Goal: Transaction & Acquisition: Purchase product/service

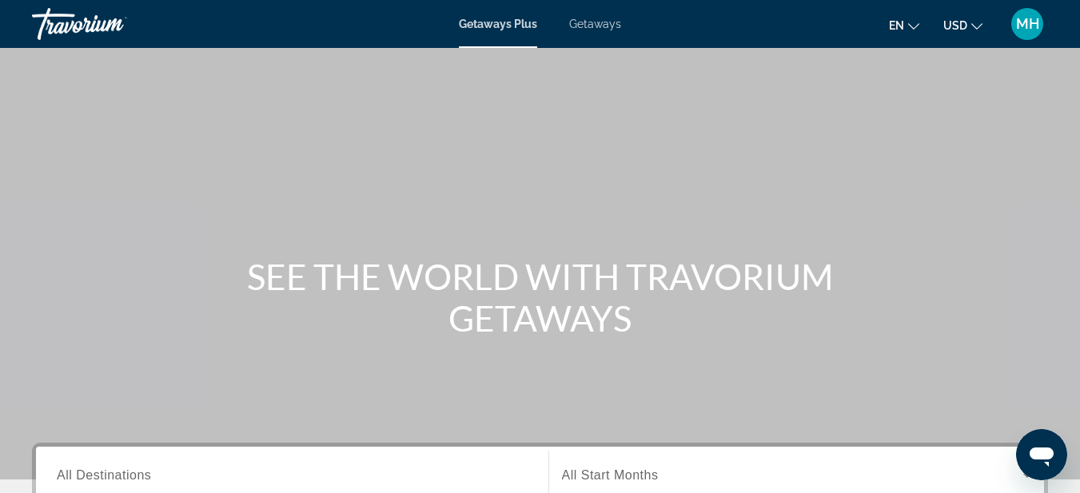
click at [603, 26] on span "Getaways" at bounding box center [595, 24] width 52 height 13
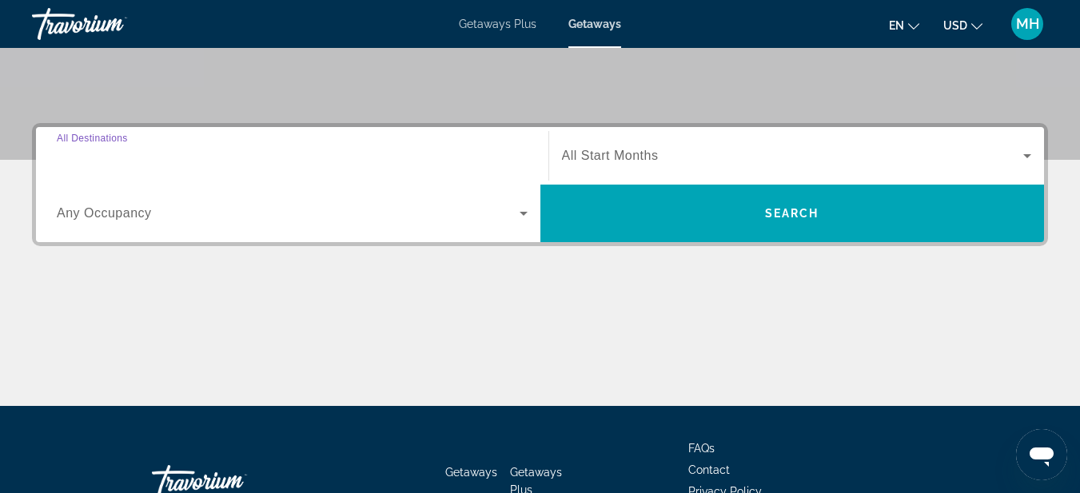
click at [172, 154] on input "Destination All Destinations" at bounding box center [292, 156] width 471 height 19
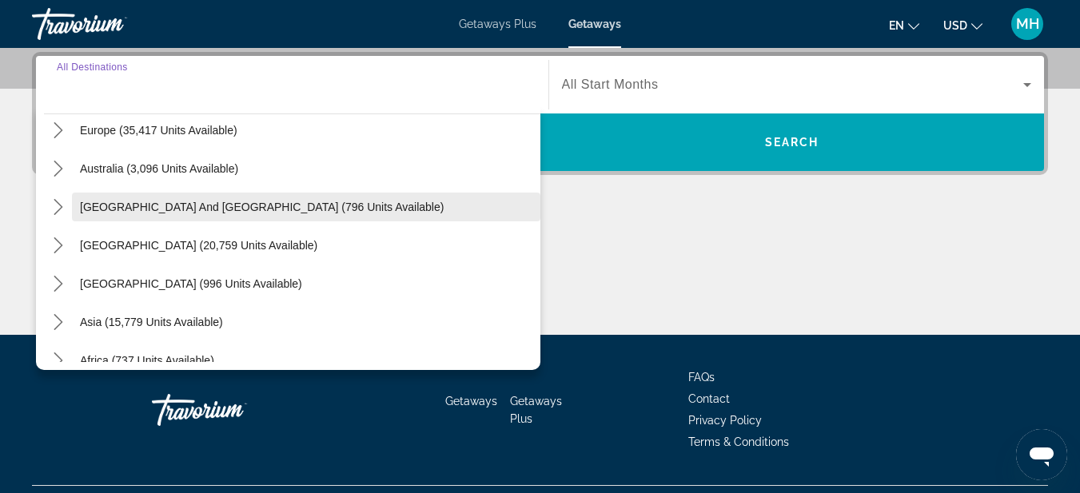
scroll to position [240, 0]
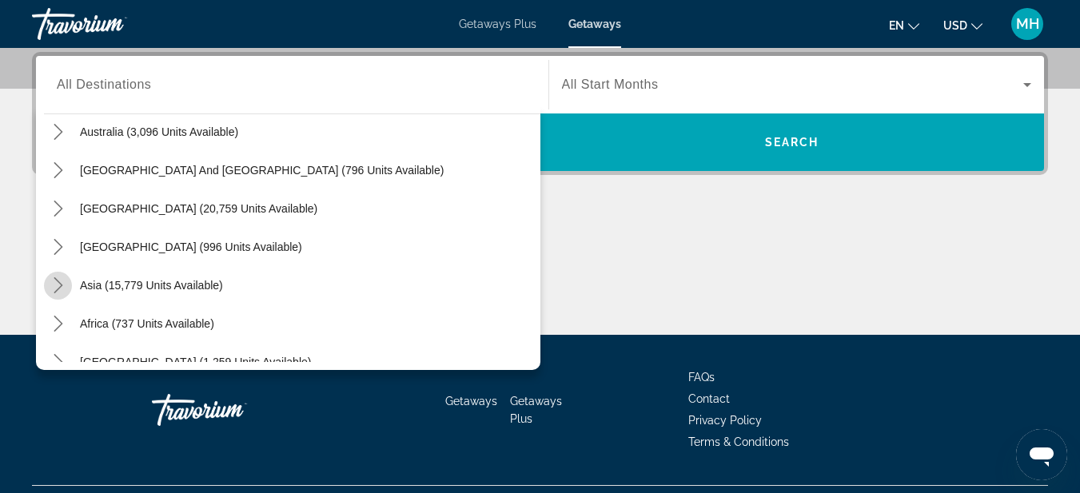
click at [59, 280] on icon "Toggle Asia (15,779 units available) submenu" at bounding box center [58, 285] width 16 height 16
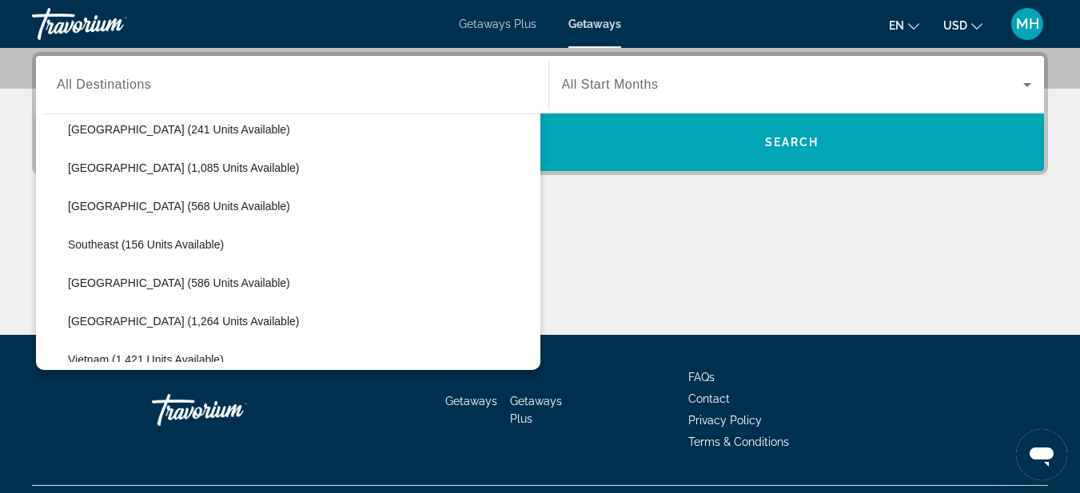
scroll to position [711, 0]
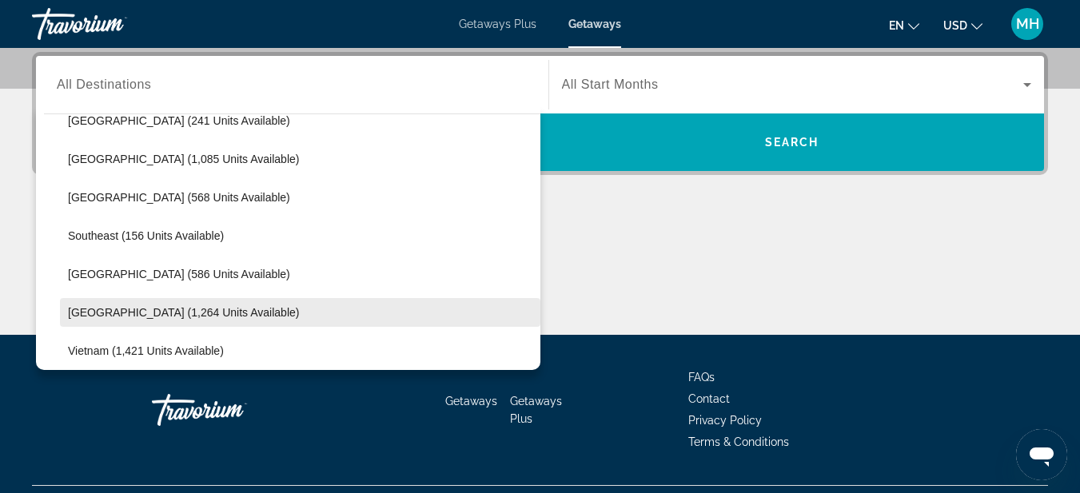
click at [136, 308] on span "Thailand (1,264 units available)" at bounding box center [183, 312] width 231 height 13
type input "**********"
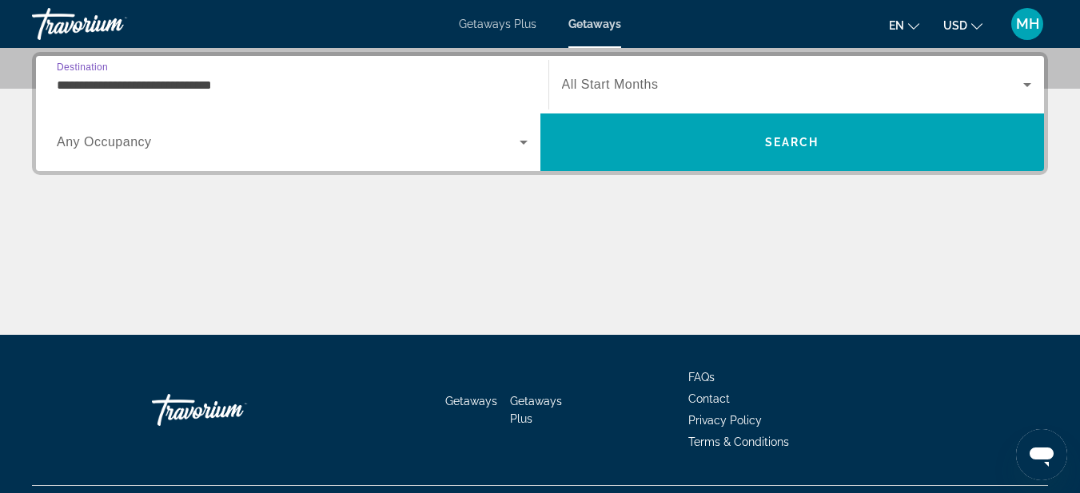
click at [642, 92] on span "Search widget" at bounding box center [793, 84] width 462 height 19
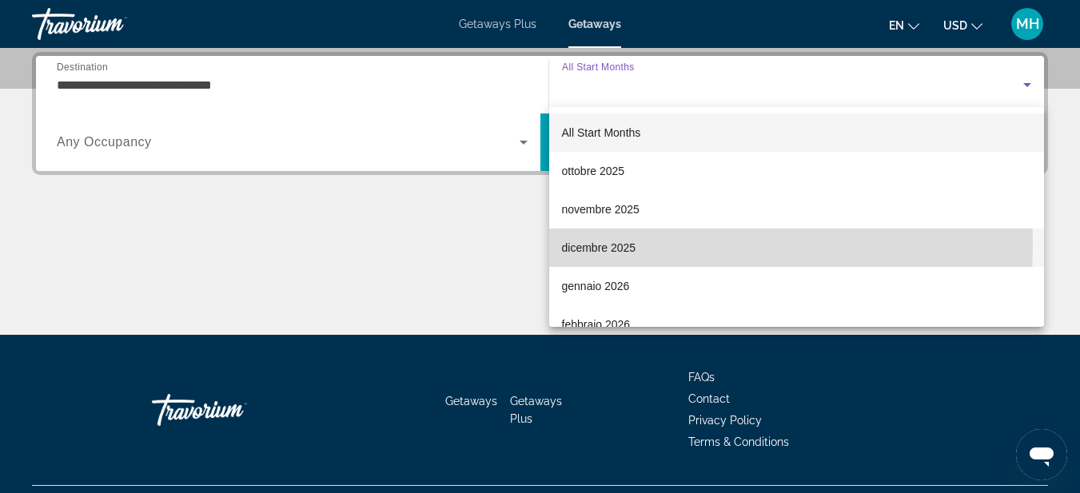
click at [601, 246] on span "dicembre 2025" at bounding box center [599, 247] width 74 height 19
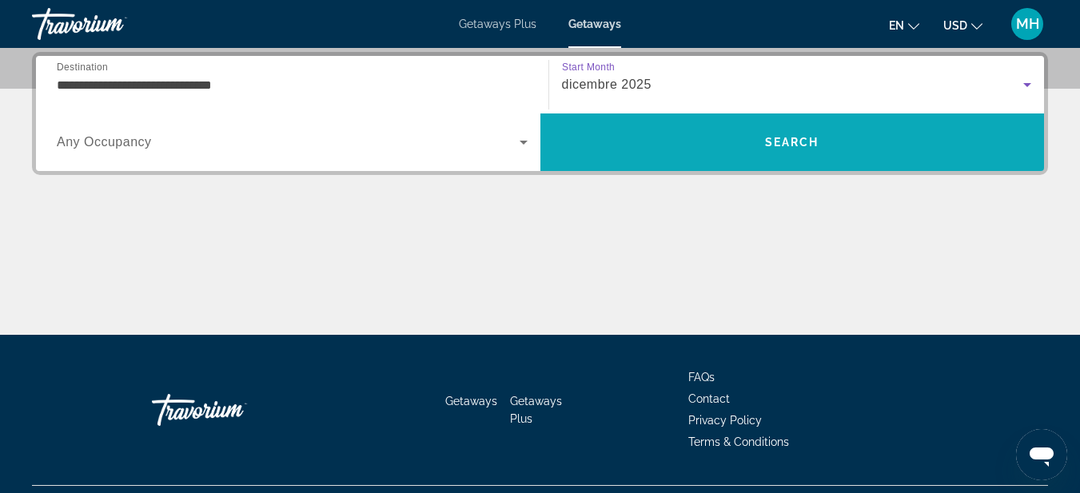
click at [611, 137] on span "Search" at bounding box center [792, 142] width 504 height 38
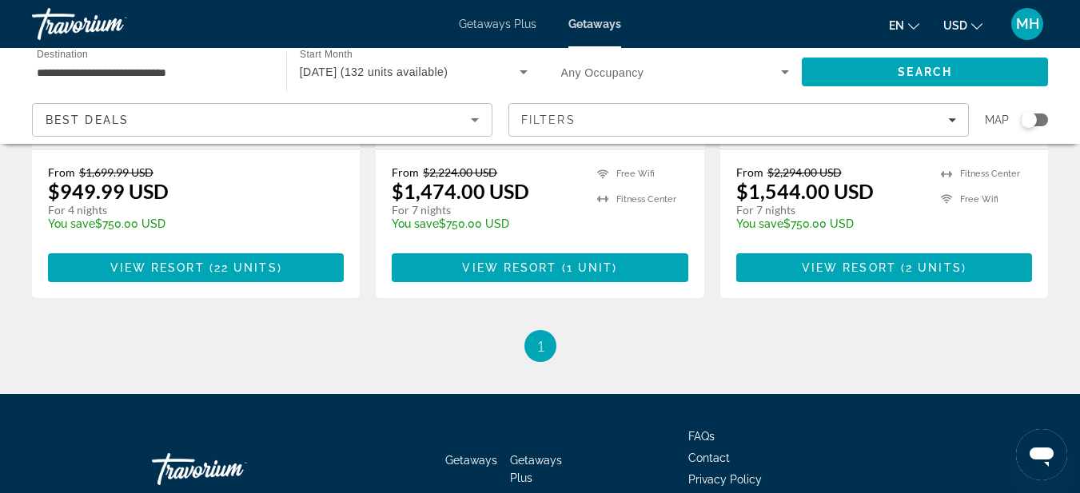
scroll to position [2158, 0]
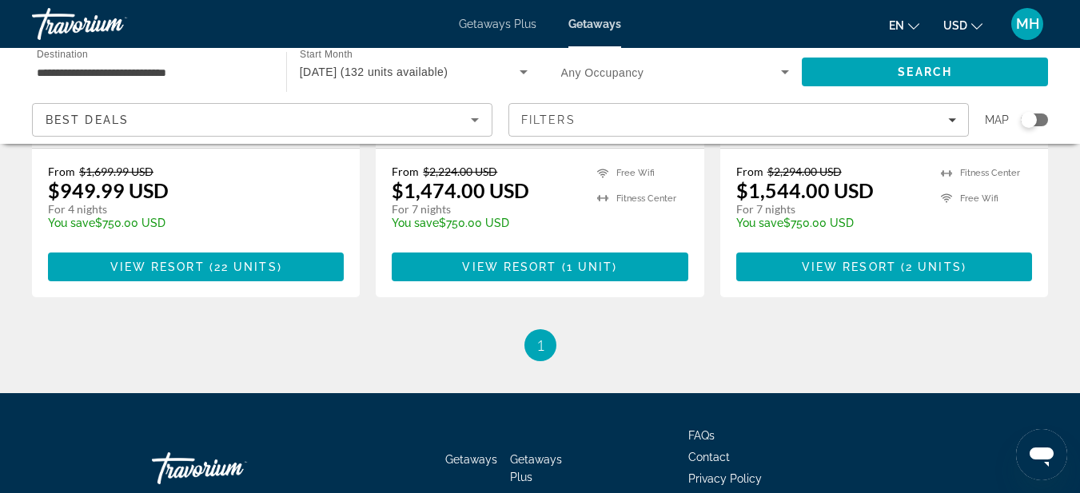
click at [230, 74] on input "**********" at bounding box center [151, 72] width 229 height 19
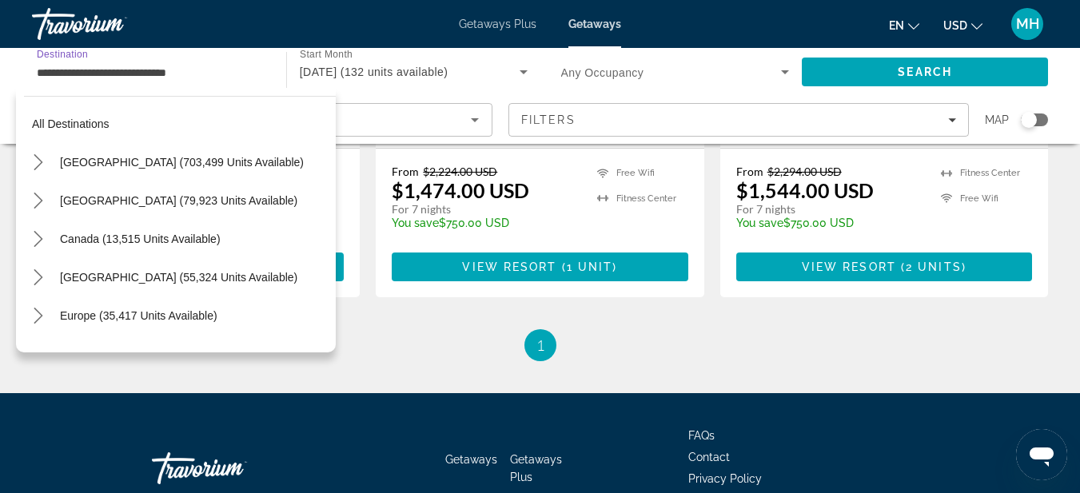
scroll to position [786, 0]
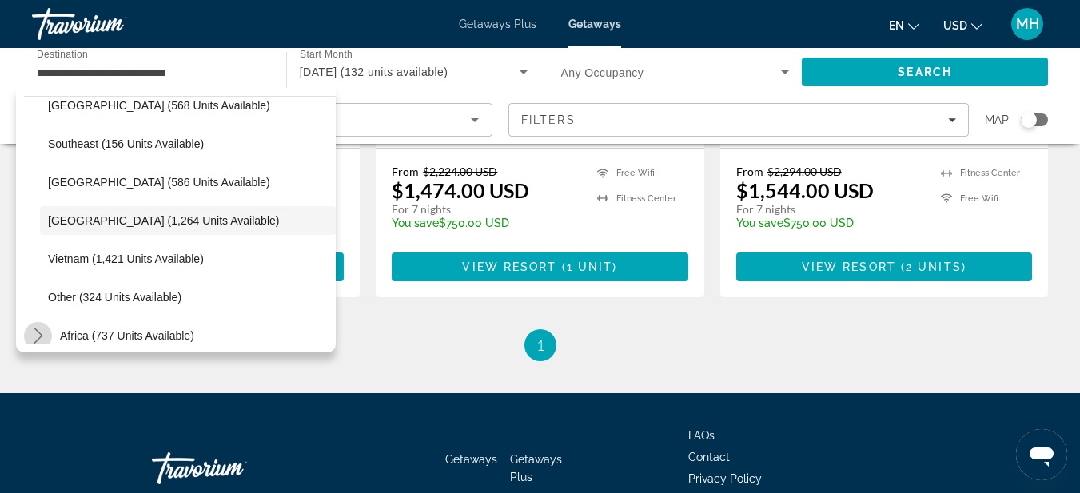
click at [44, 335] on icon "Toggle Africa (737 units available) submenu" at bounding box center [38, 336] width 16 height 16
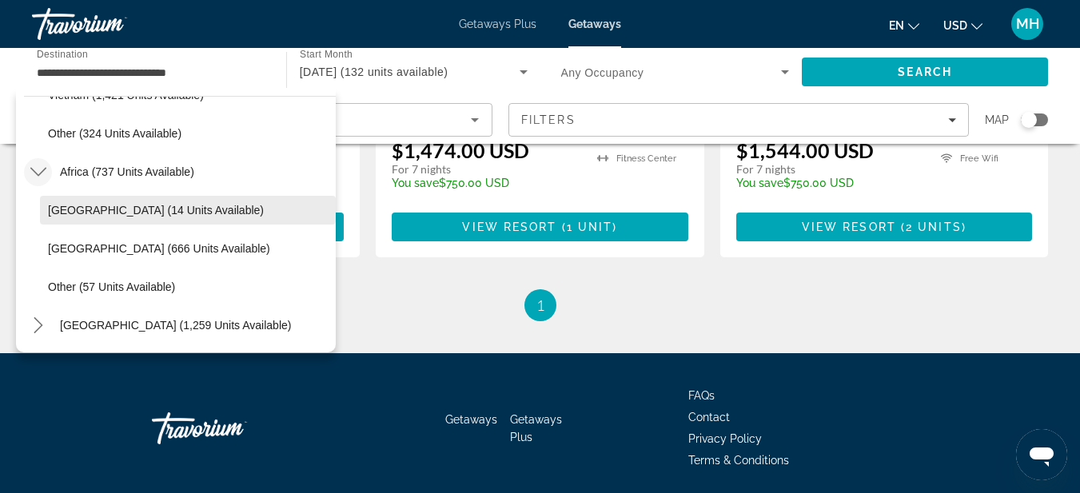
scroll to position [2212, 0]
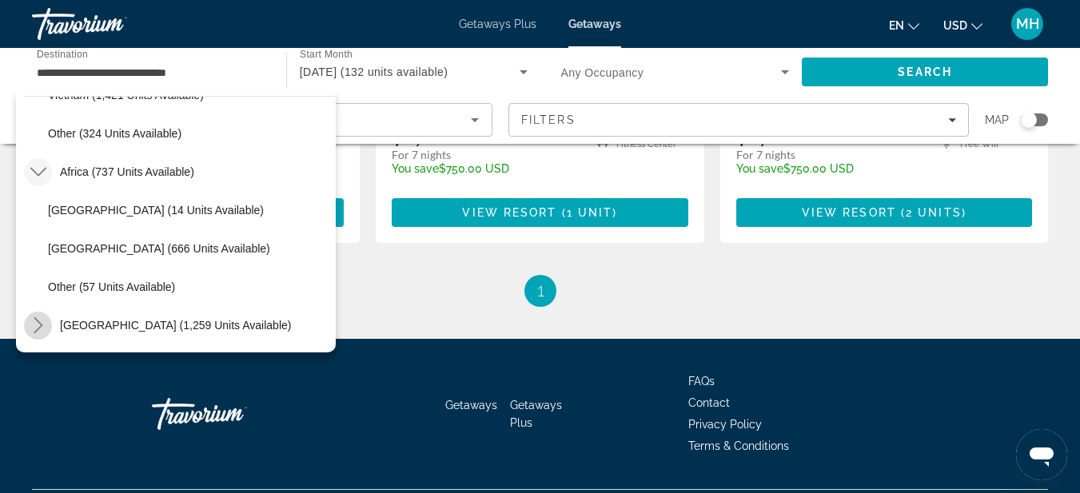
click at [37, 328] on icon "Toggle Middle East (1,259 units available) submenu" at bounding box center [38, 325] width 16 height 16
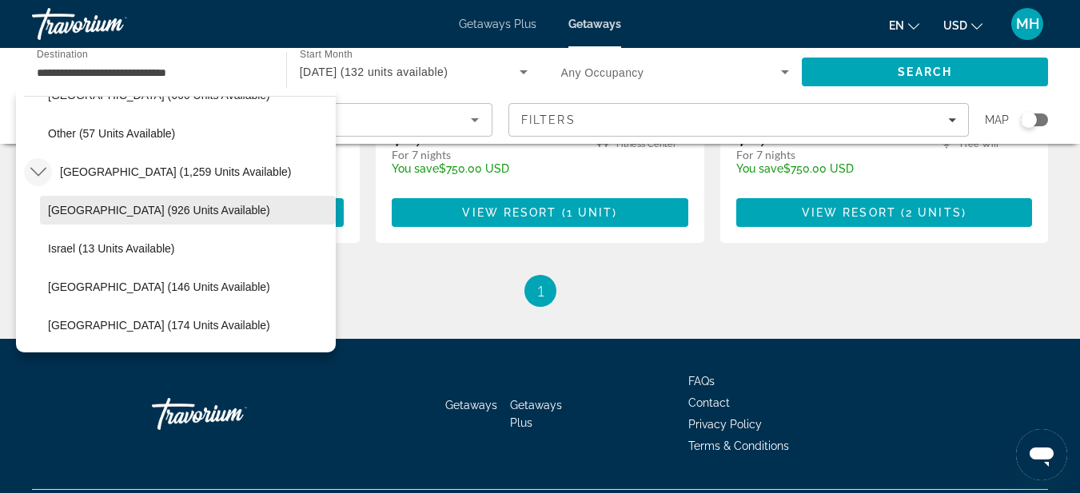
click at [138, 206] on span "Egypt (926 units available)" at bounding box center [159, 210] width 222 height 13
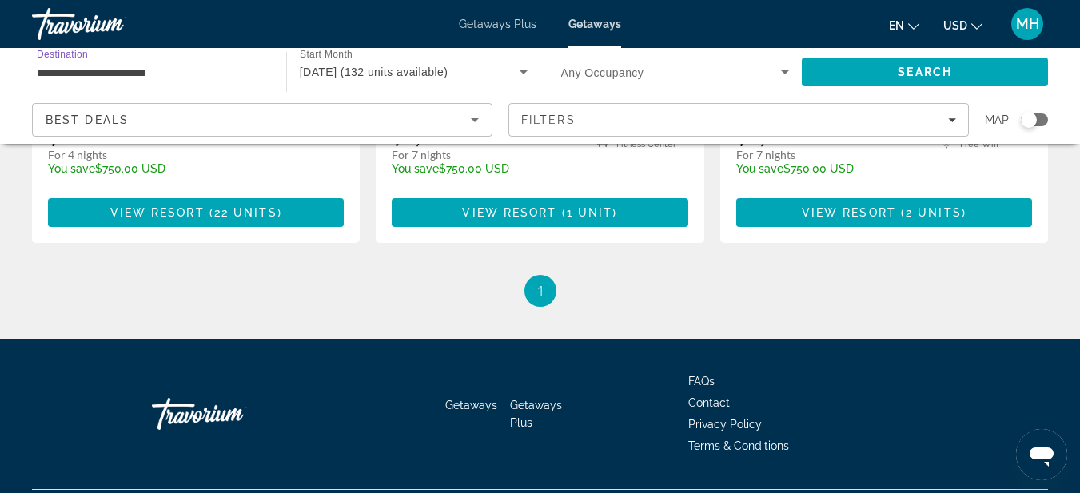
click at [448, 70] on span "December 2025 (132 units available)" at bounding box center [374, 72] width 149 height 13
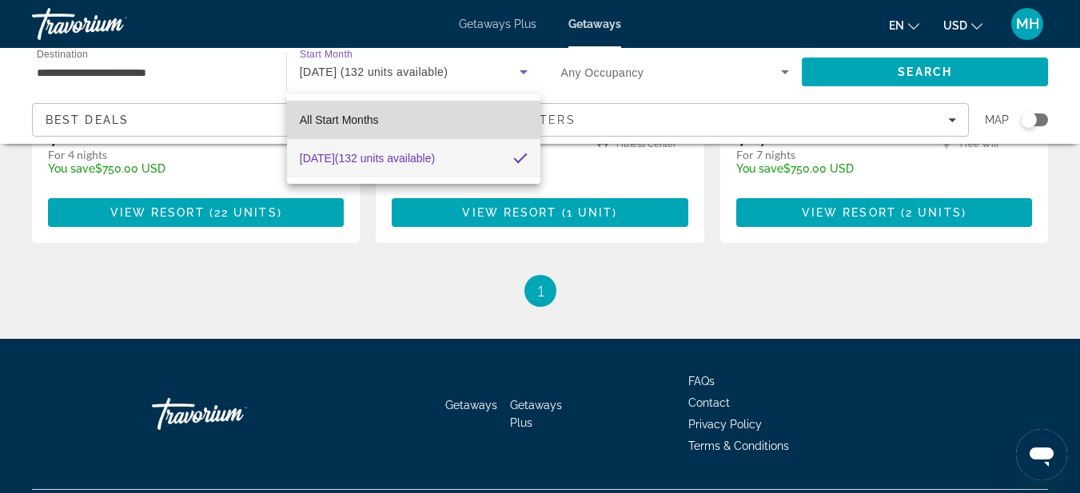
click at [352, 119] on span "All Start Months" at bounding box center [339, 119] width 79 height 13
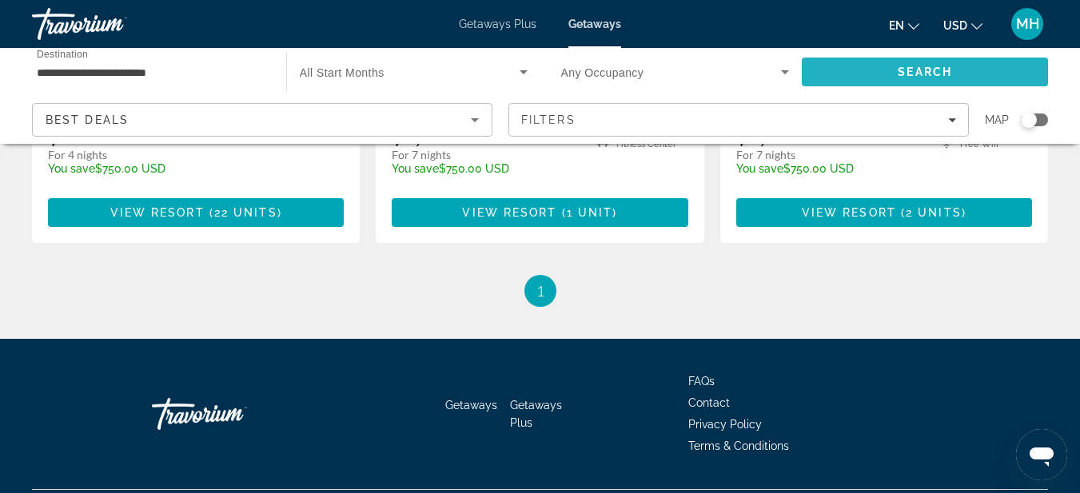
click at [919, 70] on span "Search" at bounding box center [924, 72] width 54 height 13
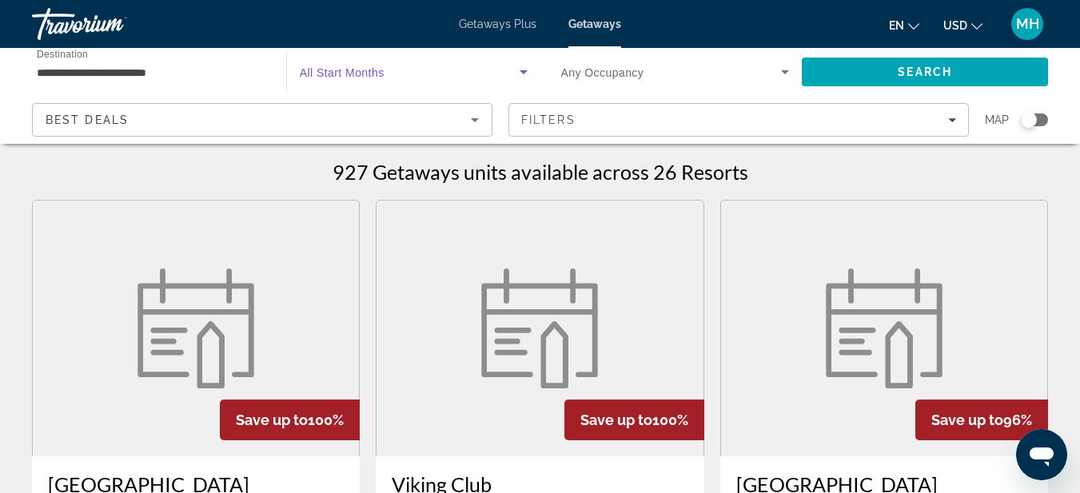
click at [476, 78] on span "Search widget" at bounding box center [410, 71] width 220 height 19
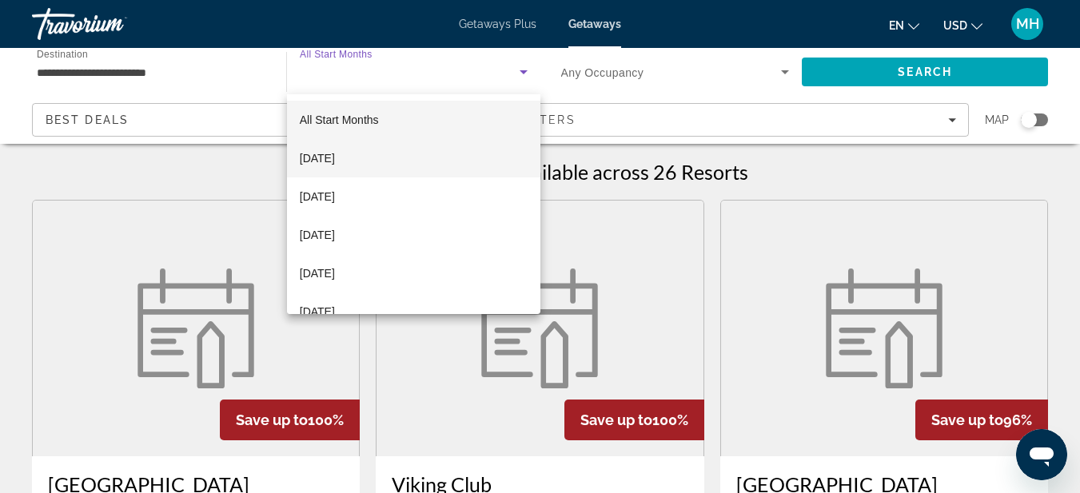
click at [335, 155] on span "October 2025" at bounding box center [317, 158] width 35 height 19
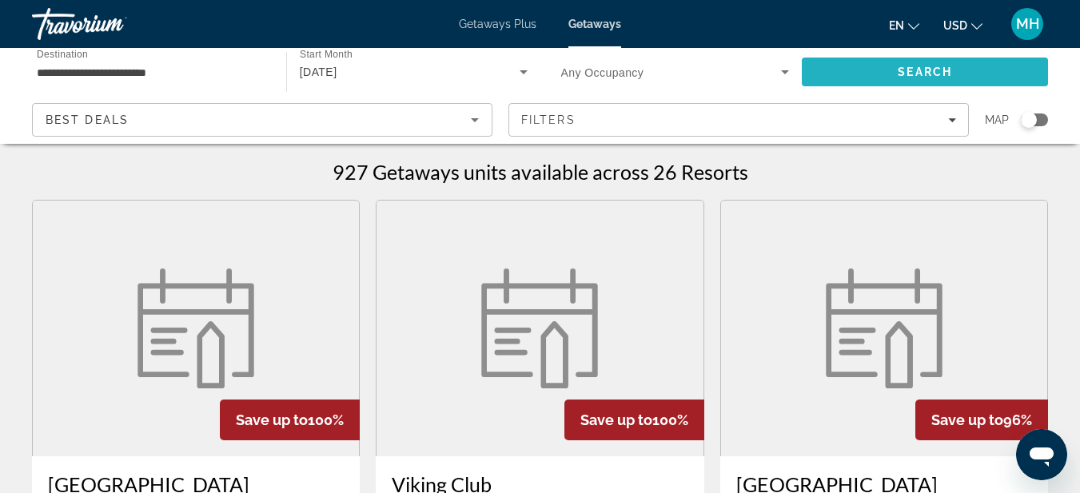
click at [970, 70] on span "Search" at bounding box center [925, 72] width 246 height 38
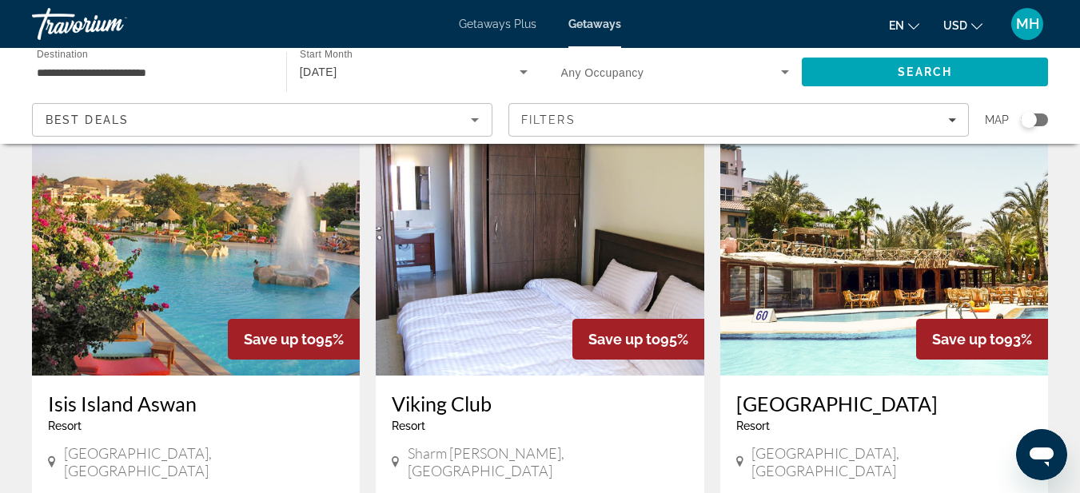
scroll to position [160, 0]
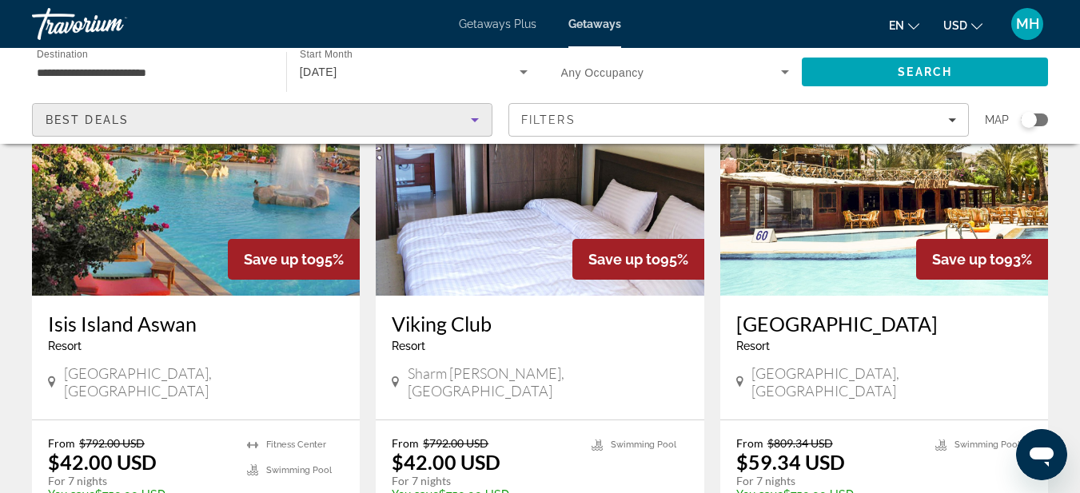
click at [357, 121] on div "Best Deals" at bounding box center [258, 119] width 425 height 19
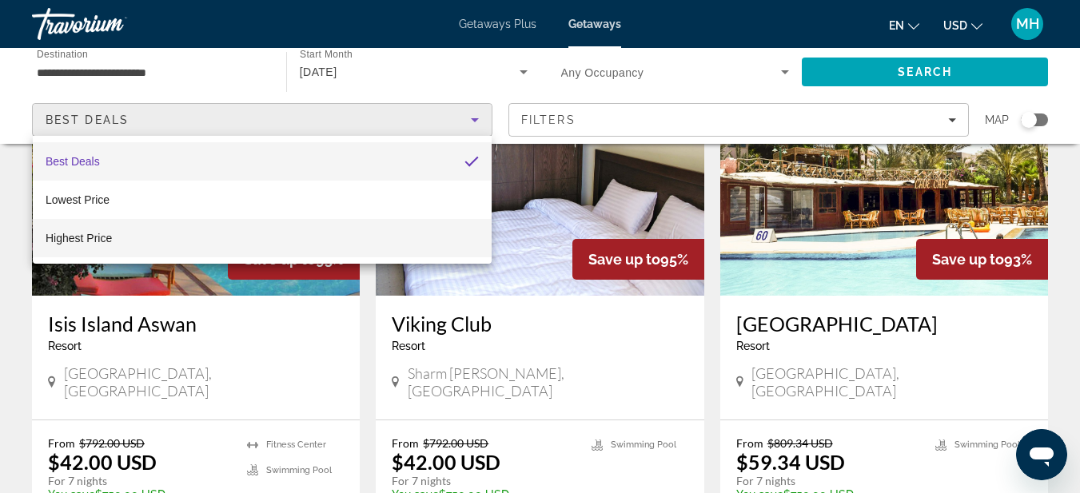
click at [84, 241] on span "Highest Price" at bounding box center [79, 238] width 66 height 13
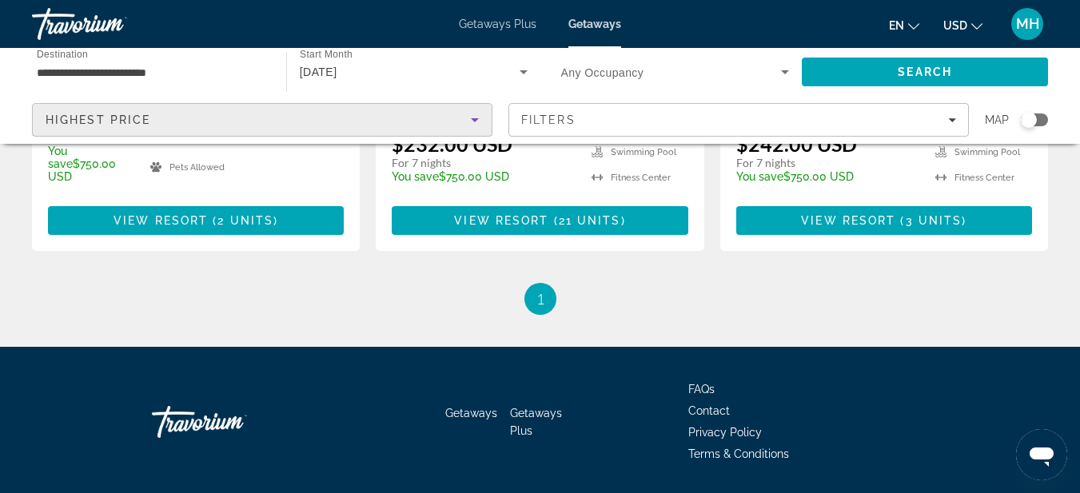
scroll to position [2214, 0]
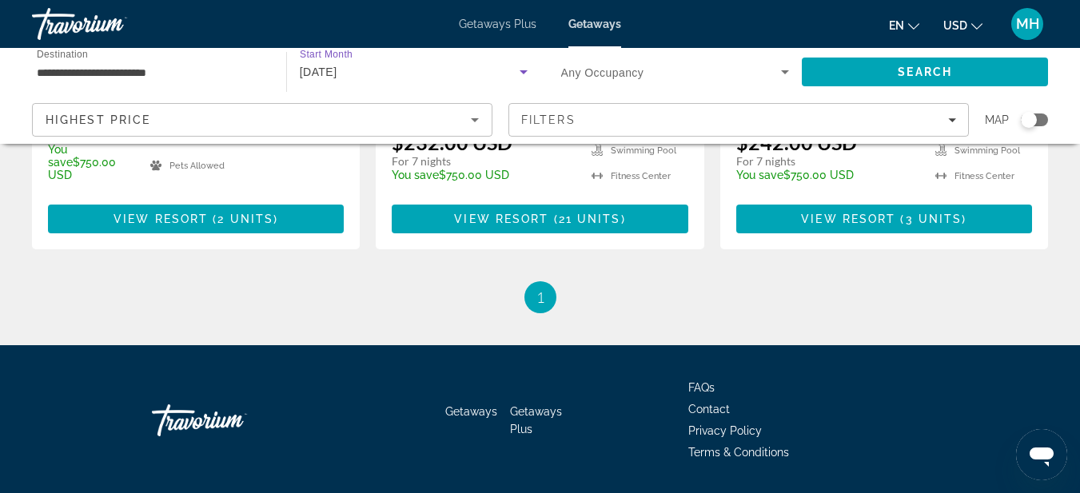
click at [394, 73] on div "October 2025" at bounding box center [410, 71] width 220 height 19
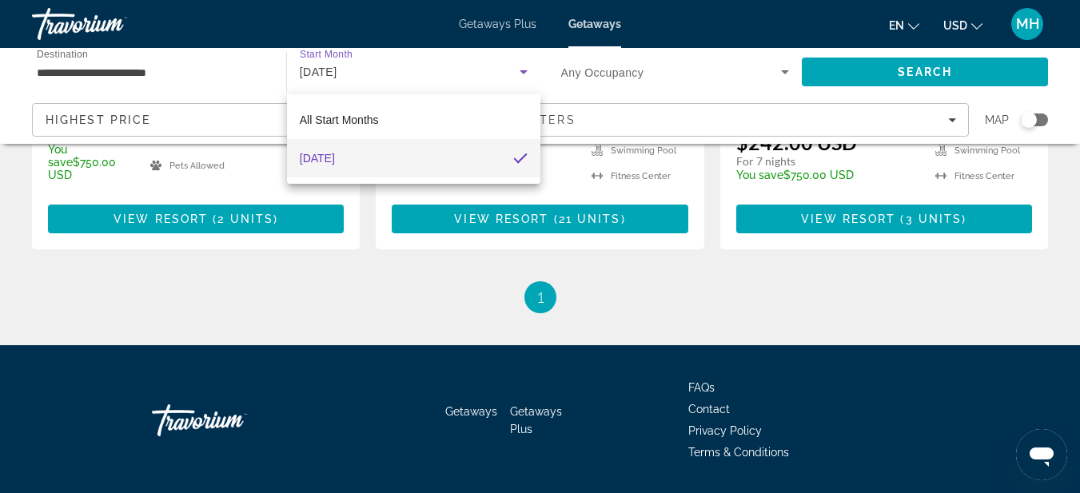
click at [249, 76] on div at bounding box center [540, 246] width 1080 height 493
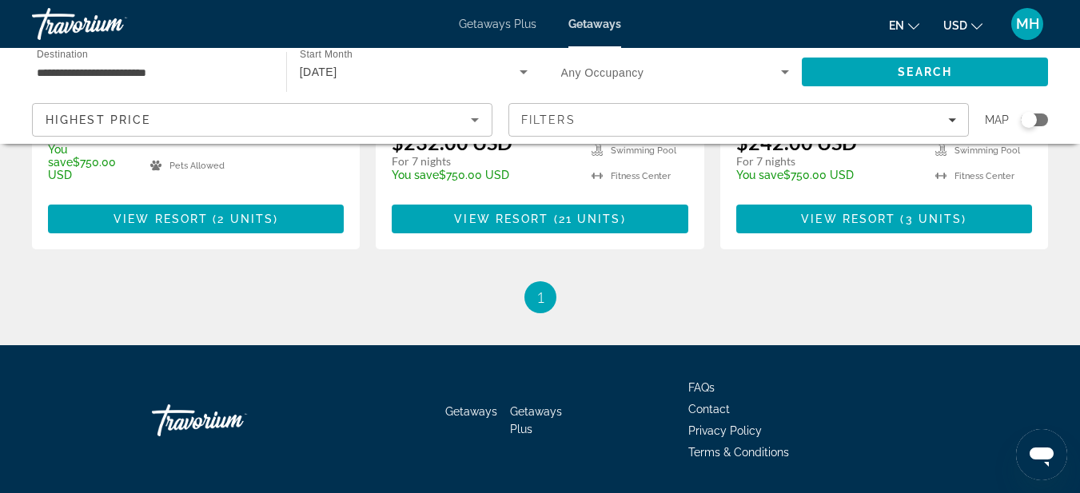
click at [233, 66] on input "**********" at bounding box center [151, 72] width 229 height 19
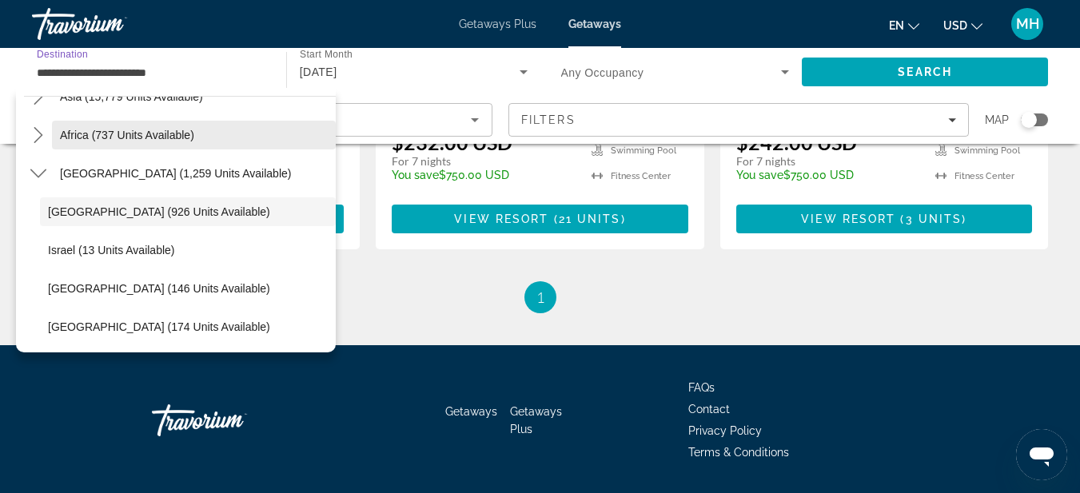
scroll to position [412, 0]
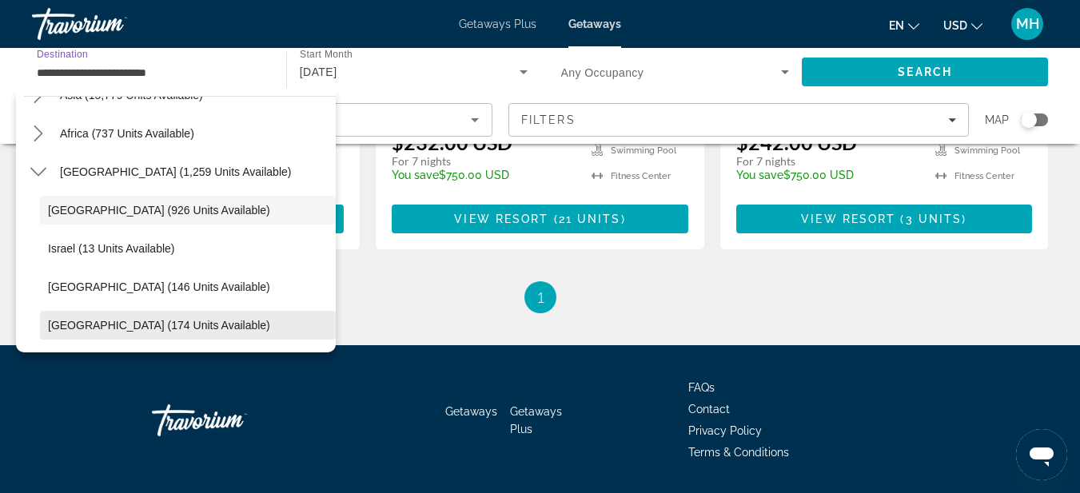
click at [117, 327] on span "United Arab Emirates (174 units available)" at bounding box center [159, 325] width 222 height 13
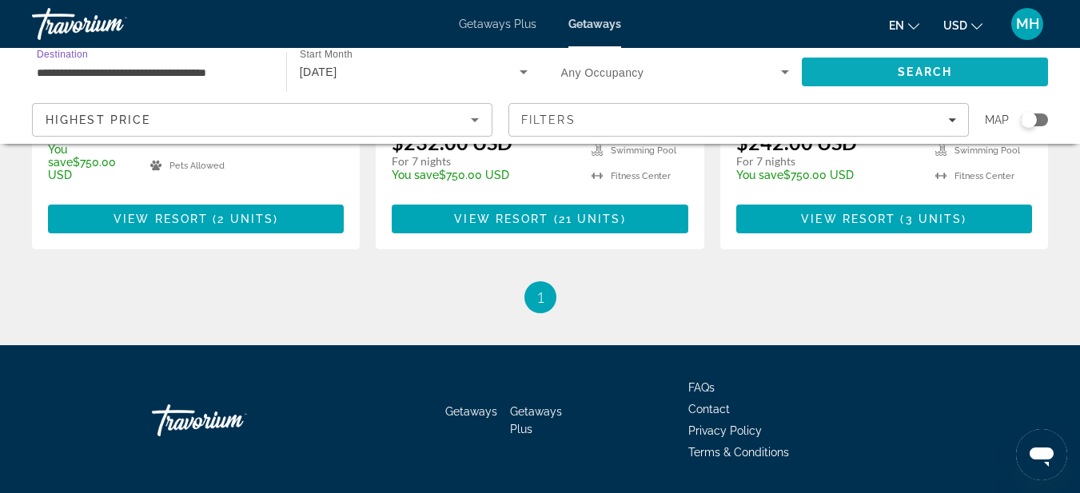
click at [924, 67] on span "Search" at bounding box center [924, 72] width 54 height 13
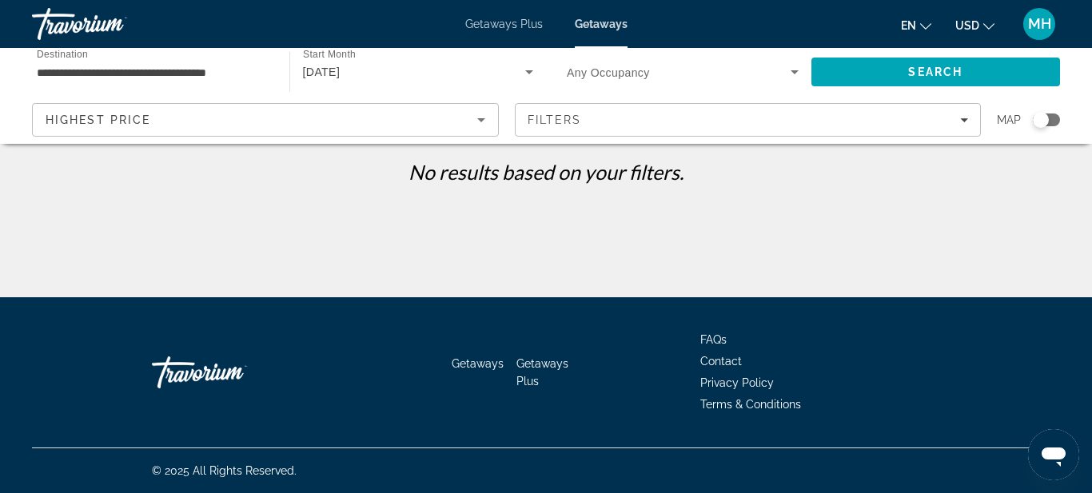
click at [227, 76] on input "**********" at bounding box center [153, 72] width 232 height 19
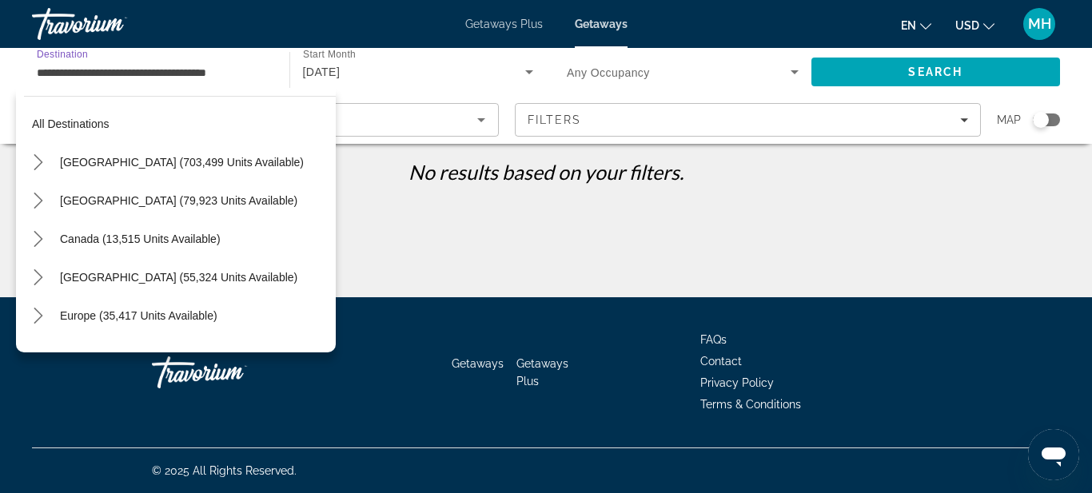
scroll to position [412, 0]
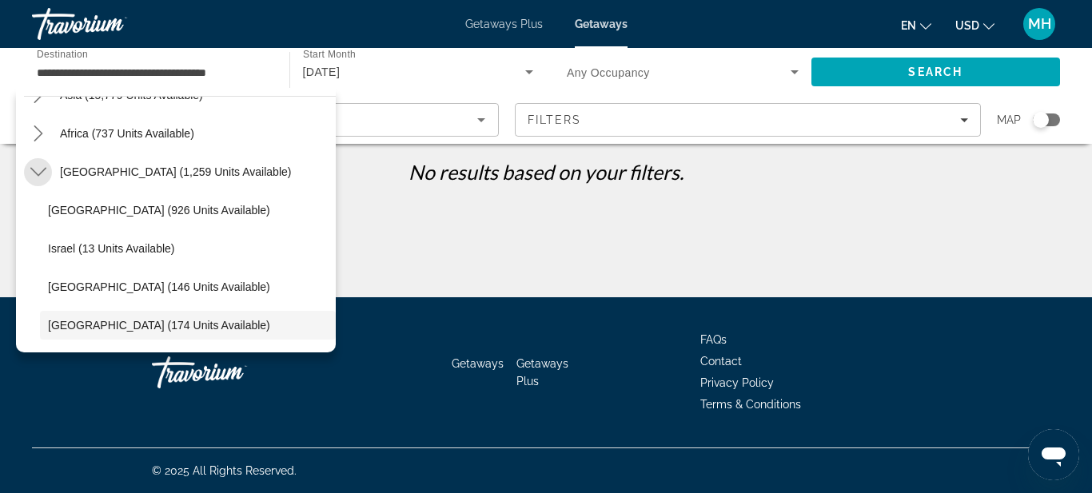
click at [44, 168] on icon "Toggle Middle East (1,259 units available) submenu" at bounding box center [38, 172] width 16 height 16
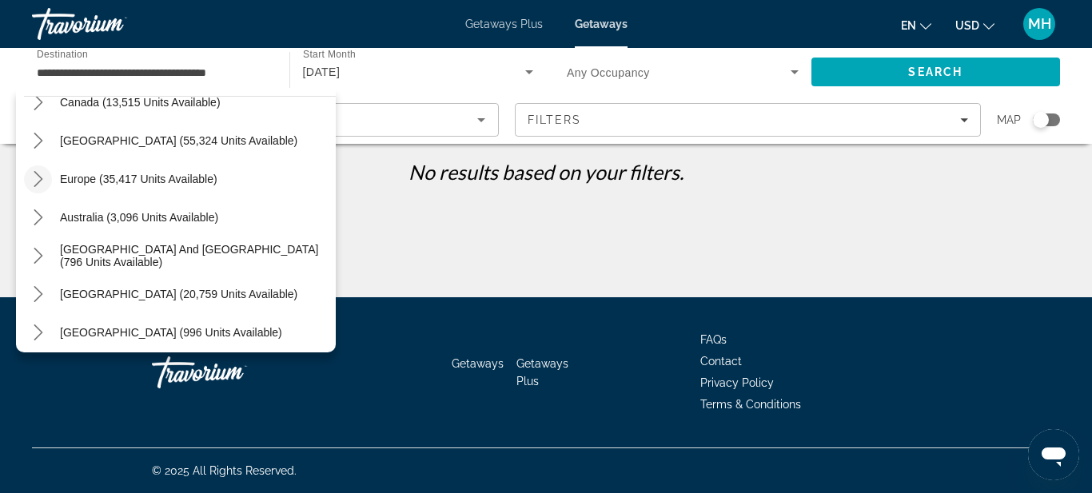
scroll to position [160, 0]
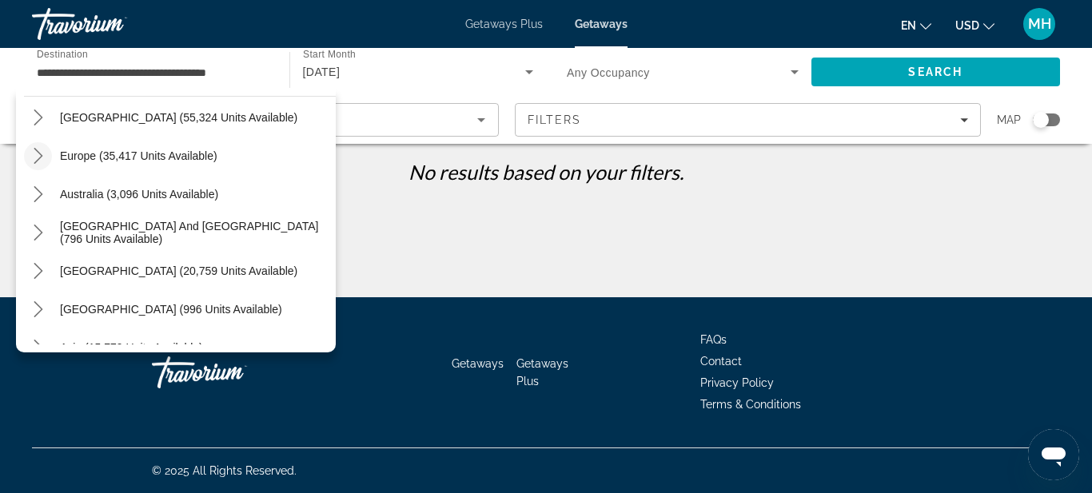
click at [41, 156] on icon "Toggle Europe (35,417 units available) submenu" at bounding box center [38, 156] width 16 height 16
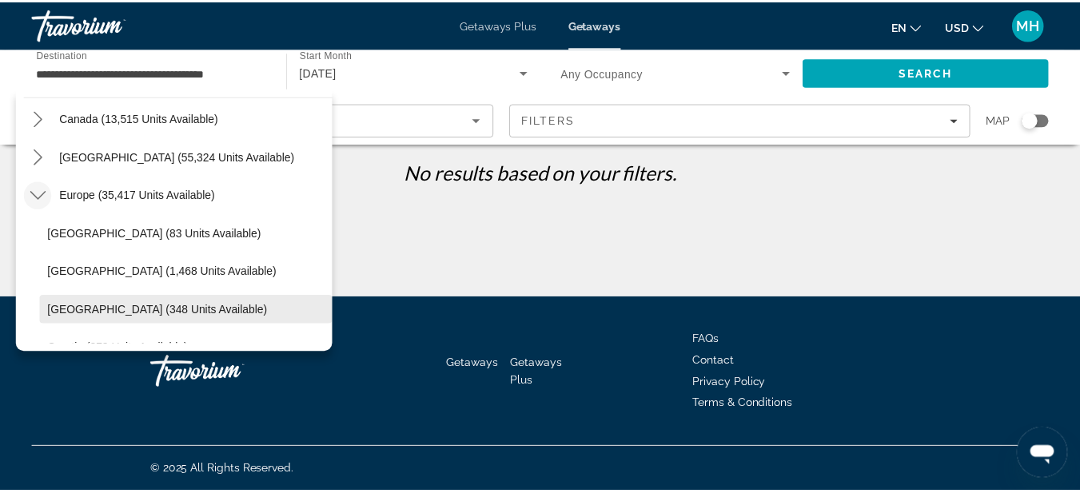
scroll to position [120, 0]
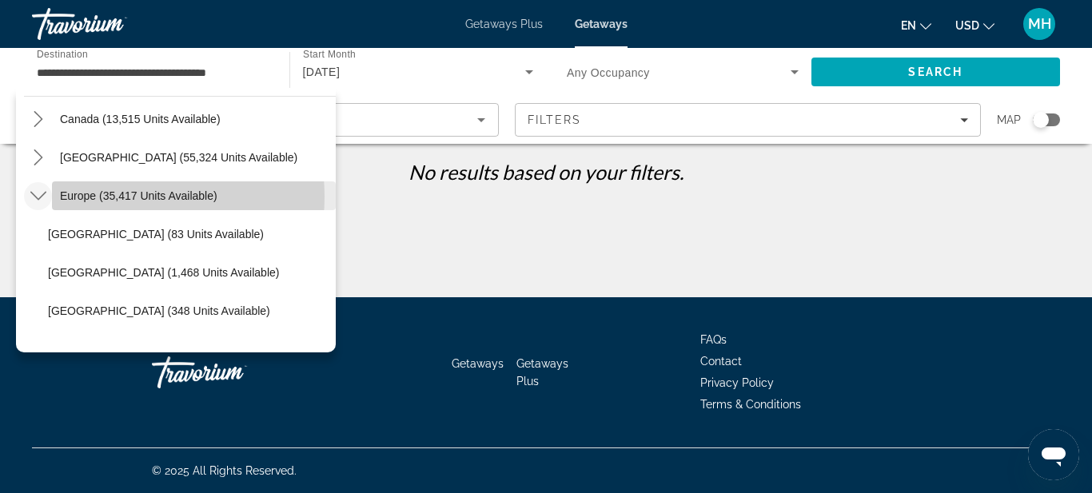
click at [123, 197] on span "Europe (35,417 units available)" at bounding box center [138, 195] width 157 height 13
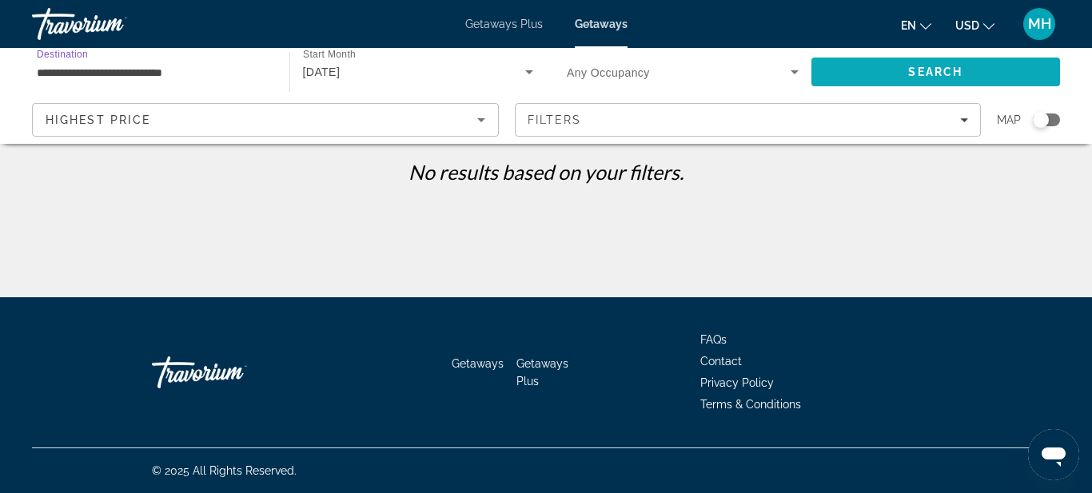
click at [922, 66] on span "Search" at bounding box center [935, 72] width 54 height 13
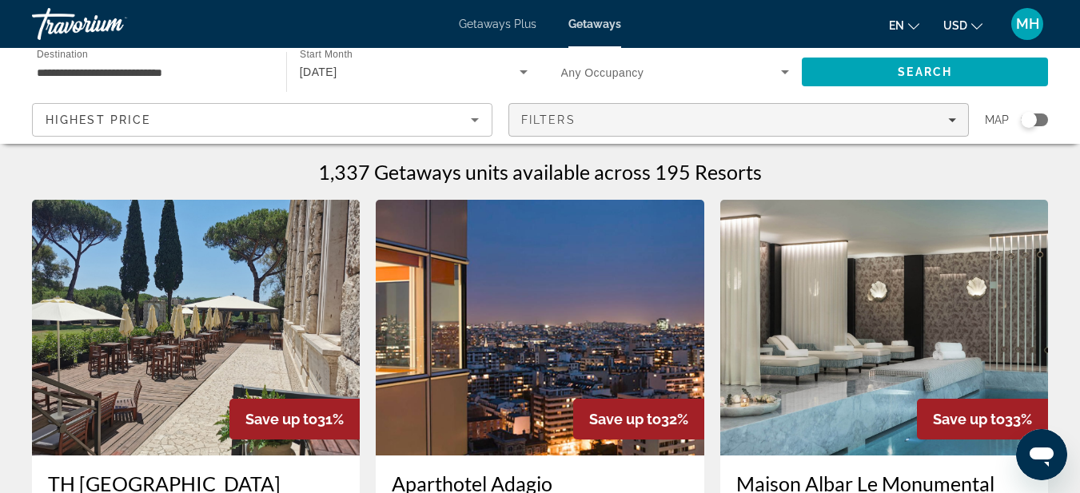
click at [539, 128] on span "Filters" at bounding box center [738, 120] width 459 height 38
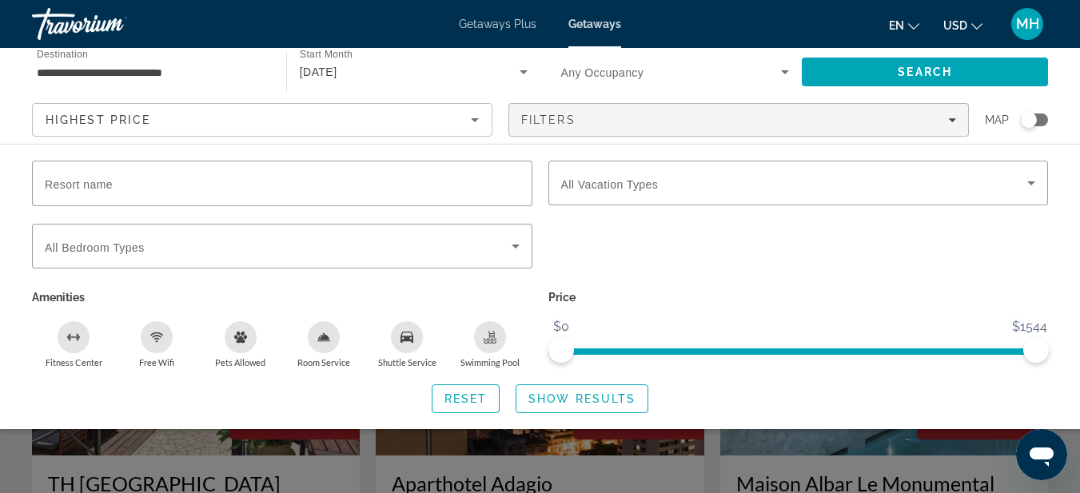
click at [317, 338] on icon "Room Service" at bounding box center [323, 337] width 13 height 13
click at [499, 338] on div "Swimming Pool" at bounding box center [490, 337] width 32 height 32
click at [563, 397] on span "Show Results" at bounding box center [581, 398] width 107 height 13
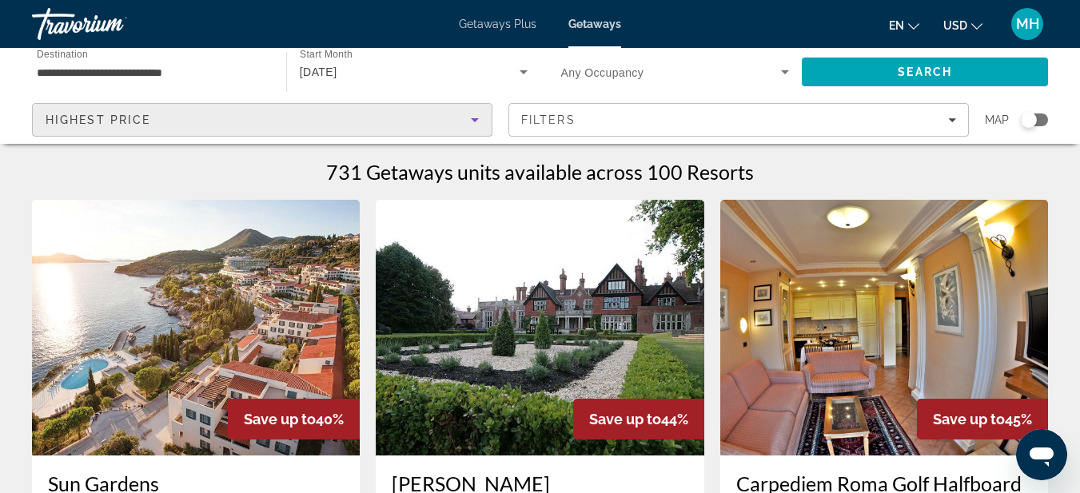
click at [222, 129] on div "Highest Price" at bounding box center [258, 119] width 425 height 19
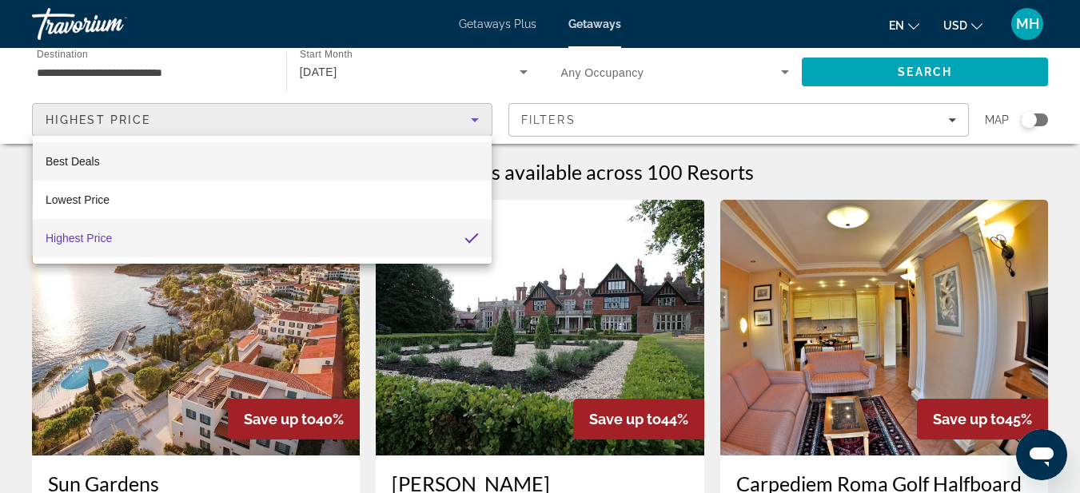
click at [140, 155] on mat-option "Best Deals" at bounding box center [262, 161] width 459 height 38
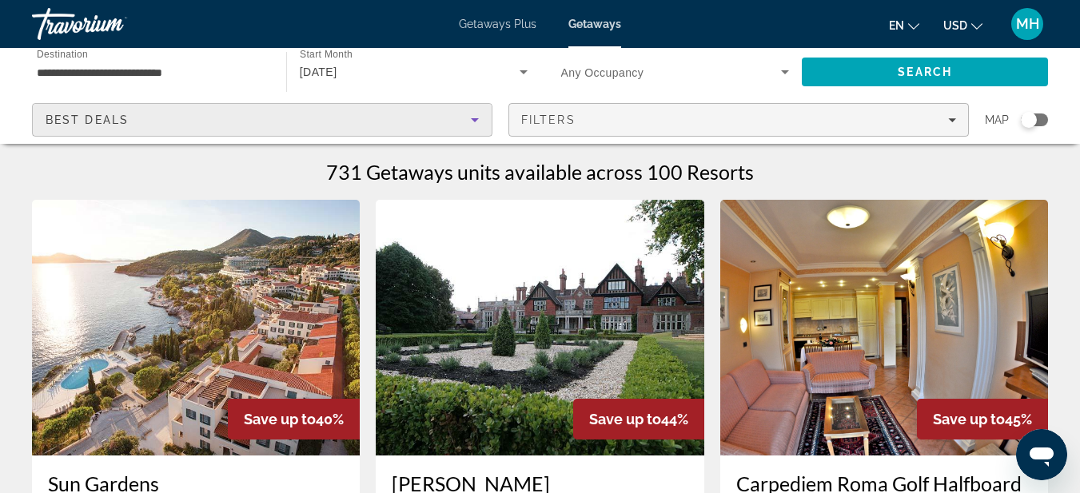
click at [596, 120] on div "Filters" at bounding box center [738, 119] width 435 height 13
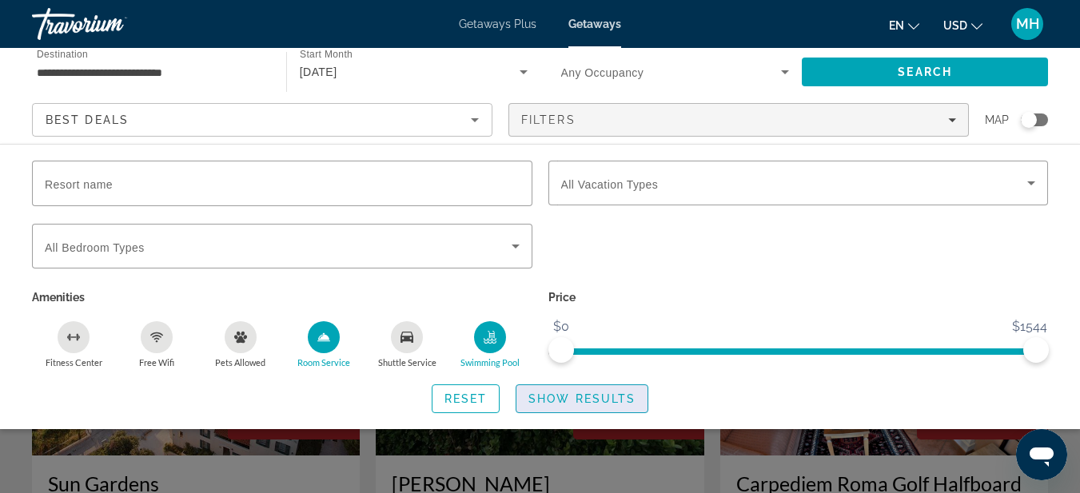
click at [567, 408] on span "Search widget" at bounding box center [581, 399] width 131 height 38
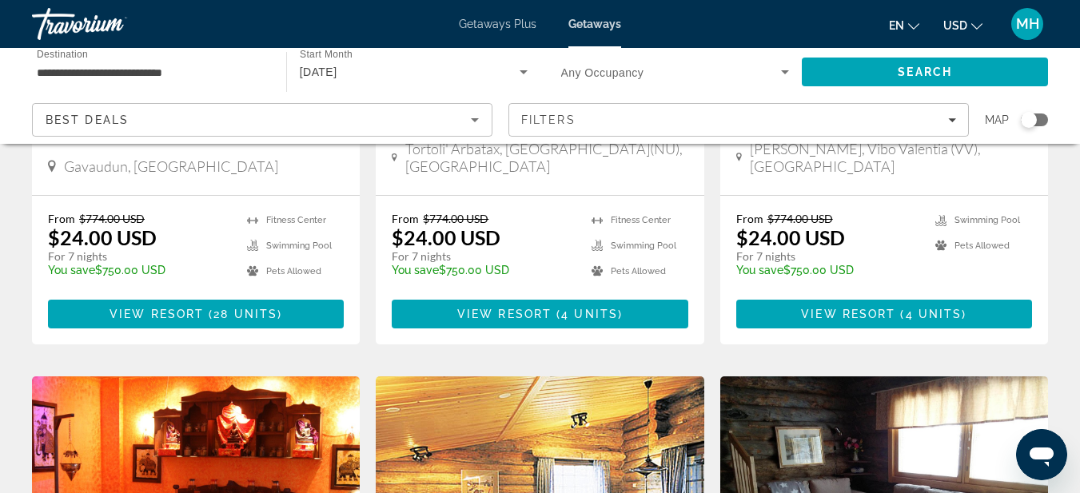
scroll to position [1199, 0]
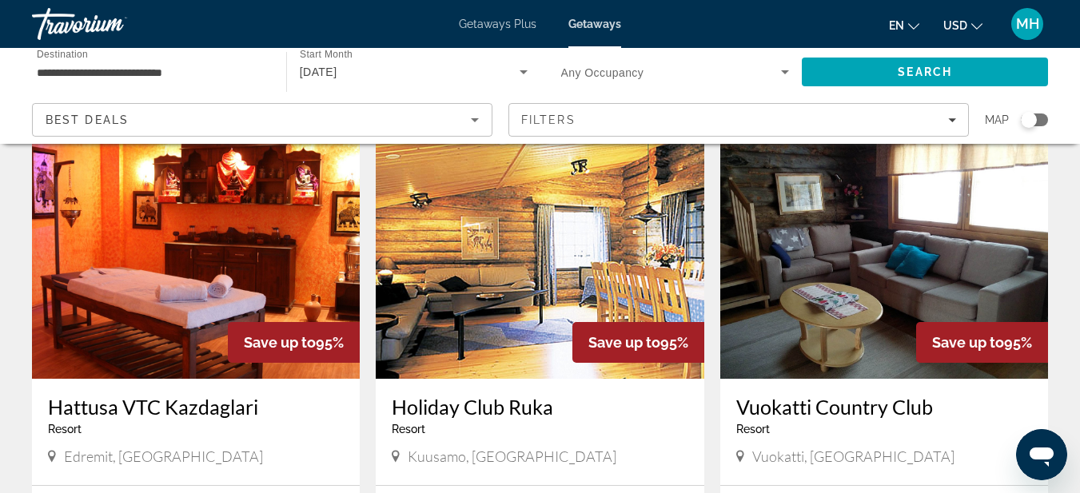
click at [1041, 117] on div "Search widget" at bounding box center [1034, 119] width 27 height 13
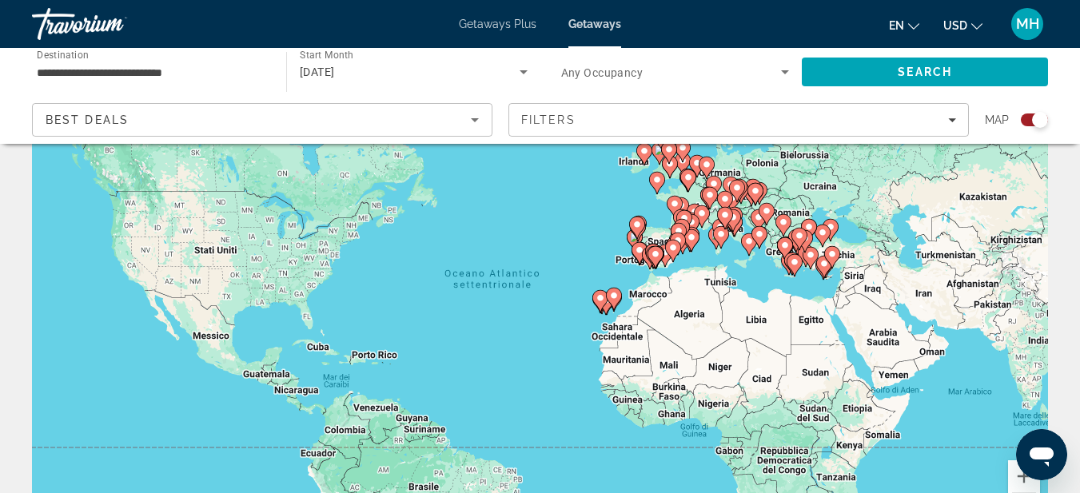
scroll to position [94, 0]
click at [755, 270] on div "Per attivare il trascinamento con la tastiera, premi Alt + Invio. Nello stato d…" at bounding box center [540, 305] width 1016 height 479
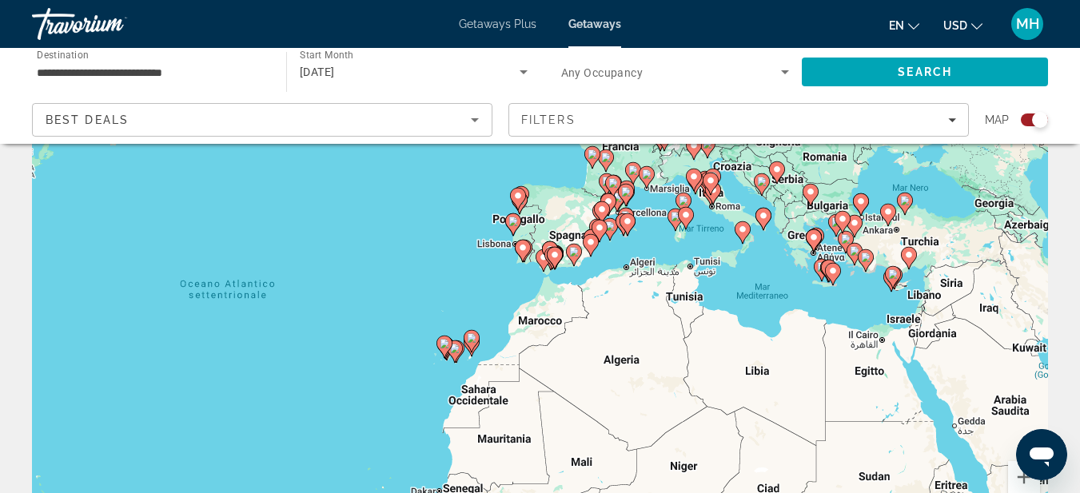
click at [755, 270] on div "Per attivare il trascinamento con la tastiera, premi Alt + Invio. Nello stato d…" at bounding box center [540, 305] width 1016 height 479
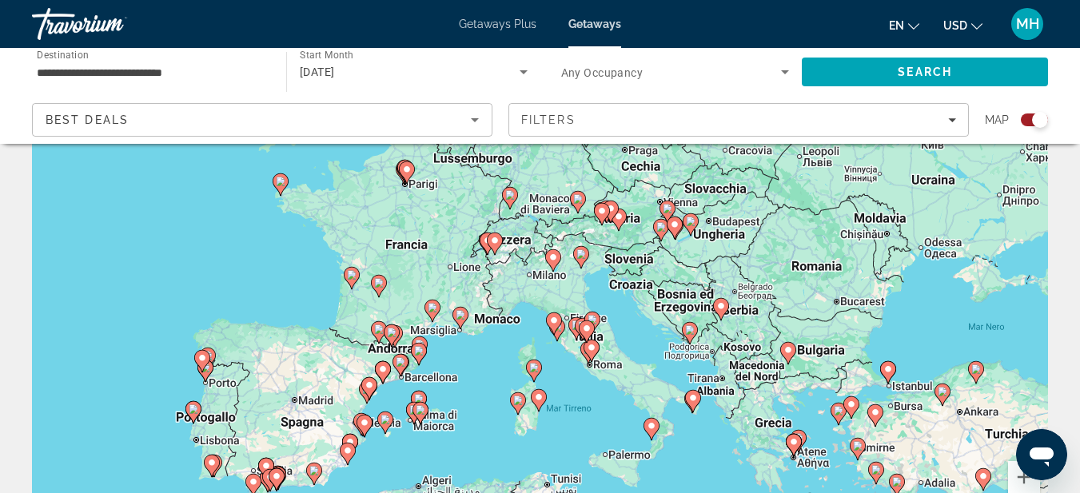
drag, startPoint x: 599, startPoint y: 240, endPoint x: 521, endPoint y: 464, distance: 236.8
click at [521, 464] on div "Per attivare il trascinamento con la tastiera, premi Alt + Invio. Nello stato d…" at bounding box center [540, 305] width 1016 height 479
click at [597, 285] on div "Per attivare il trascinamento con la tastiera, premi Alt + Invio. Nello stato d…" at bounding box center [540, 305] width 1016 height 479
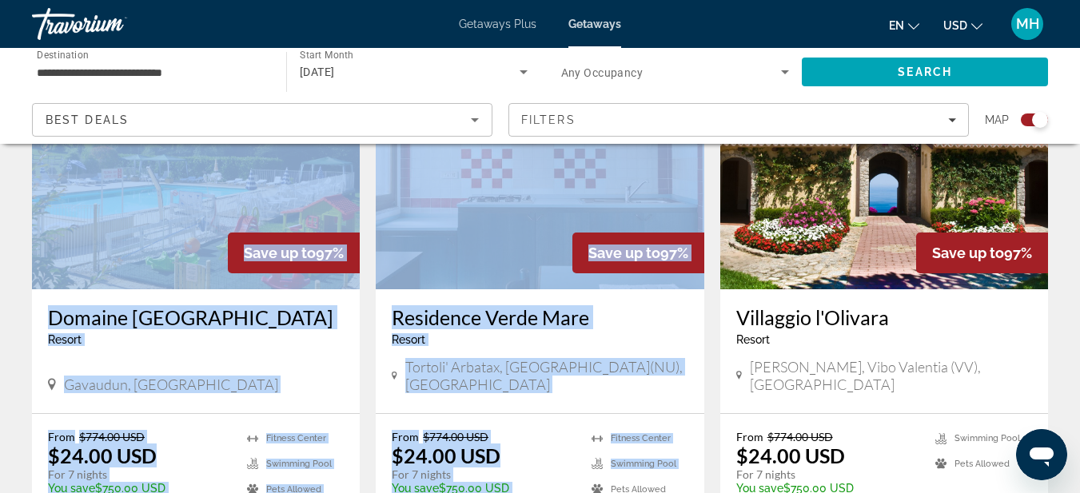
scroll to position [1309, 0]
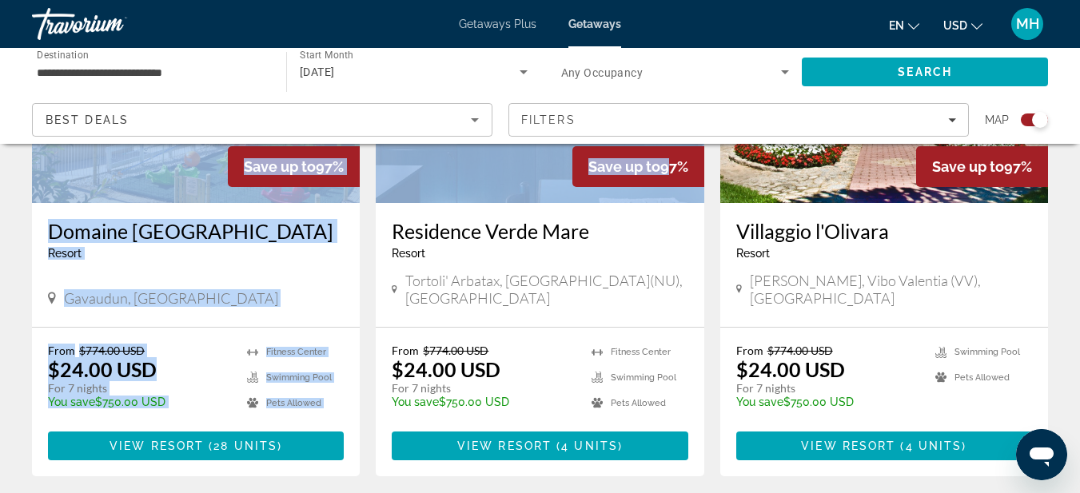
drag, startPoint x: 737, startPoint y: 221, endPoint x: 664, endPoint y: 160, distance: 95.3
click at [664, 156] on div "← Sposta a sinistra → Sposta a destra ↑ Sposta in alto ↓ Sposta in basso + Aume…" at bounding box center [540, 248] width 1080 height 2794
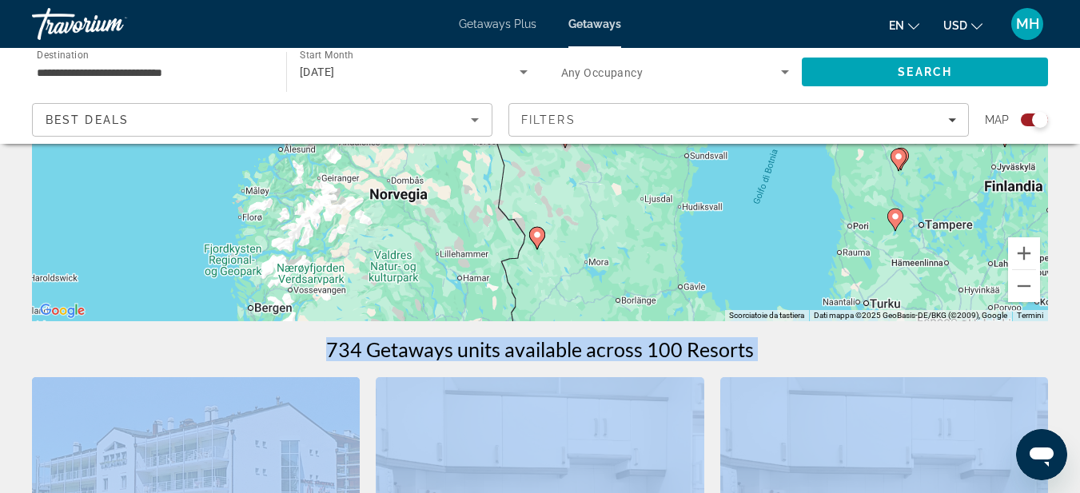
scroll to position [320, 0]
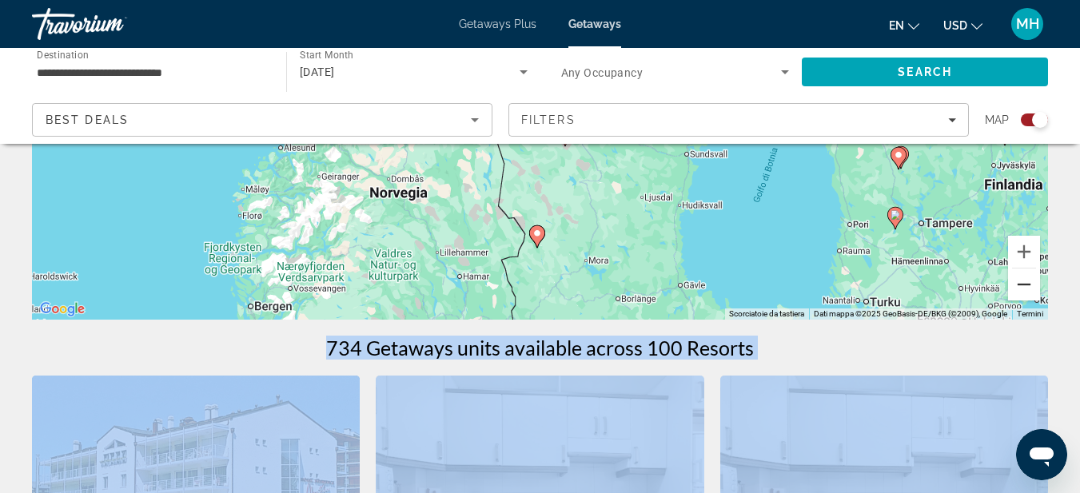
click at [1023, 293] on button "Zoom indietro" at bounding box center [1024, 285] width 32 height 32
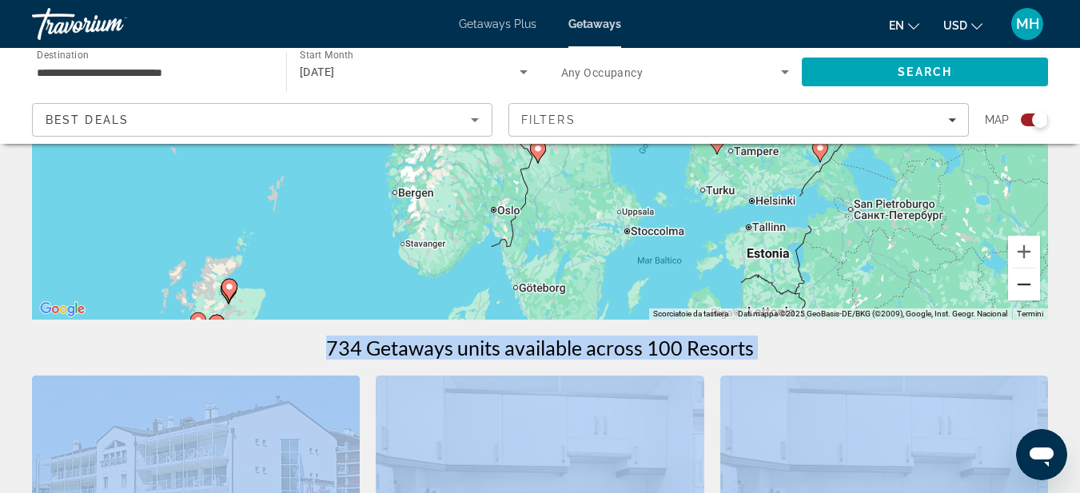
click at [1023, 293] on button "Zoom indietro" at bounding box center [1024, 285] width 32 height 32
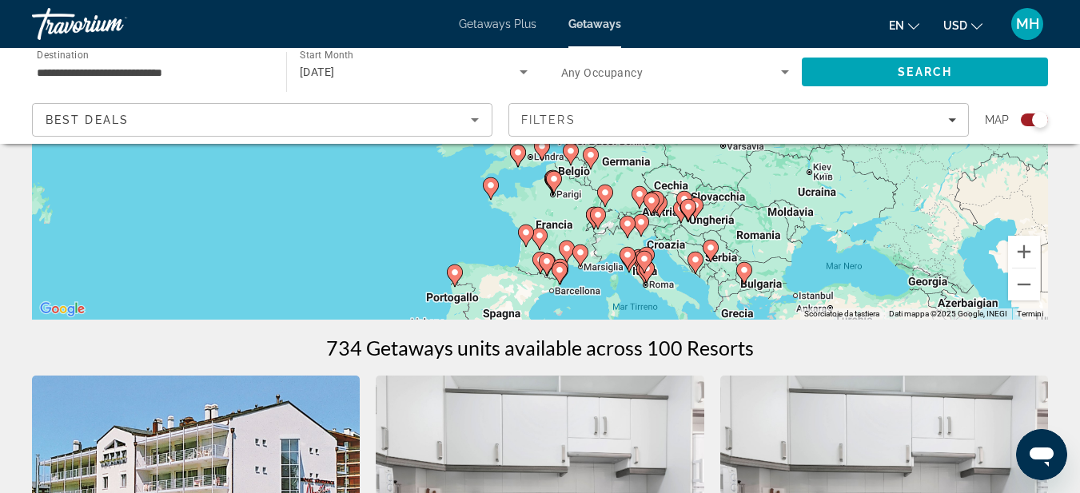
drag, startPoint x: 590, startPoint y: 277, endPoint x: 702, endPoint y: 148, distance: 170.5
click at [702, 148] on div "Per attivare il trascinamento con la tastiera, premi Alt + Invio. Nello stato d…" at bounding box center [540, 79] width 1016 height 479
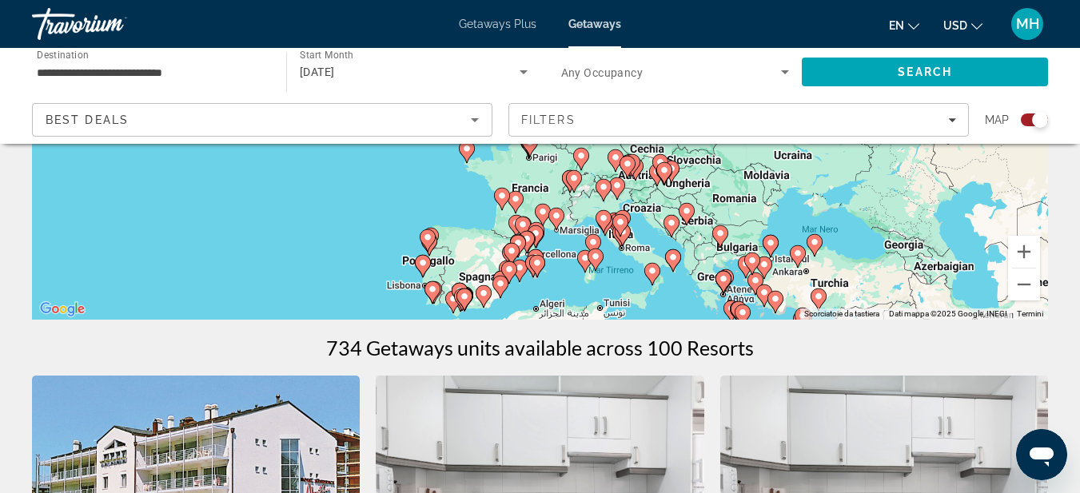
drag, startPoint x: 674, startPoint y: 275, endPoint x: 647, endPoint y: 237, distance: 46.4
click at [647, 237] on div "Per attivare il trascinamento con la tastiera, premi Alt + Invio. Nello stato d…" at bounding box center [540, 79] width 1016 height 479
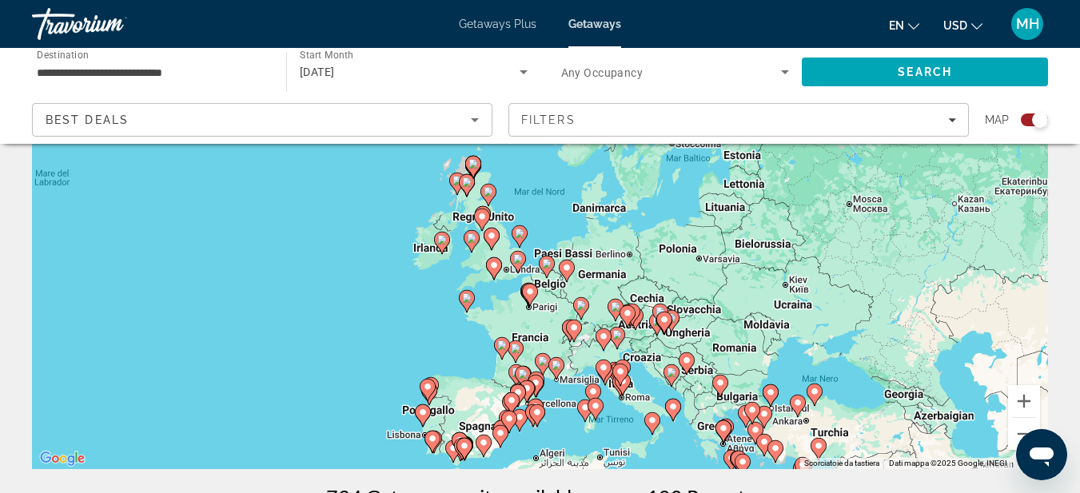
scroll to position [160, 0]
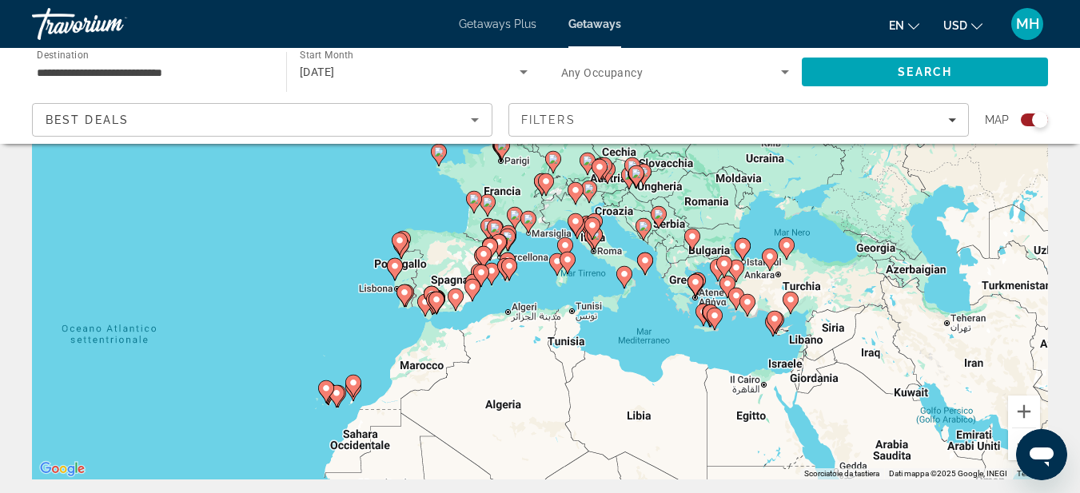
drag, startPoint x: 752, startPoint y: 376, endPoint x: 722, endPoint y: 219, distance: 160.3
click at [722, 219] on div "Per attivare il trascinamento con la tastiera, premi Alt + Invio. Nello stato d…" at bounding box center [540, 239] width 1016 height 479
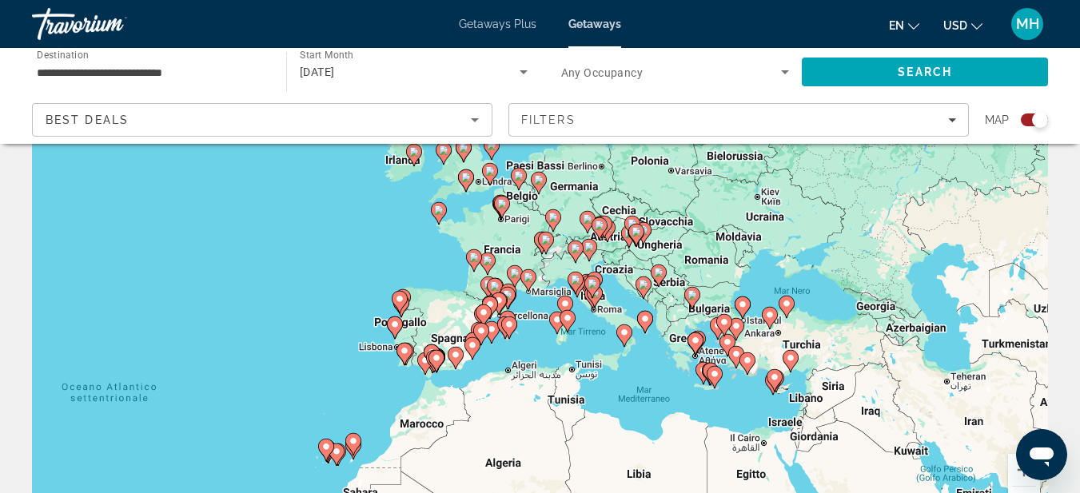
scroll to position [80, 0]
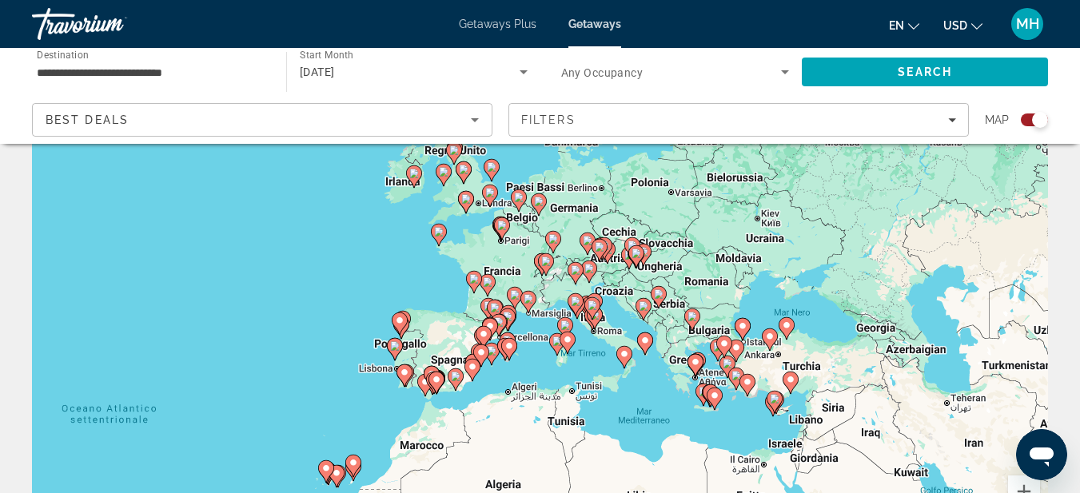
click at [621, 304] on div "Per attivare il trascinamento con la tastiera, premi Alt + Invio. Nello stato d…" at bounding box center [540, 319] width 1016 height 479
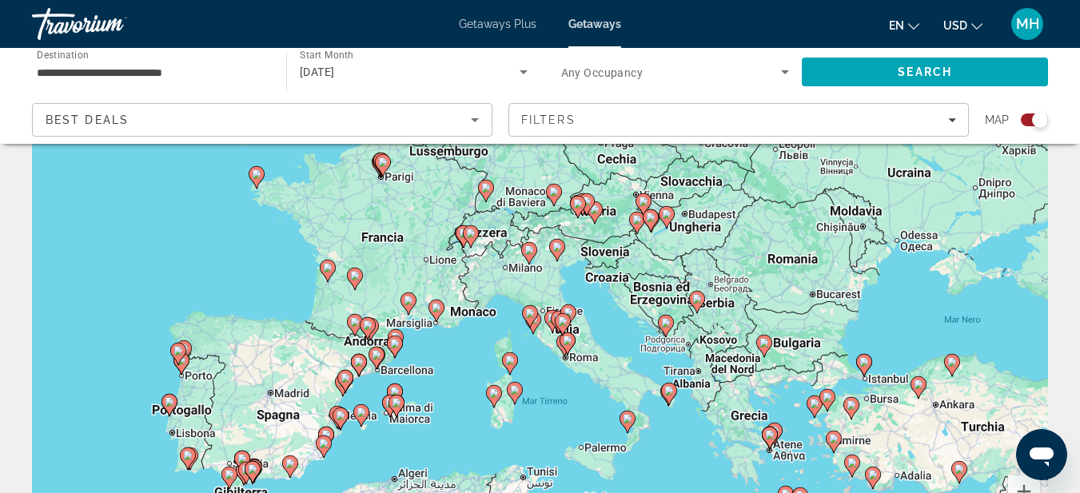
click at [615, 306] on div "Per attivare il trascinamento con la tastiera, premi Alt + Invio. Nello stato d…" at bounding box center [540, 319] width 1016 height 479
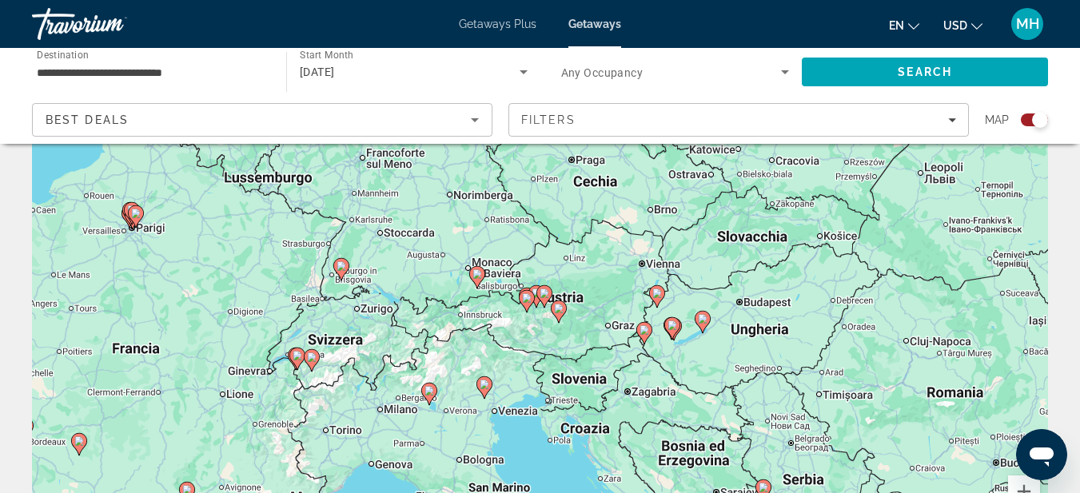
drag, startPoint x: 600, startPoint y: 294, endPoint x: 587, endPoint y: 475, distance: 181.9
click at [587, 475] on div "Per attivare il trascinamento con la tastiera, premi Alt + Invio. Nello stato d…" at bounding box center [540, 319] width 1016 height 479
click at [555, 312] on image "Main content" at bounding box center [559, 309] width 10 height 10
type input "**********"
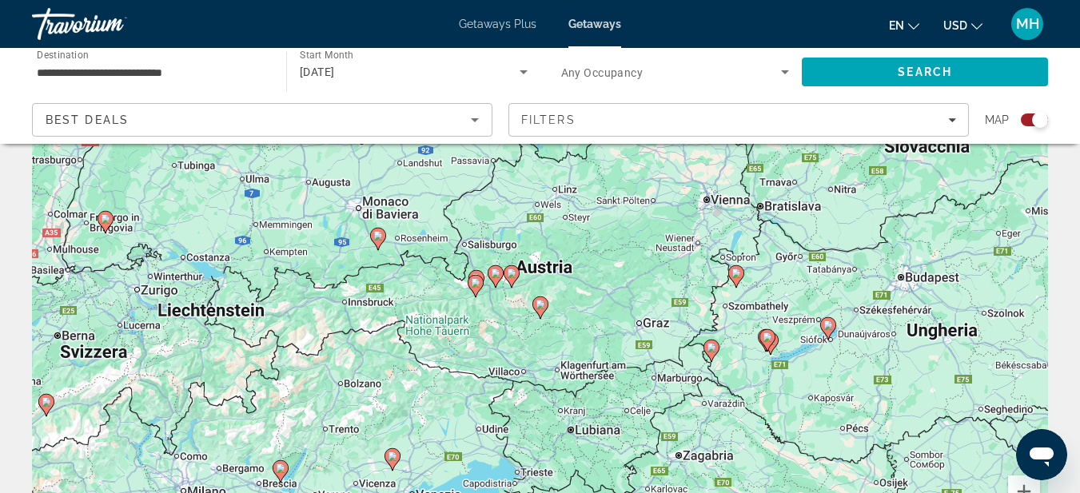
click at [507, 273] on icon "Main content" at bounding box center [510, 276] width 14 height 21
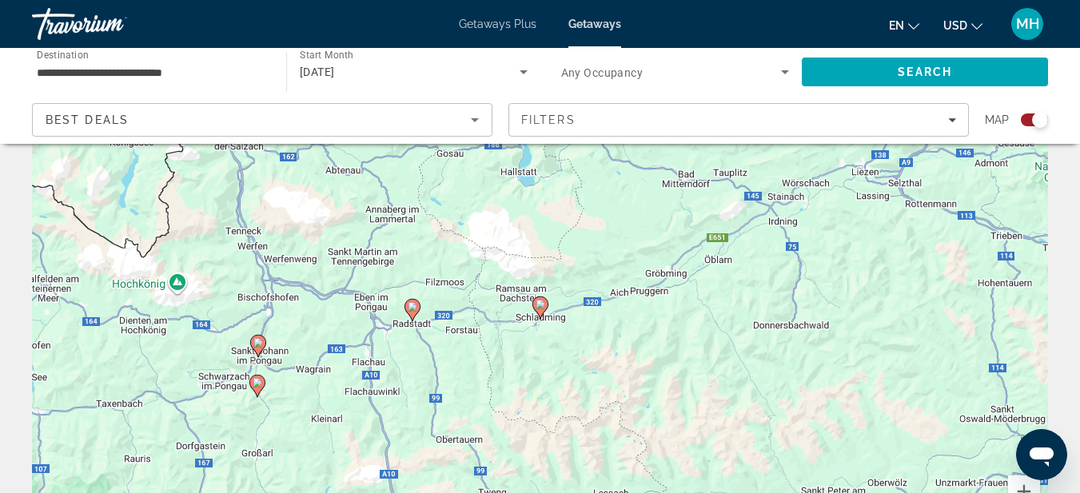
click at [544, 304] on image "Main content" at bounding box center [540, 305] width 10 height 10
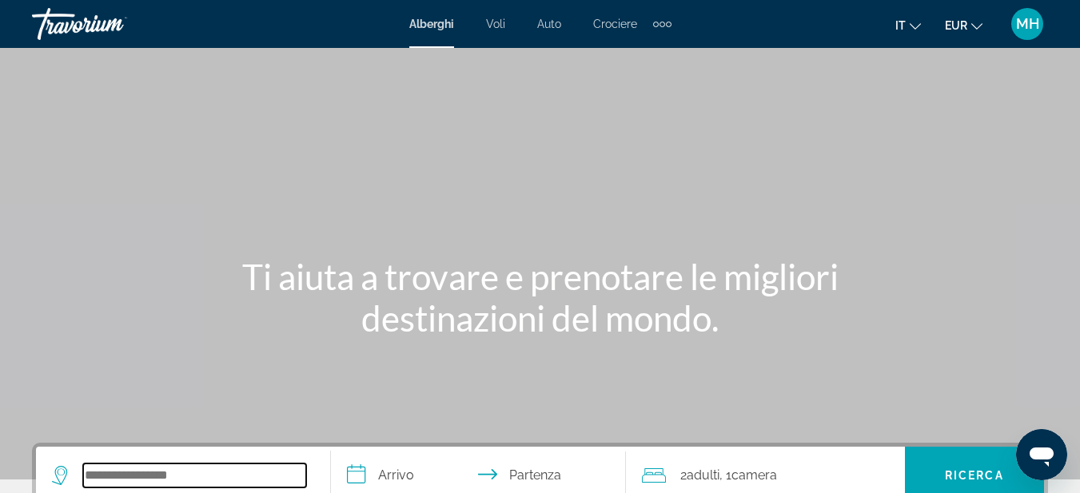
click at [149, 478] on input "Search hotel destination" at bounding box center [194, 476] width 223 height 24
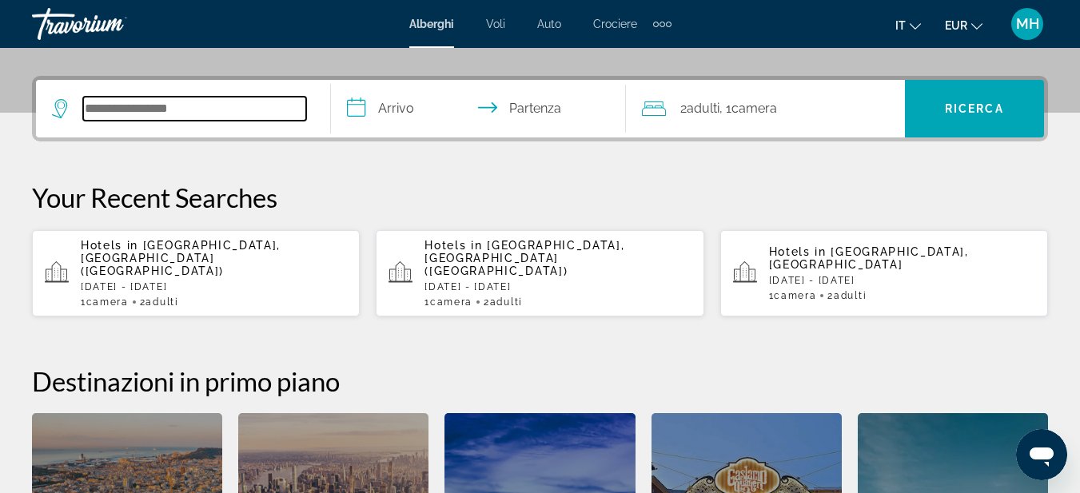
scroll to position [391, 0]
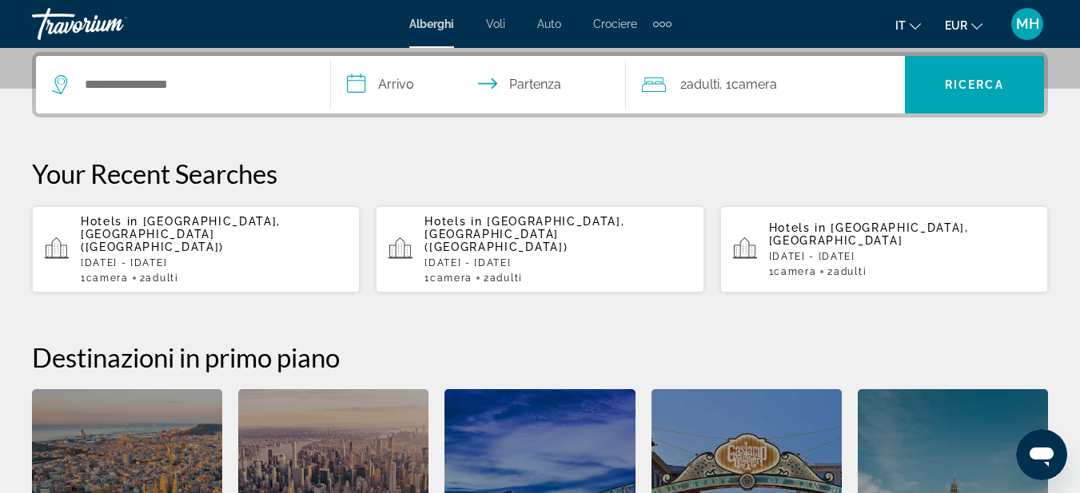
click at [167, 257] on p "[DATE] - [DATE]" at bounding box center [214, 262] width 266 height 11
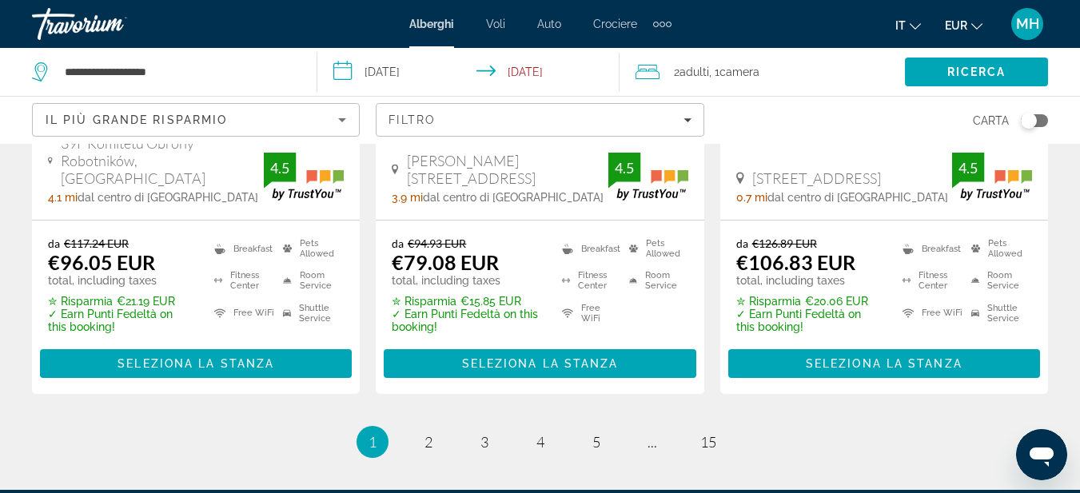
scroll to position [2318, 0]
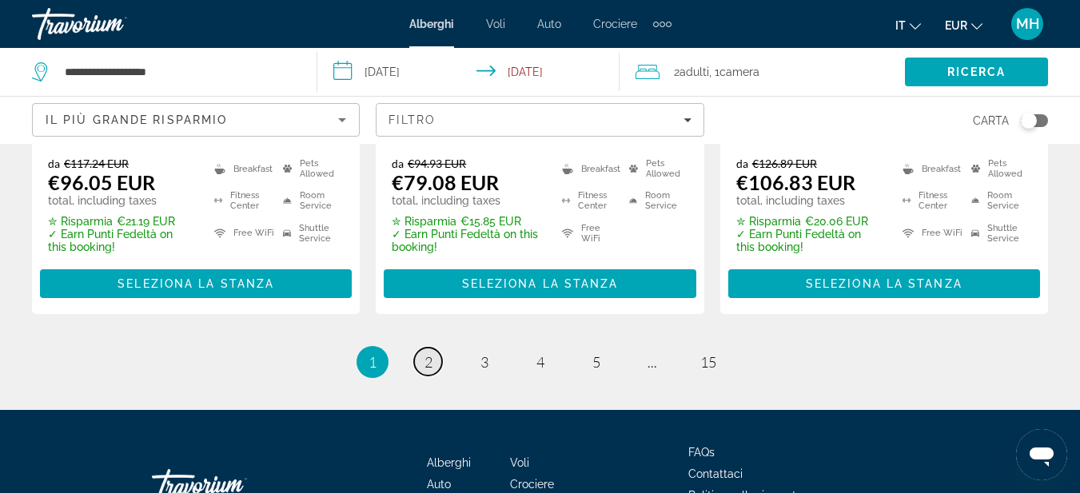
click at [429, 353] on span "2" at bounding box center [428, 362] width 8 height 18
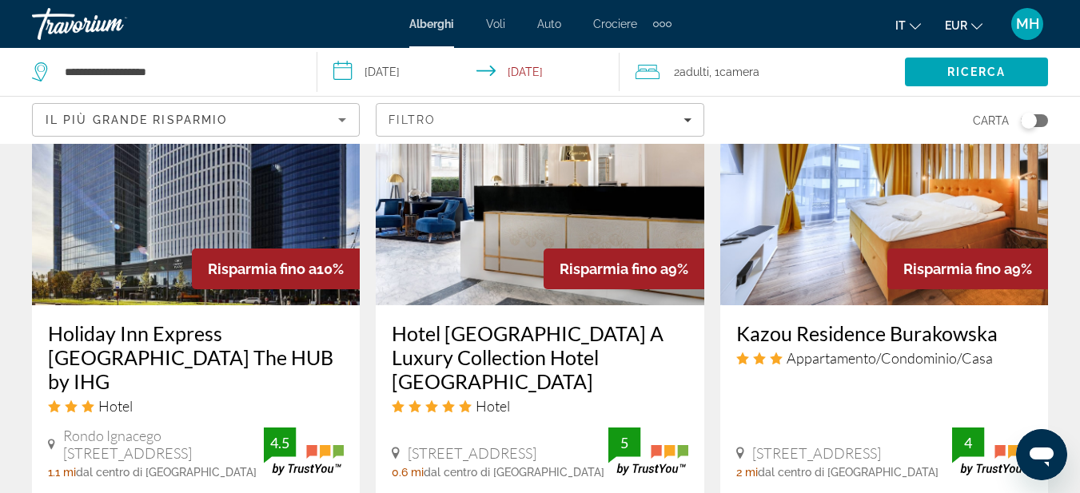
scroll to position [2158, 0]
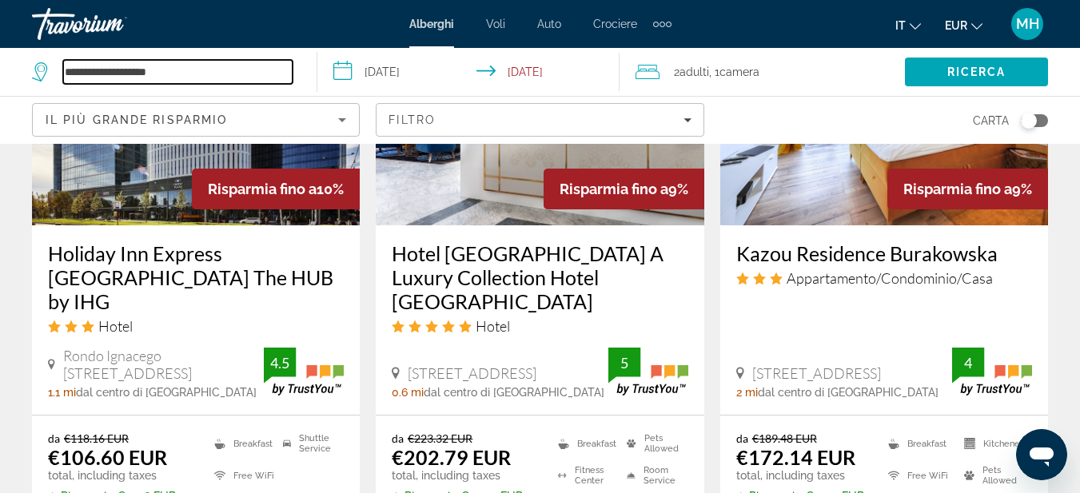
click at [273, 73] on input "**********" at bounding box center [177, 72] width 229 height 24
drag, startPoint x: 266, startPoint y: 69, endPoint x: 34, endPoint y: 74, distance: 231.8
click at [34, 74] on div "**********" at bounding box center [162, 72] width 261 height 24
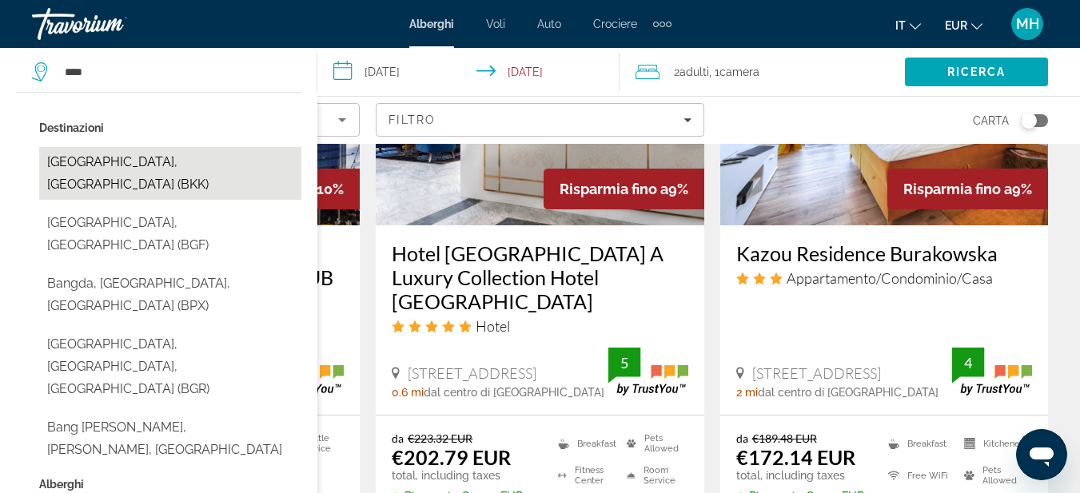
click at [153, 159] on button "[GEOGRAPHIC_DATA], [GEOGRAPHIC_DATA] (BKK)" at bounding box center [170, 173] width 262 height 53
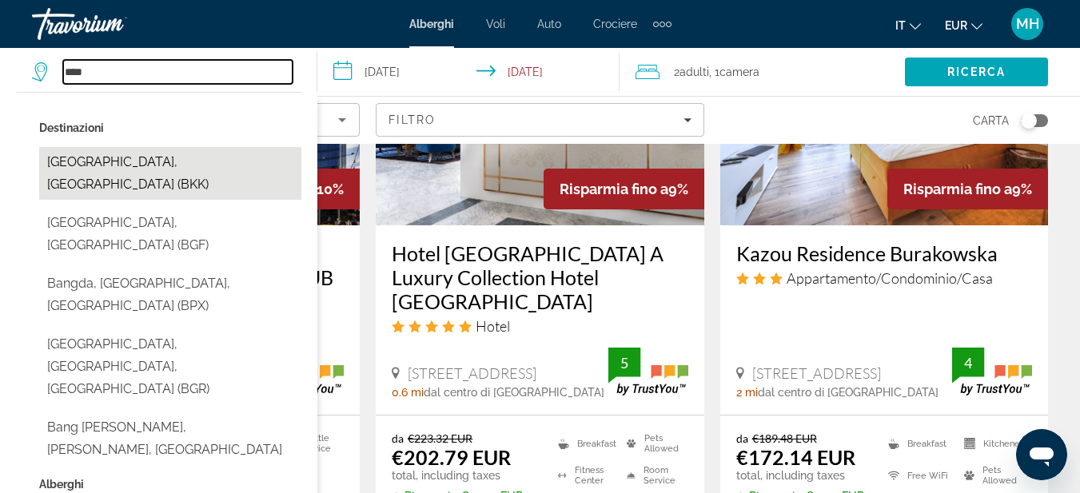
type input "**********"
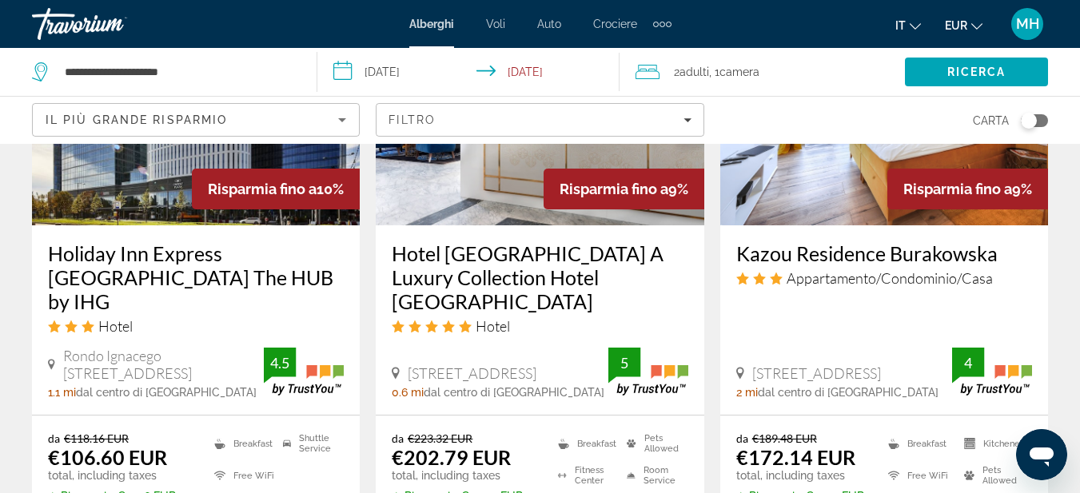
click at [425, 73] on input "**********" at bounding box center [471, 74] width 308 height 53
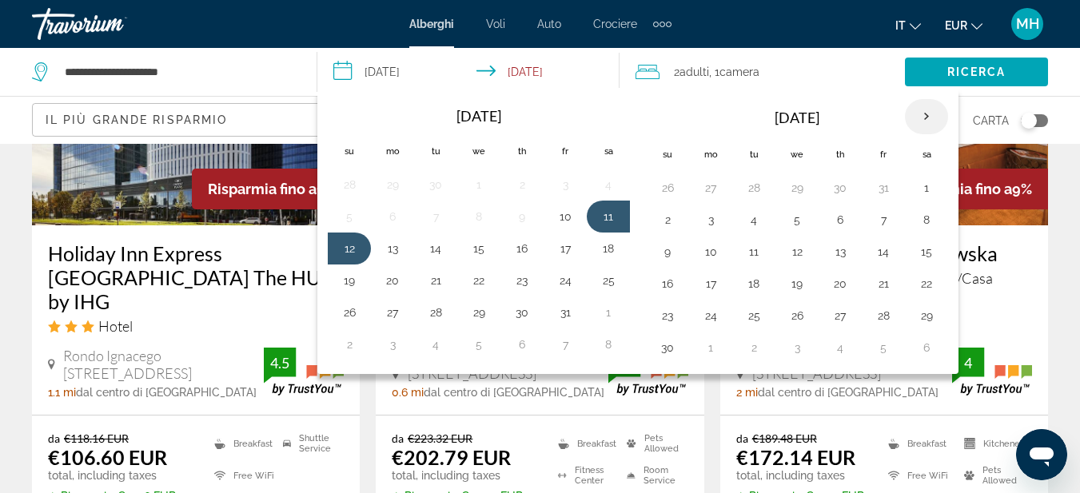
click at [935, 116] on th "Next month" at bounding box center [926, 116] width 43 height 35
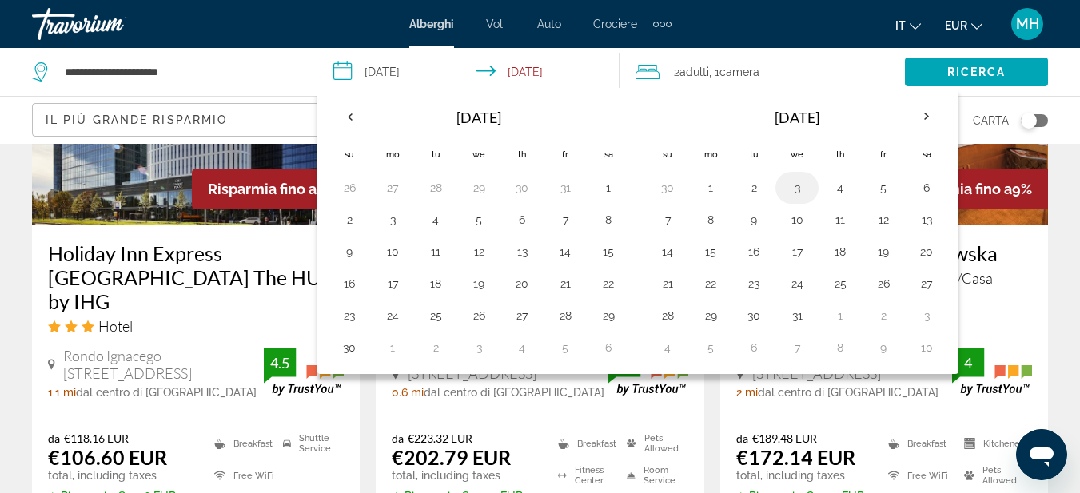
click at [792, 190] on button "3" at bounding box center [797, 188] width 26 height 22
click at [886, 189] on button "5" at bounding box center [883, 188] width 26 height 22
type input "**********"
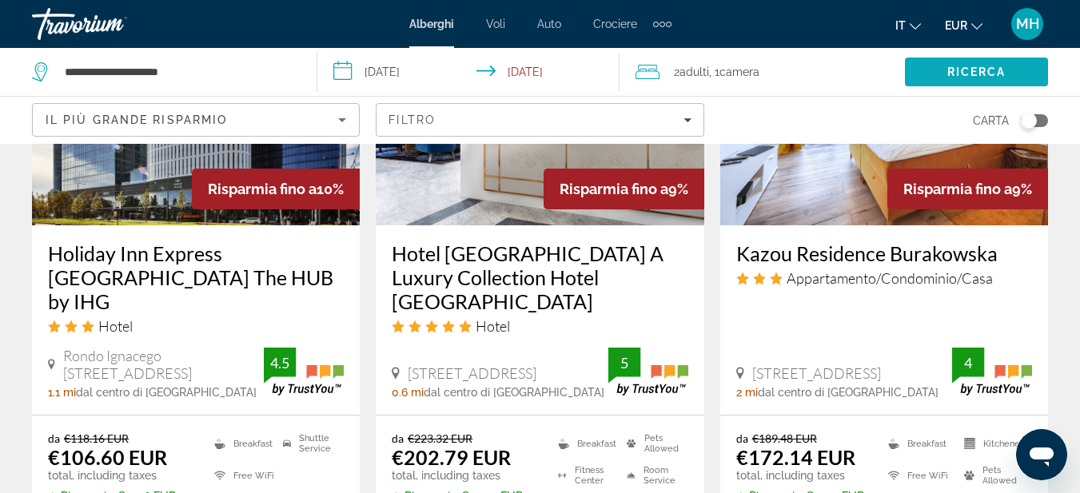
click at [967, 70] on span "Ricerca" at bounding box center [976, 72] width 59 height 13
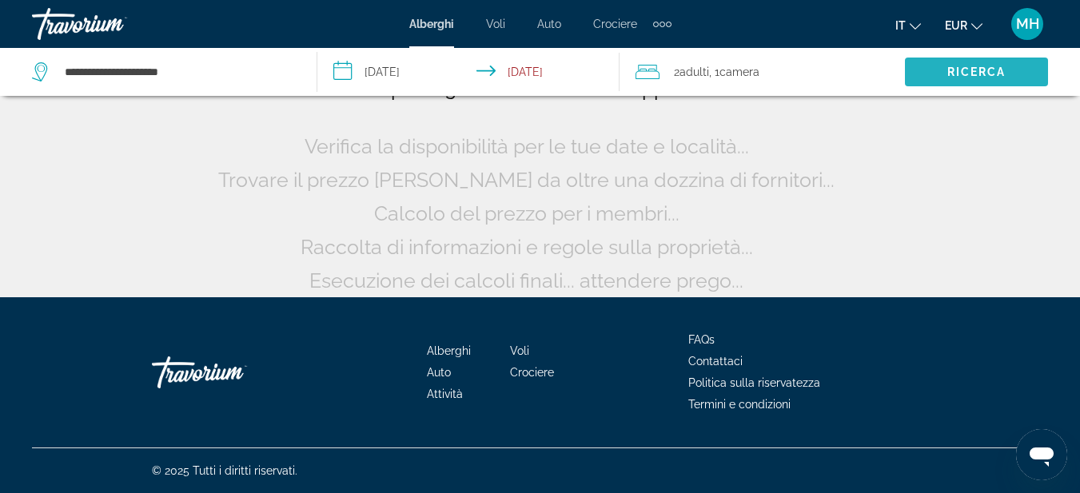
scroll to position [152, 0]
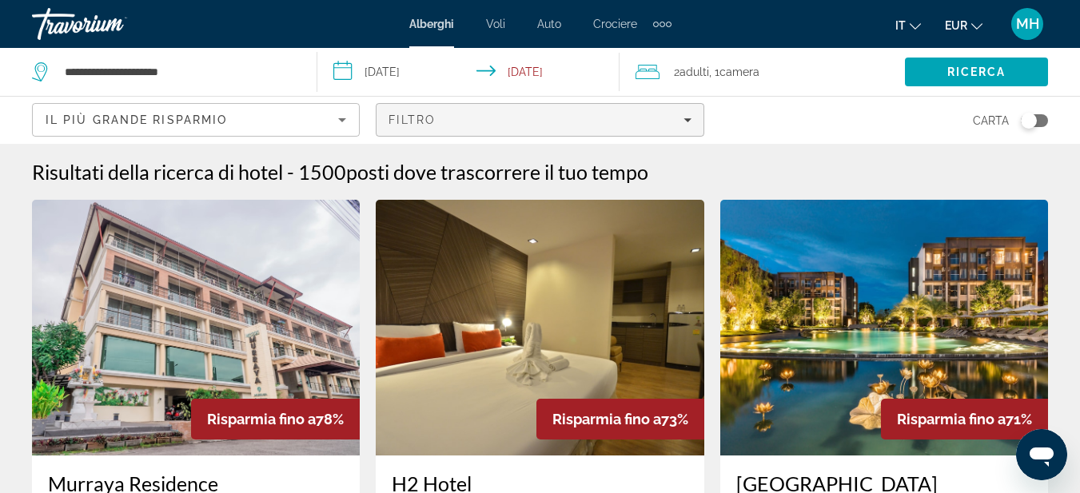
click at [680, 127] on span "Filters" at bounding box center [539, 120] width 326 height 38
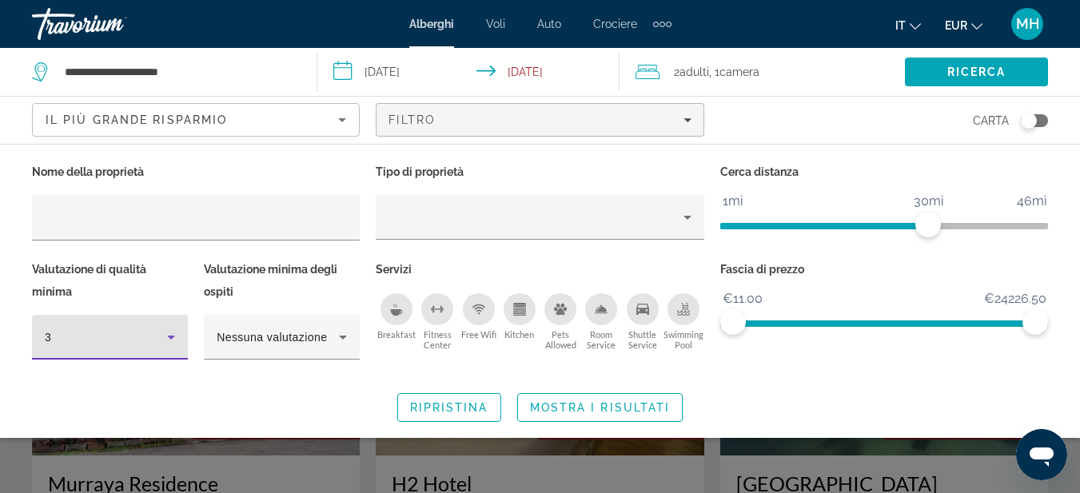
click at [172, 329] on icon "Hotel Filters" at bounding box center [170, 337] width 19 height 19
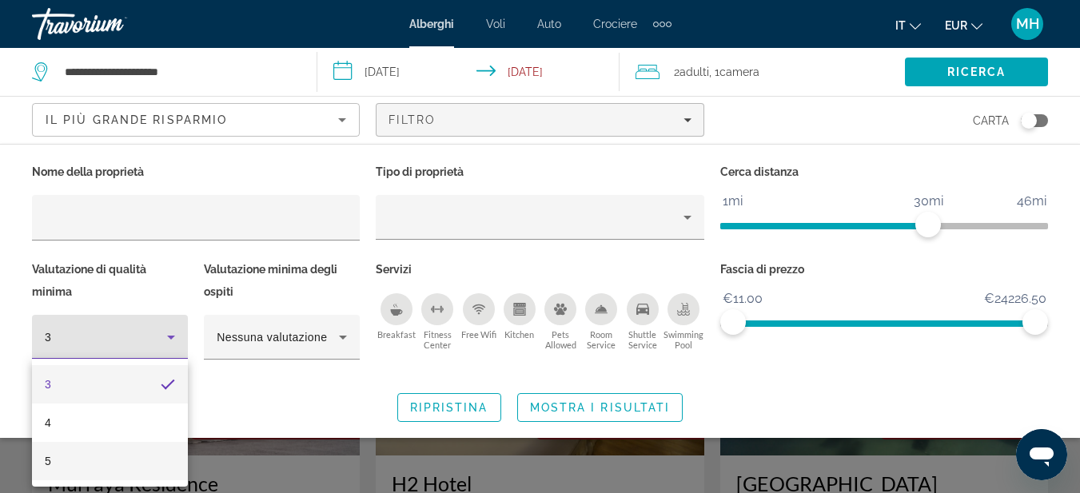
click at [117, 464] on mat-option "5" at bounding box center [110, 461] width 156 height 38
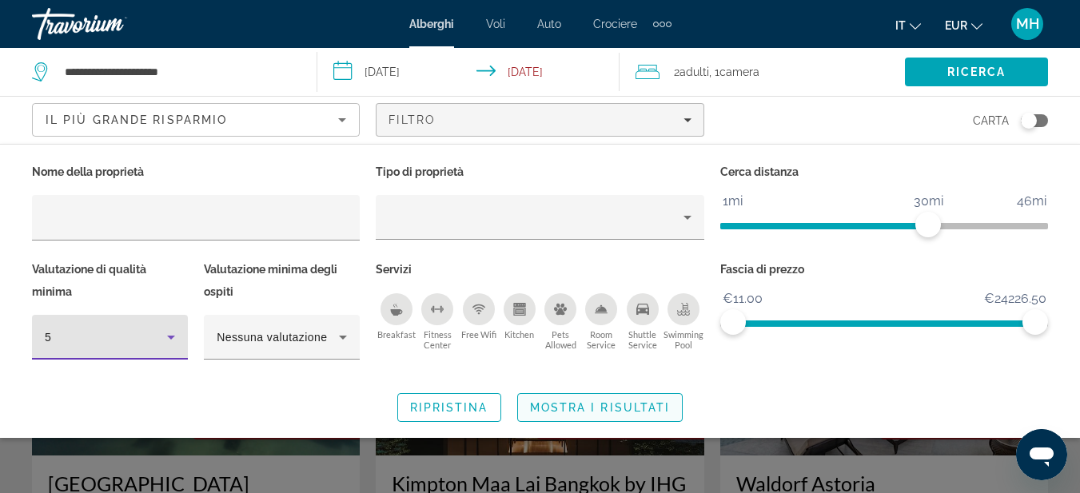
click at [630, 410] on span "Mostra i risultati" at bounding box center [600, 407] width 141 height 13
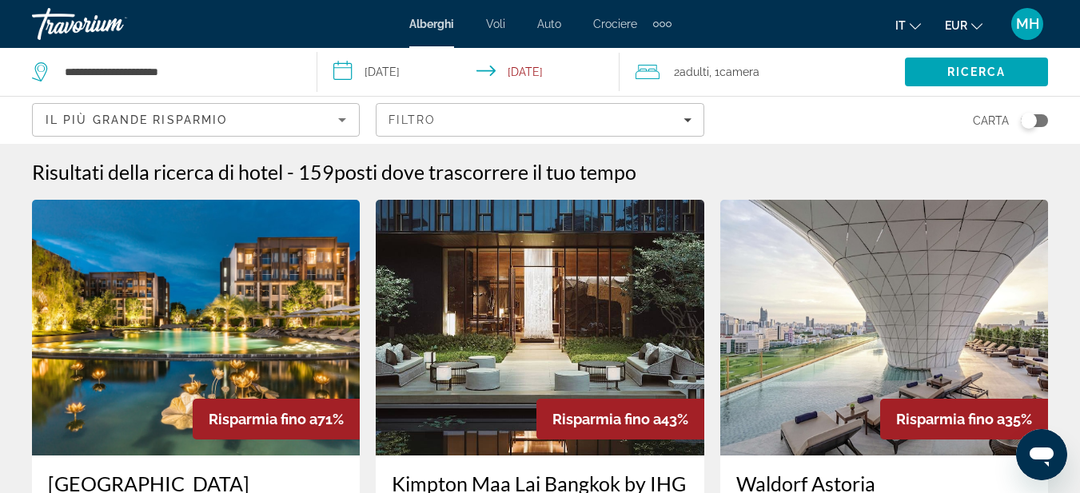
click at [839, 74] on div "2 Adulto Adulti , 1 Camera camere" at bounding box center [769, 72] width 269 height 22
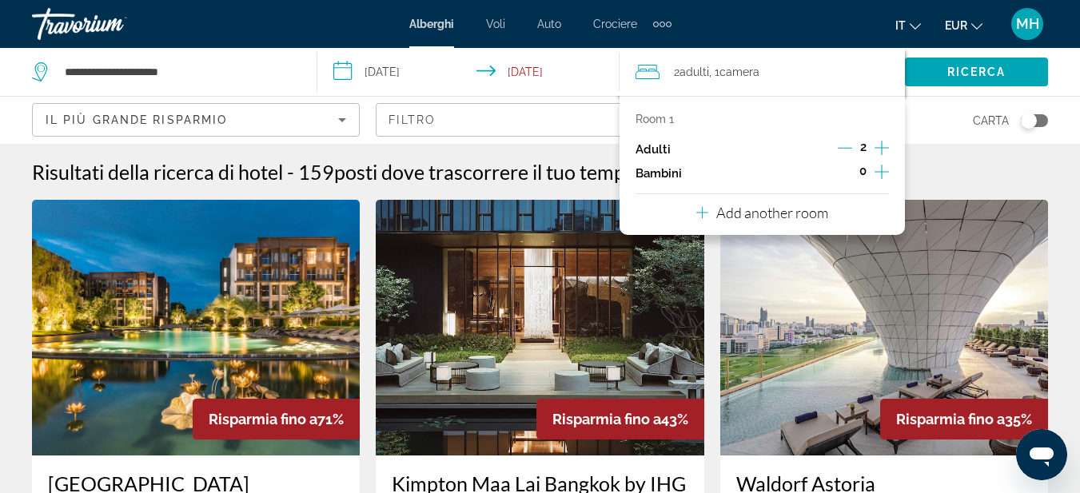
click at [881, 147] on icon "Increment adults" at bounding box center [881, 147] width 14 height 19
click at [843, 144] on icon "Decrement adults" at bounding box center [844, 148] width 14 height 14
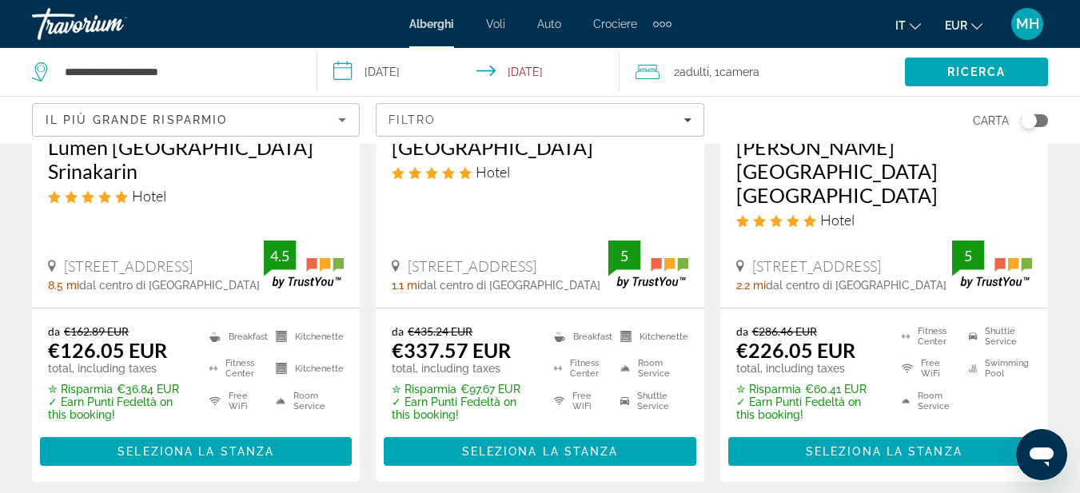
scroll to position [2158, 0]
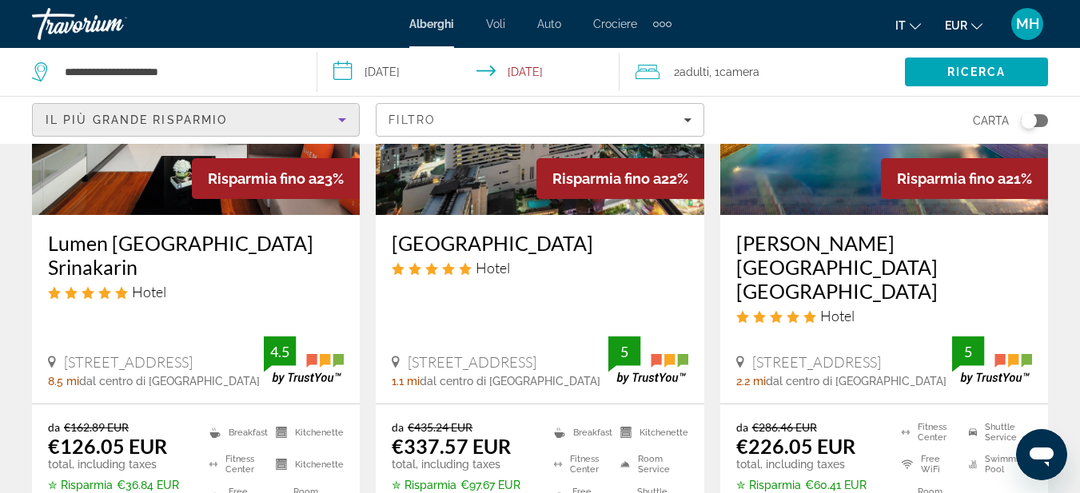
click at [336, 121] on icon "Sort by" at bounding box center [341, 119] width 19 height 19
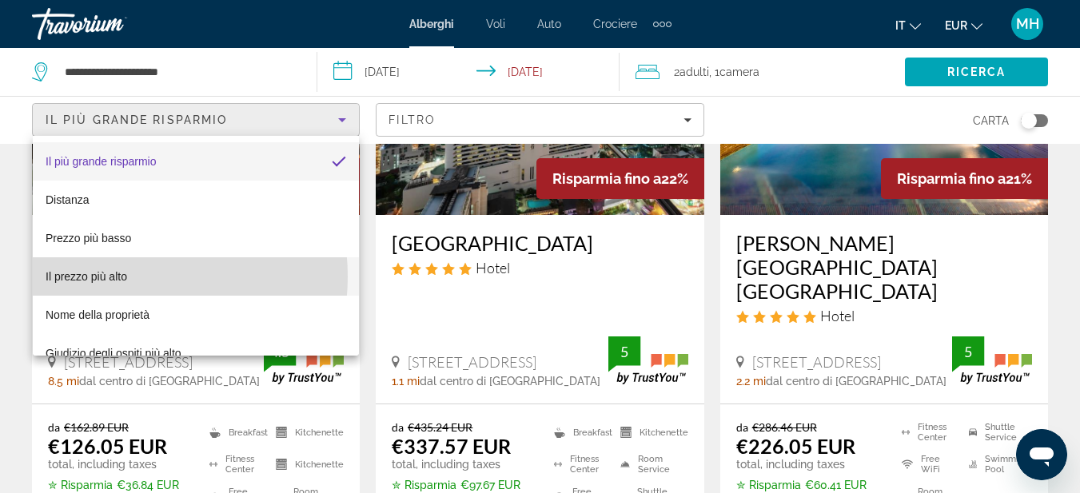
click at [117, 277] on span "Il prezzo più alto" at bounding box center [87, 276] width 82 height 13
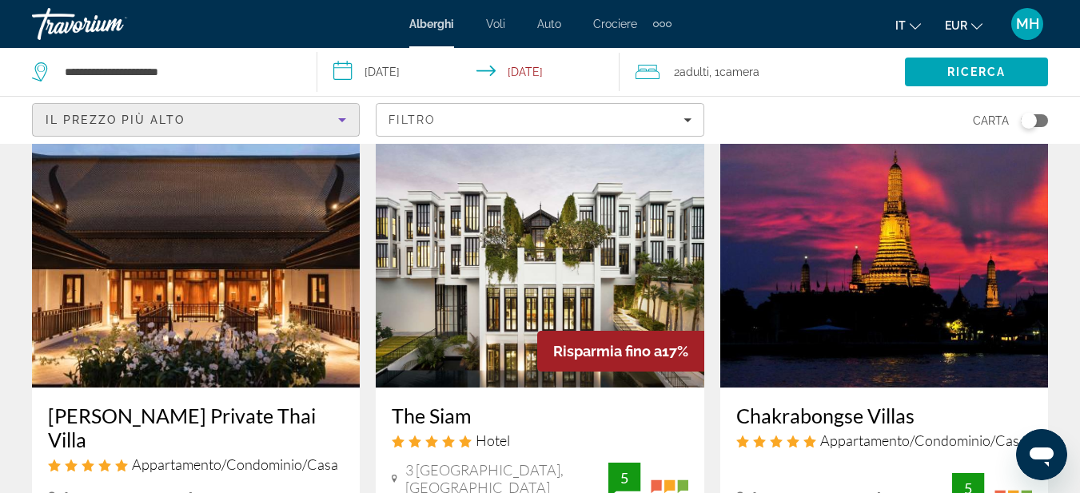
scroll to position [160, 0]
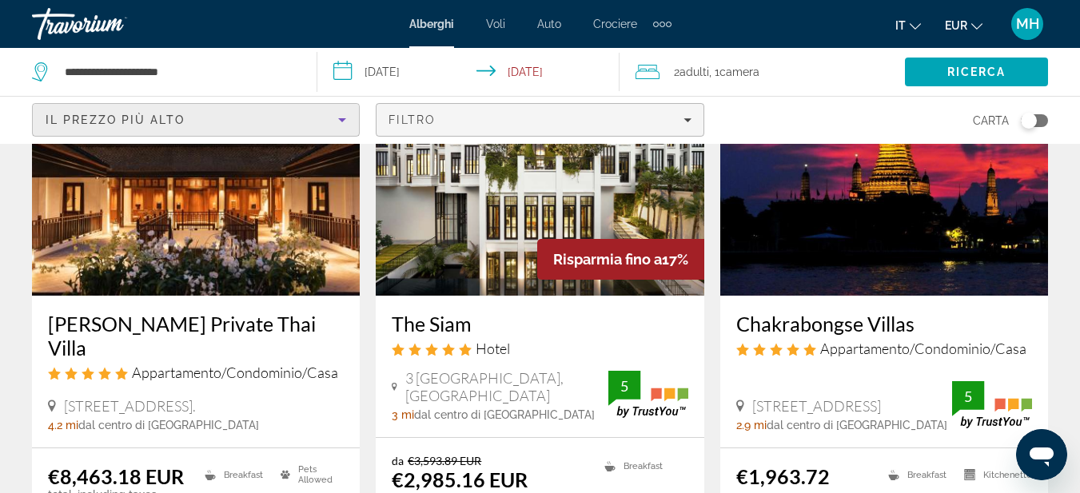
click at [473, 120] on div "Filtro" at bounding box center [539, 119] width 302 height 13
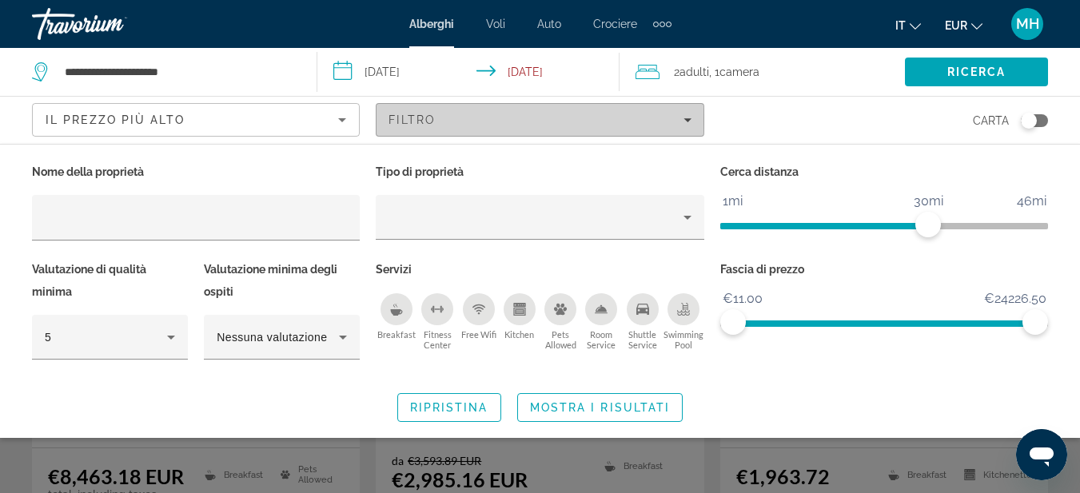
click at [473, 120] on div "Filtro" at bounding box center [539, 119] width 302 height 13
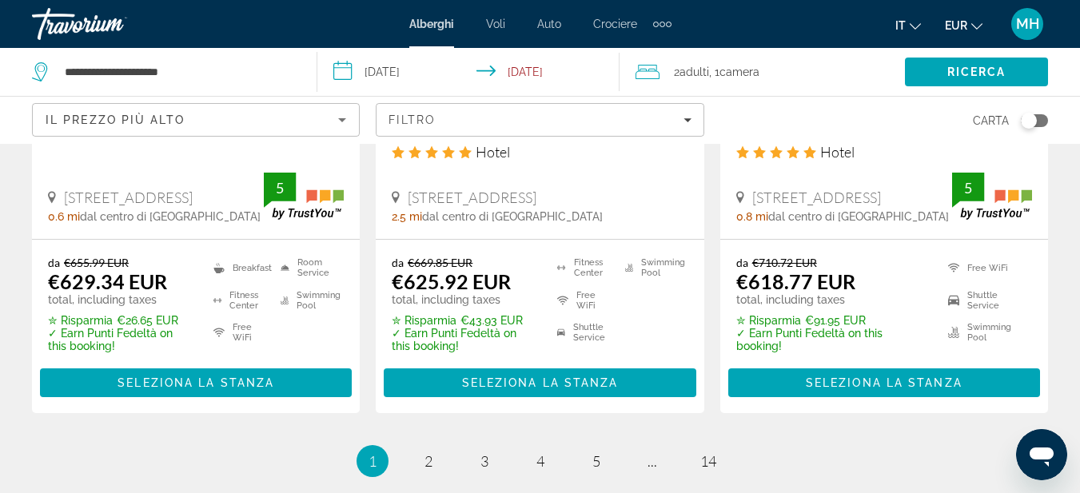
scroll to position [2318, 0]
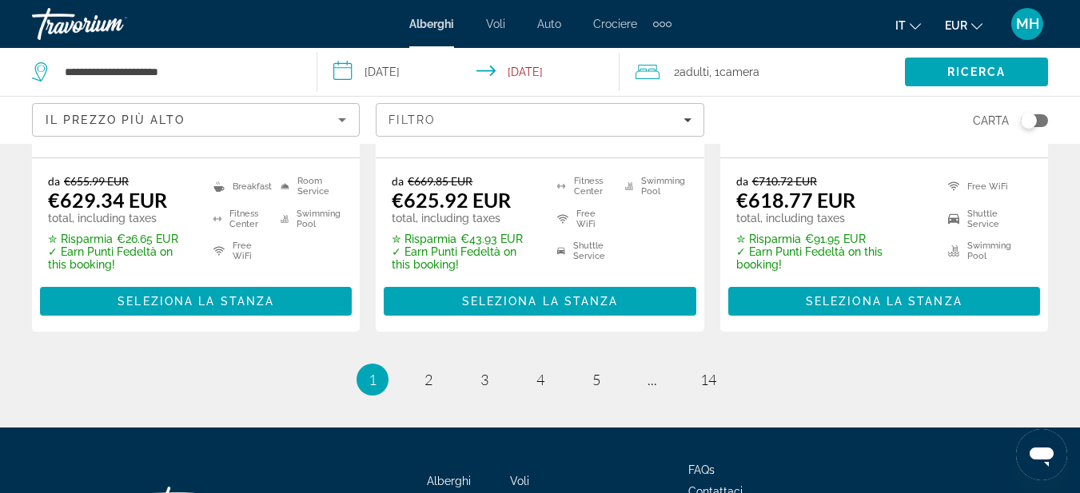
click at [352, 117] on div "Il prezzo più alto" at bounding box center [196, 120] width 326 height 32
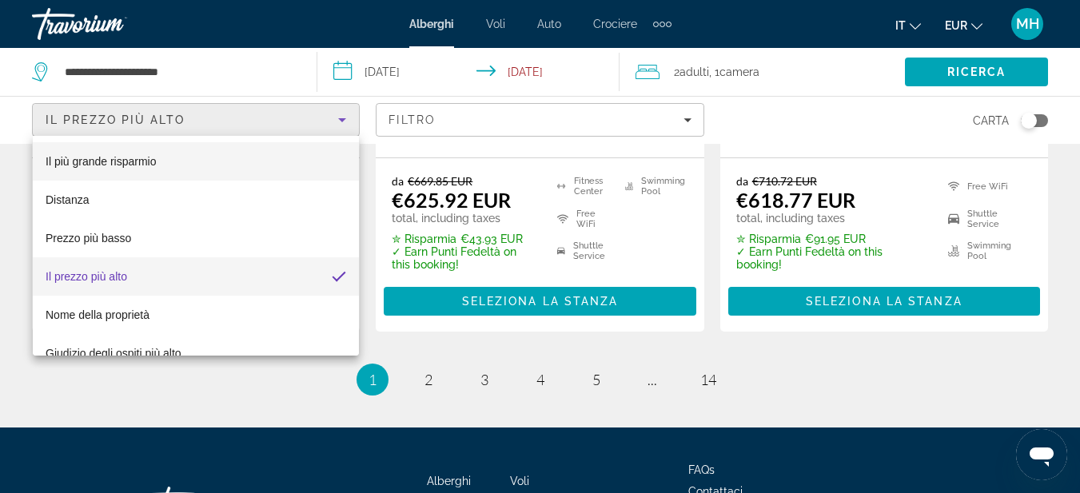
click at [139, 162] on span "Il più grande risparmio" at bounding box center [101, 161] width 111 height 13
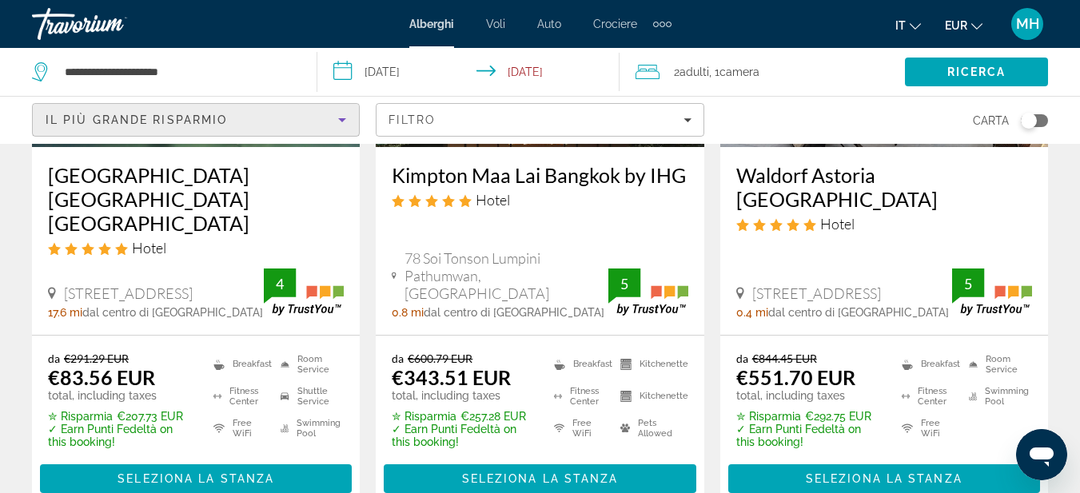
scroll to position [320, 0]
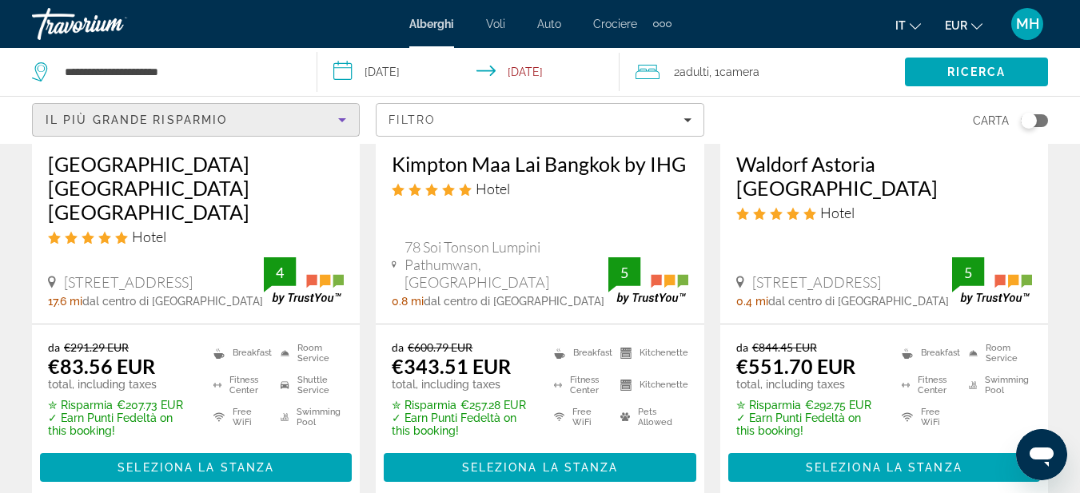
click at [822, 77] on div "2 Adulto Adulti , 1 Camera camere" at bounding box center [769, 72] width 269 height 22
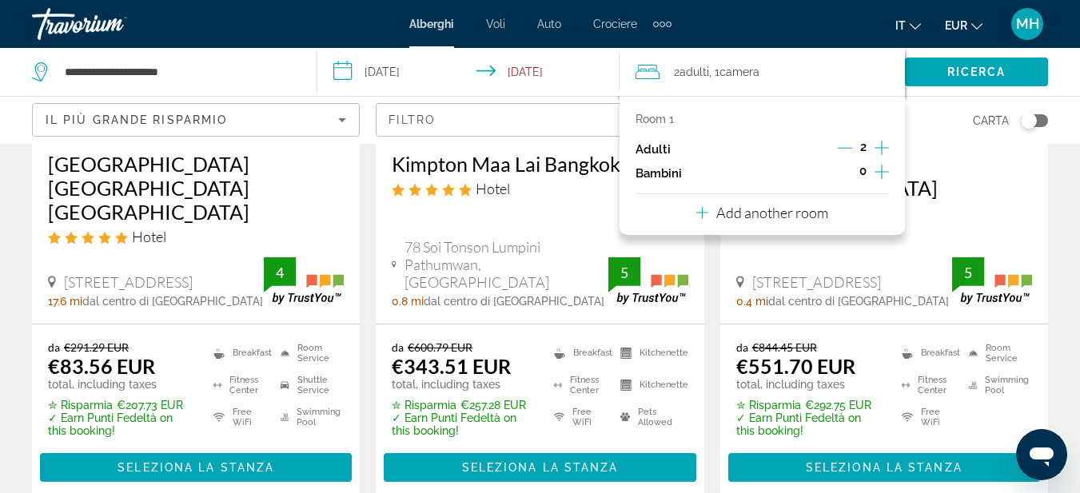
click at [883, 141] on icon "Increment adults" at bounding box center [881, 147] width 14 height 19
click at [942, 59] on span "Search" at bounding box center [976, 72] width 143 height 38
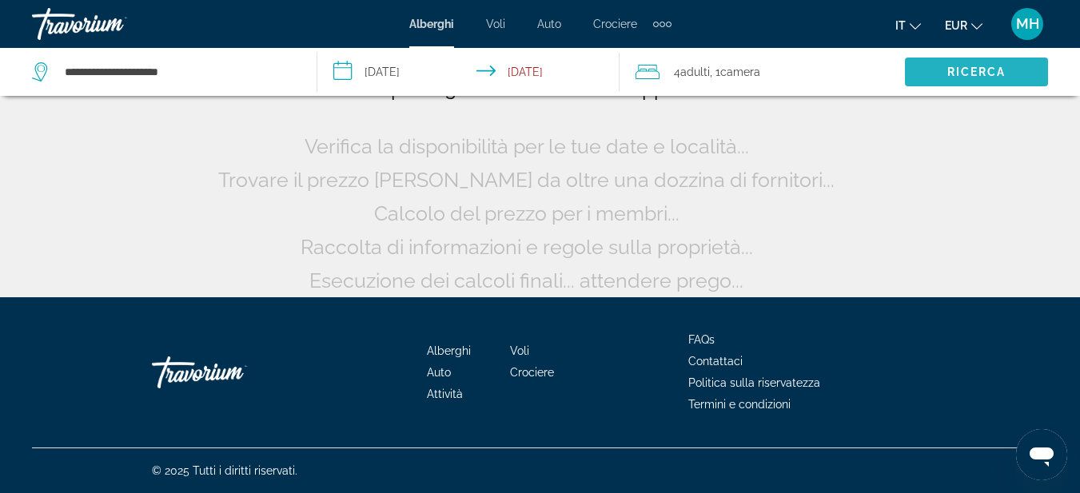
scroll to position [152, 0]
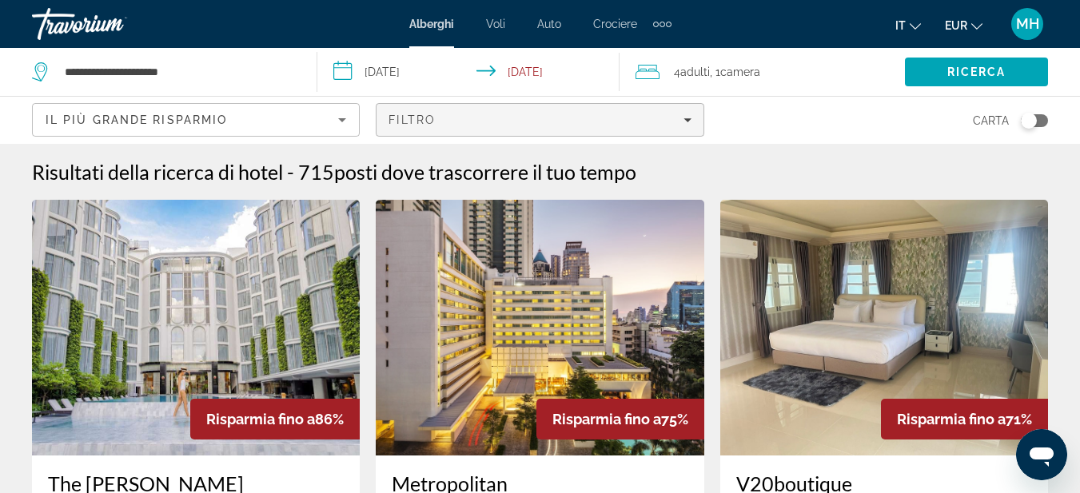
click at [443, 118] on div "Filtro" at bounding box center [539, 119] width 302 height 13
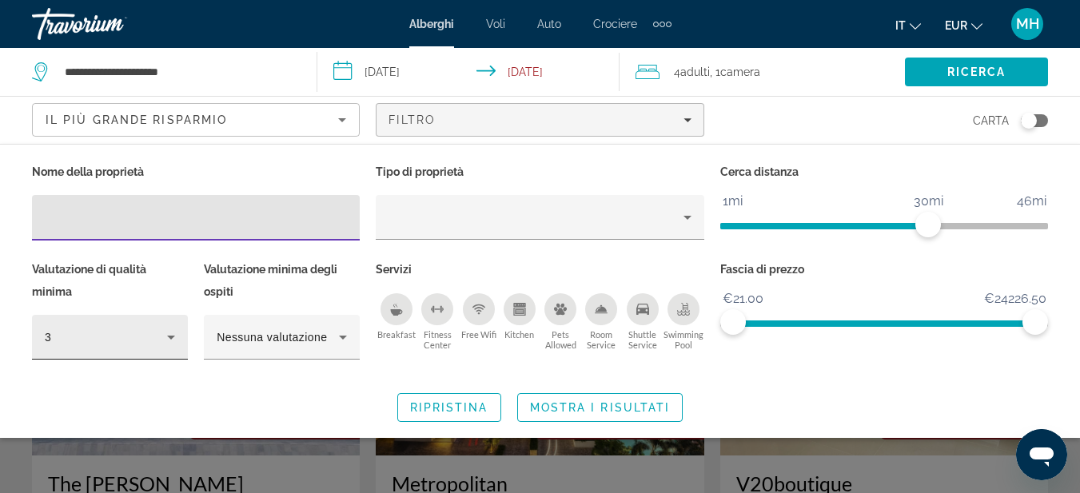
click at [145, 339] on div "3" at bounding box center [106, 337] width 122 height 19
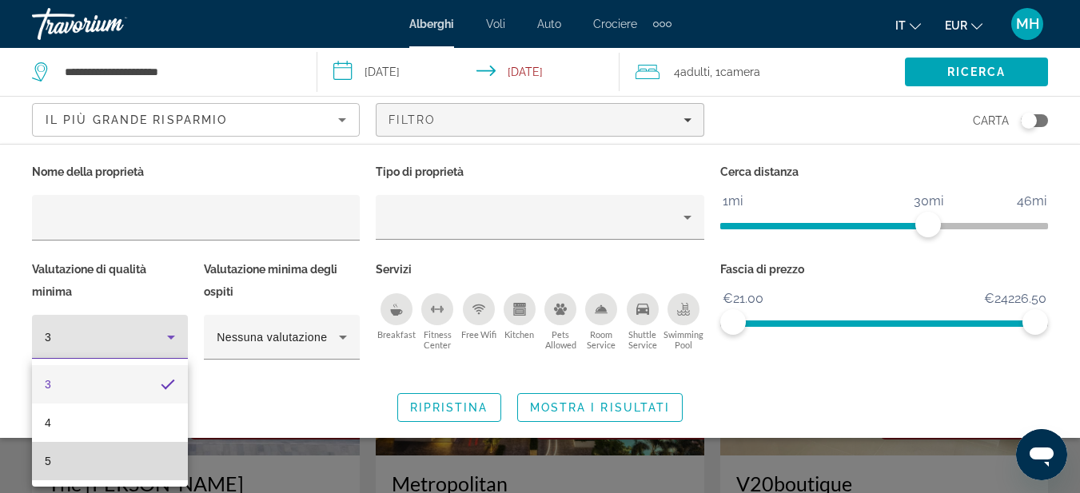
click at [82, 456] on mat-option "5" at bounding box center [110, 461] width 156 height 38
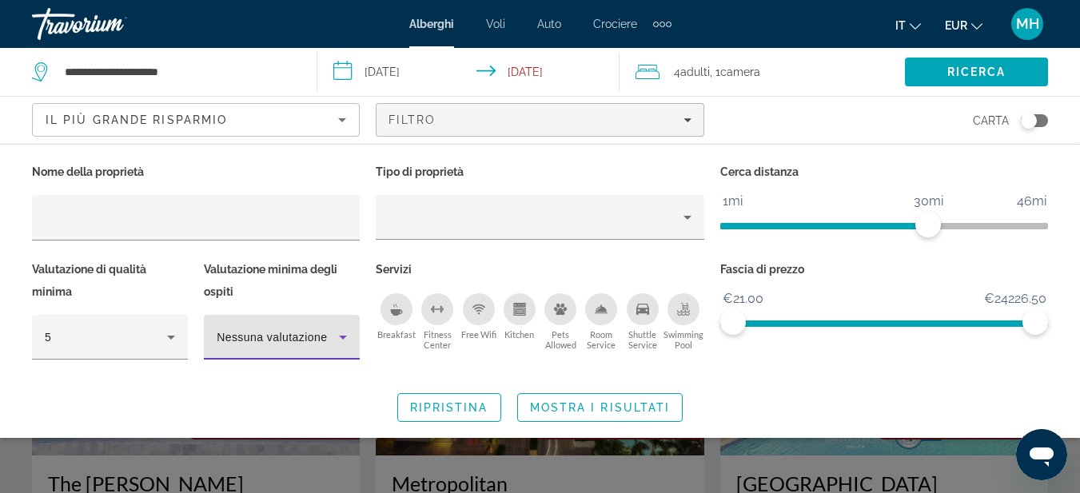
click at [293, 335] on span "Nessuna valutazione" at bounding box center [272, 337] width 110 height 13
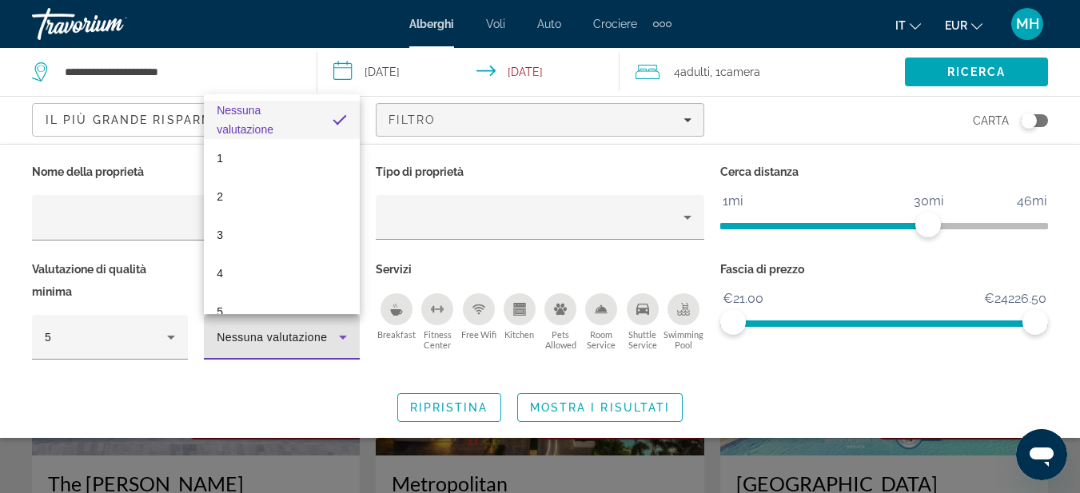
click at [543, 220] on div at bounding box center [540, 246] width 1080 height 493
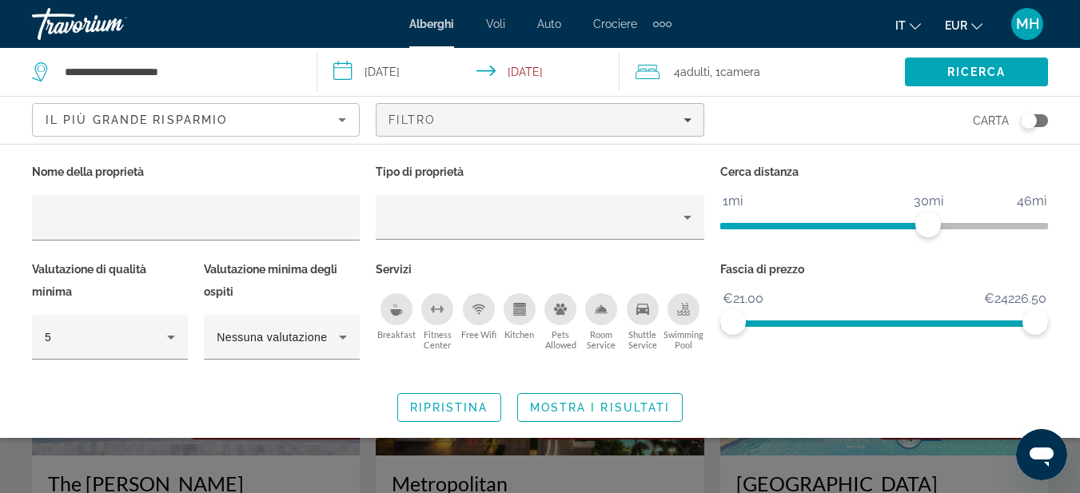
click at [692, 312] on div "Swimming Pool" at bounding box center [683, 309] width 32 height 32
click at [600, 403] on span "Mostra i risultati" at bounding box center [600, 407] width 141 height 13
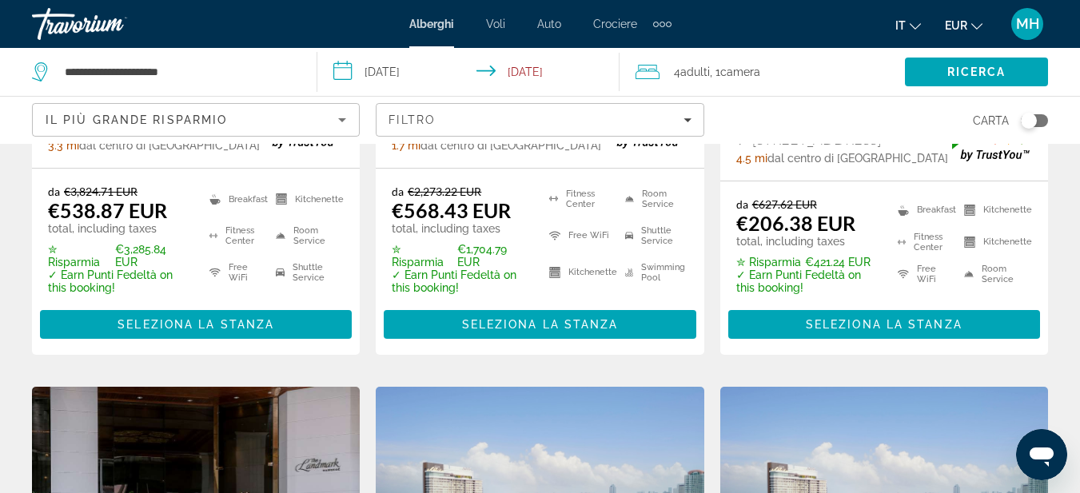
scroll to position [479, 0]
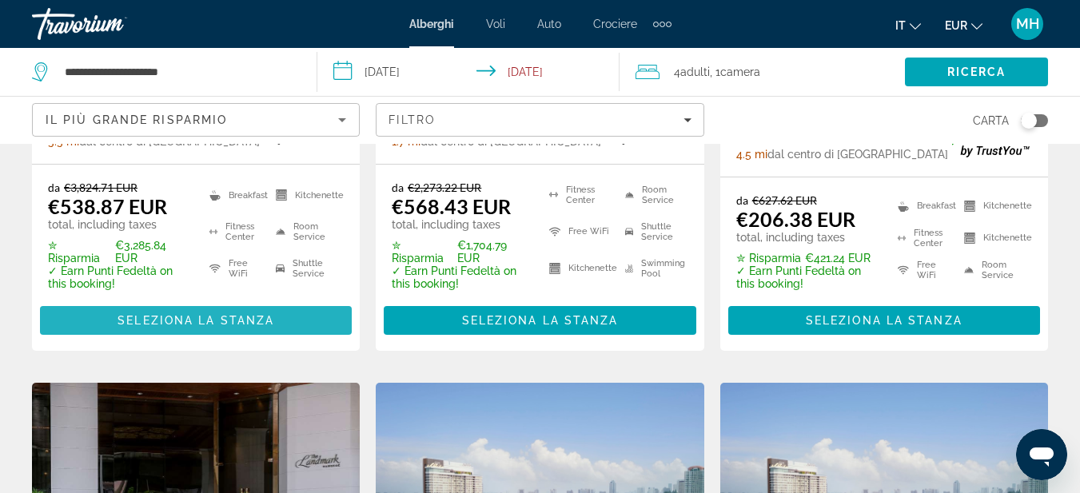
click at [225, 314] on span "Seleziona la stanza" at bounding box center [195, 320] width 157 height 13
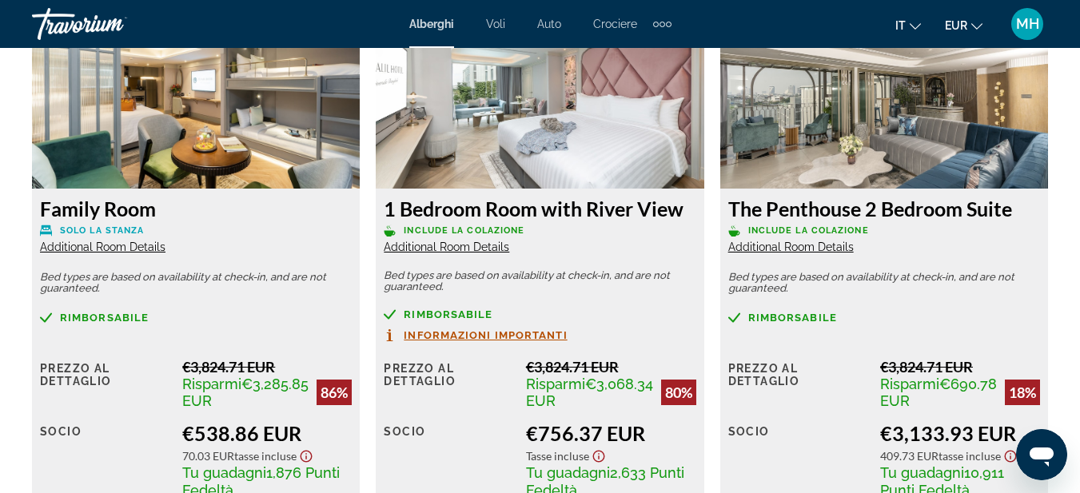
scroll to position [2557, 0]
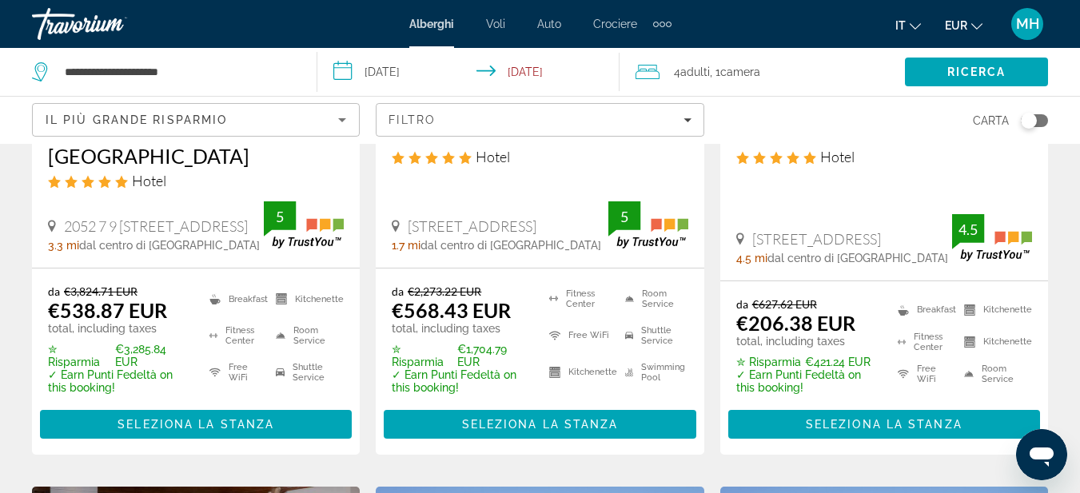
scroll to position [400, 0]
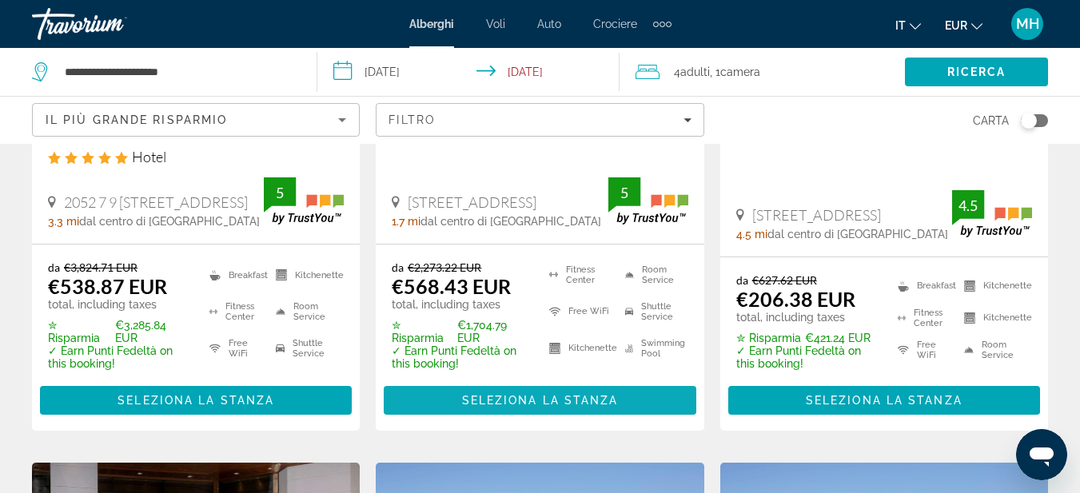
click at [572, 394] on span "Seleziona la stanza" at bounding box center [540, 400] width 157 height 13
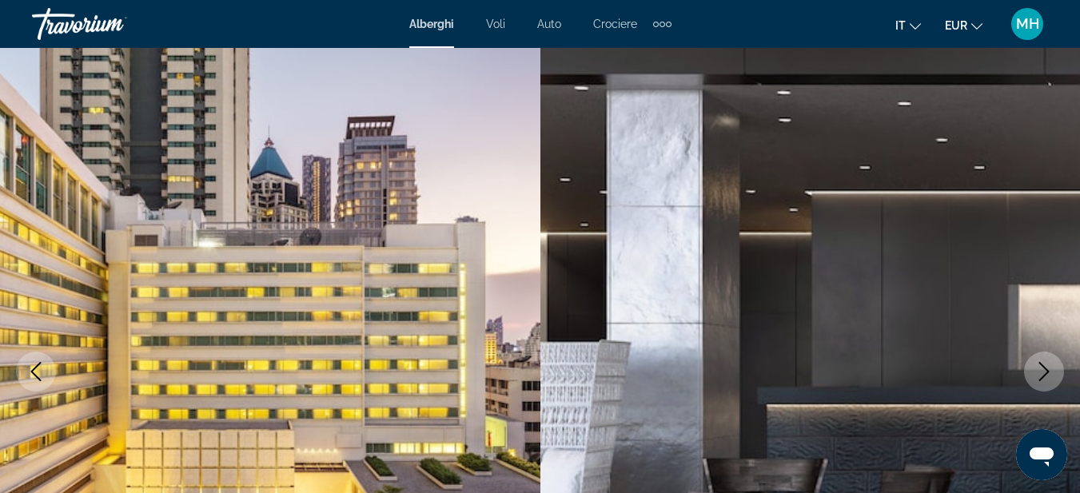
scroll to position [80, 0]
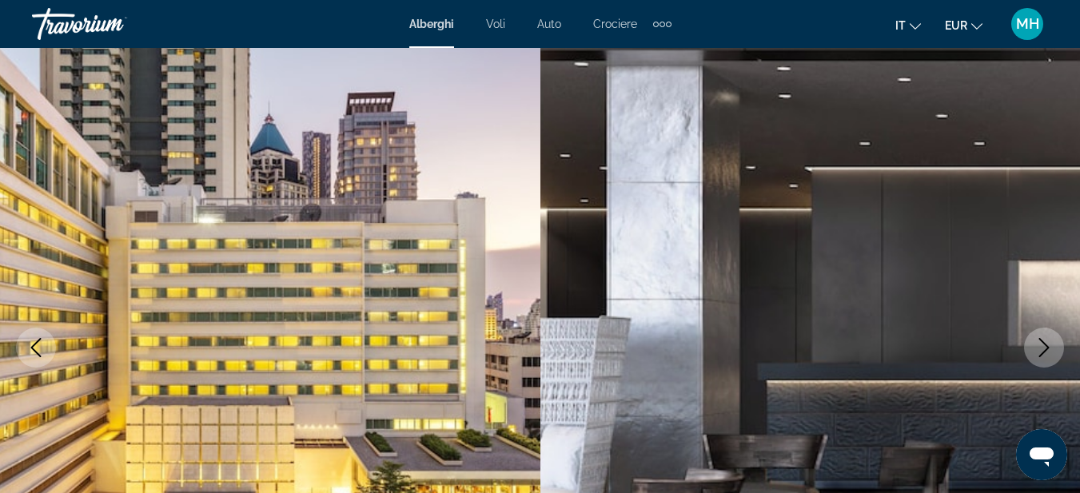
click at [1054, 347] on button "Next image" at bounding box center [1044, 348] width 40 height 40
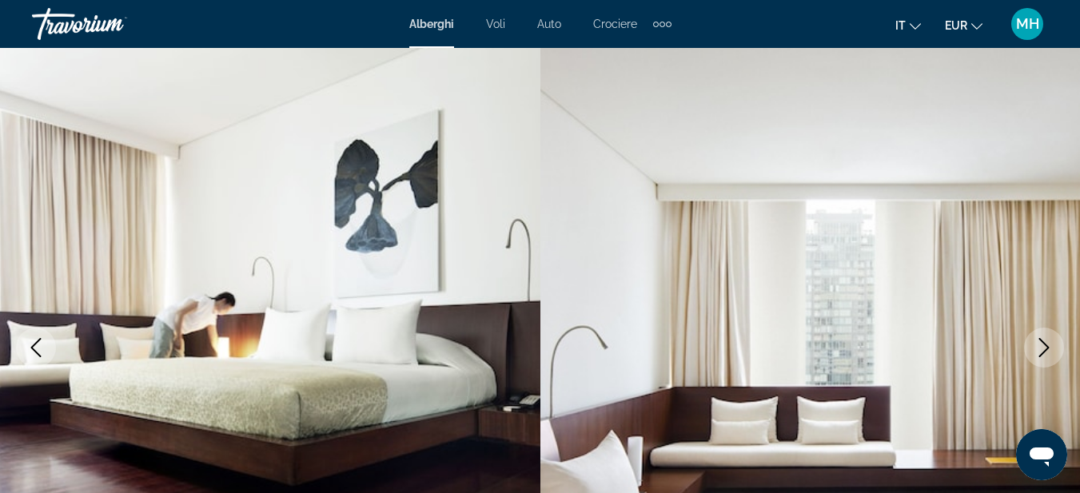
click at [1054, 347] on button "Next image" at bounding box center [1044, 348] width 40 height 40
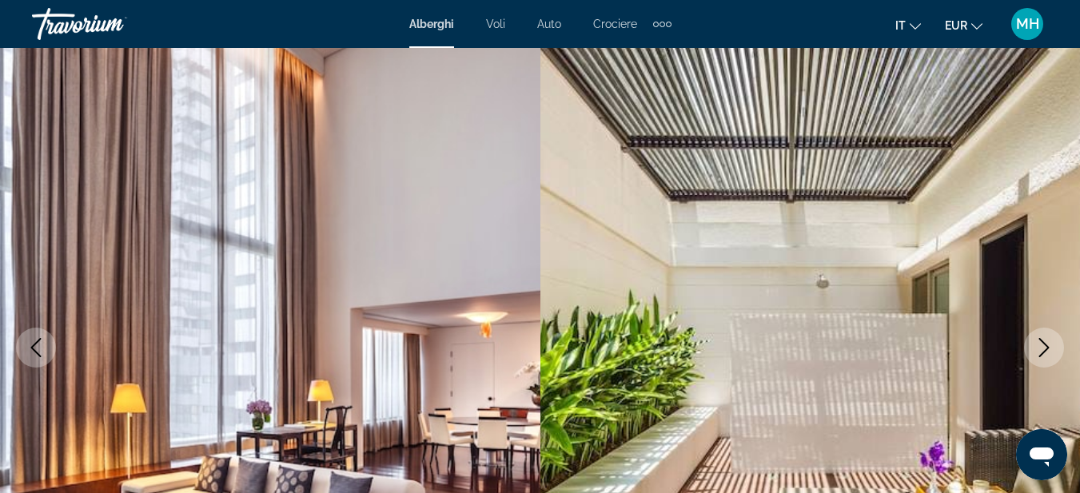
click at [1054, 347] on button "Next image" at bounding box center [1044, 348] width 40 height 40
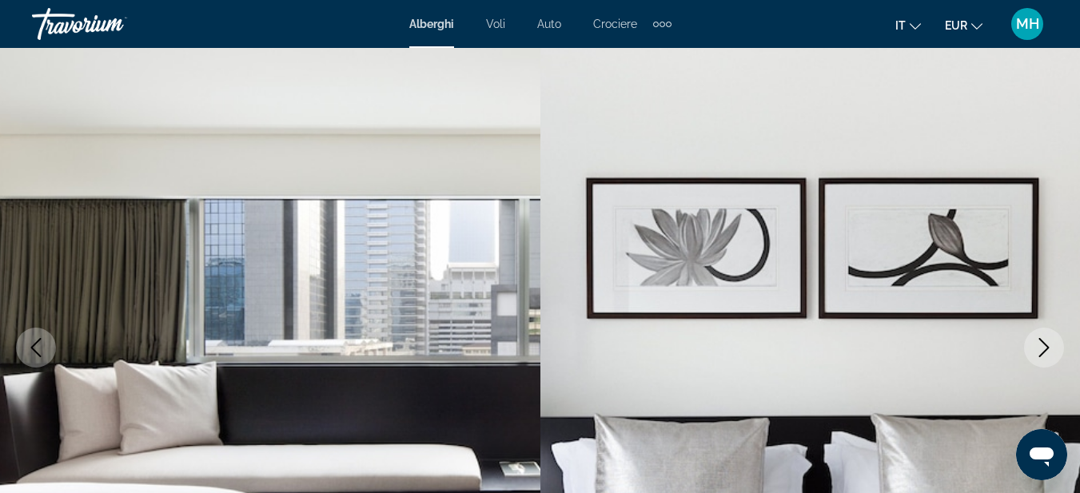
click at [1054, 347] on button "Next image" at bounding box center [1044, 348] width 40 height 40
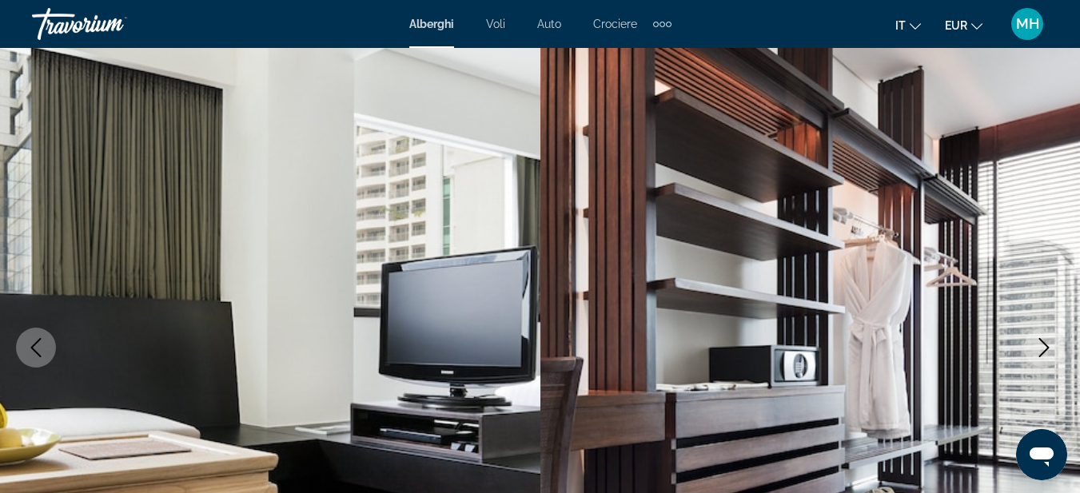
click at [1054, 347] on button "Next image" at bounding box center [1044, 348] width 40 height 40
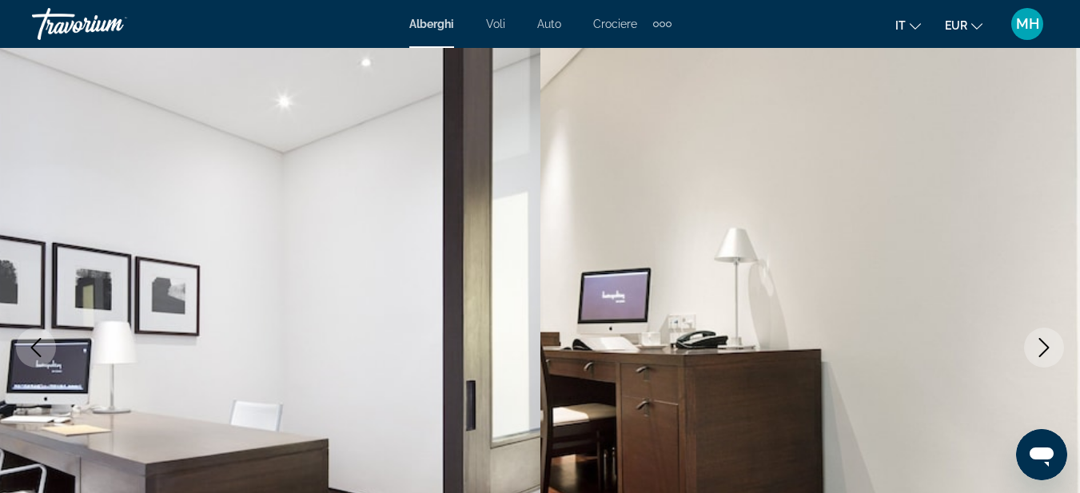
click at [1054, 347] on button "Next image" at bounding box center [1044, 348] width 40 height 40
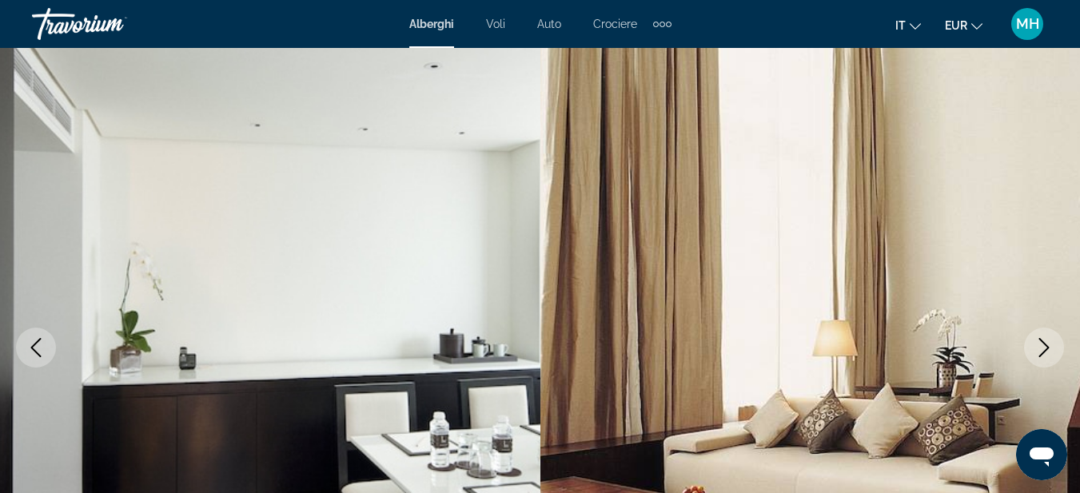
click at [1054, 347] on button "Next image" at bounding box center [1044, 348] width 40 height 40
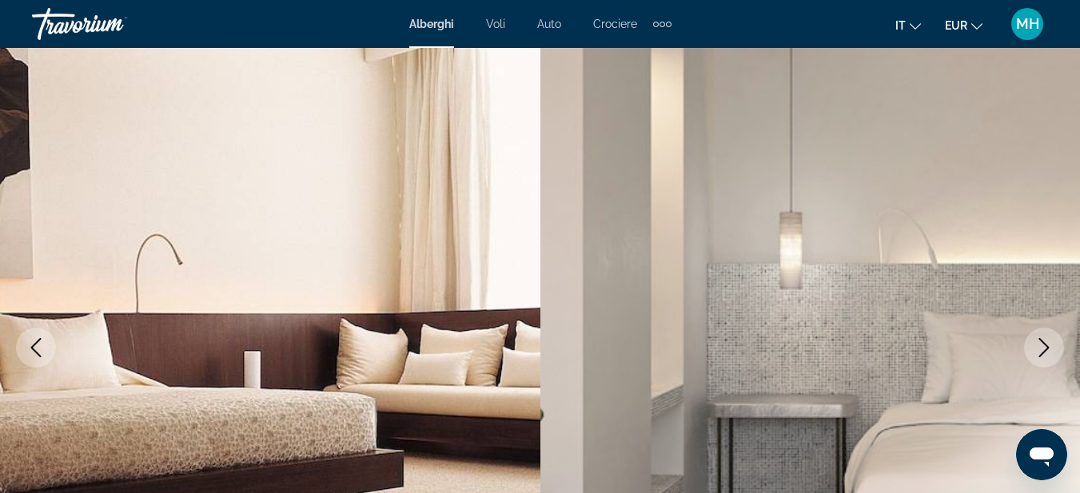
click at [1054, 347] on button "Next image" at bounding box center [1044, 348] width 40 height 40
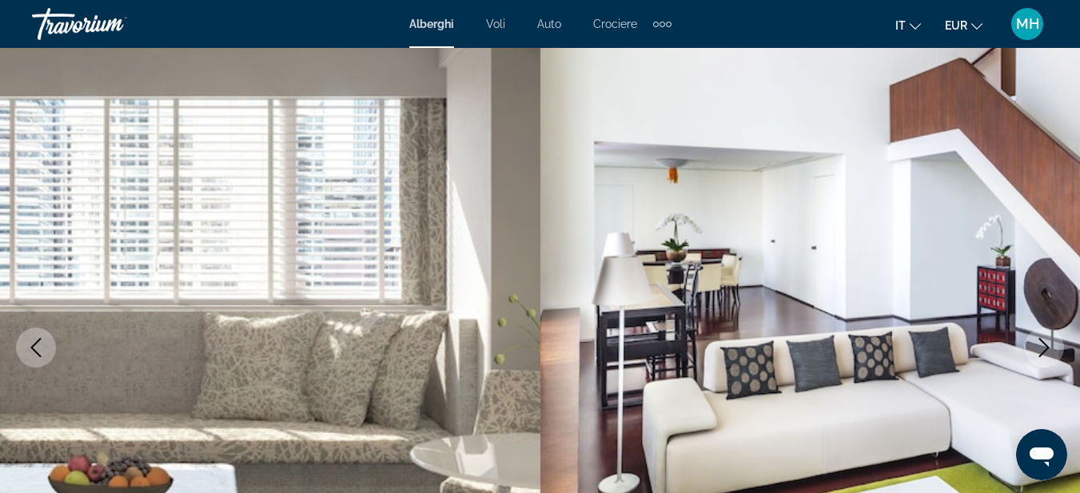
click at [1054, 347] on button "Next image" at bounding box center [1044, 348] width 40 height 40
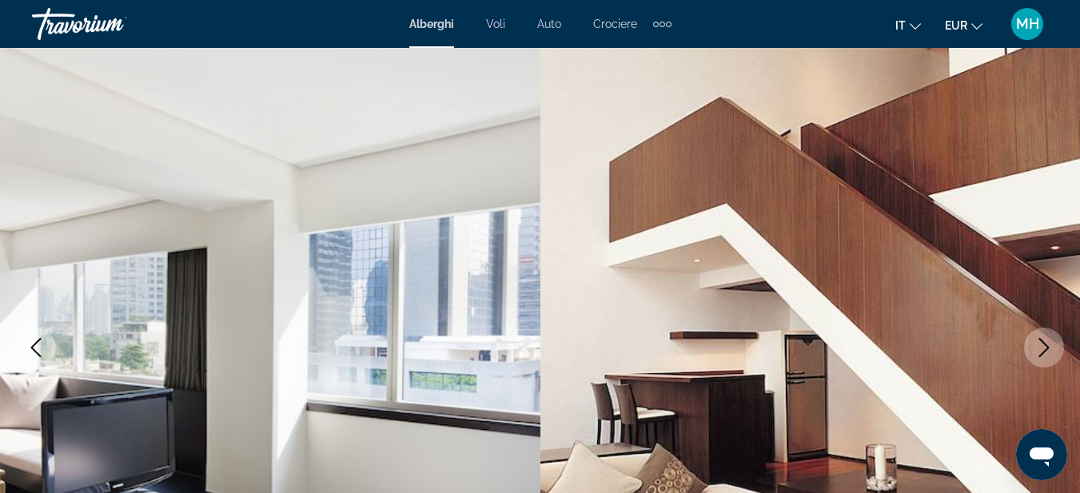
click at [1054, 347] on button "Next image" at bounding box center [1044, 348] width 40 height 40
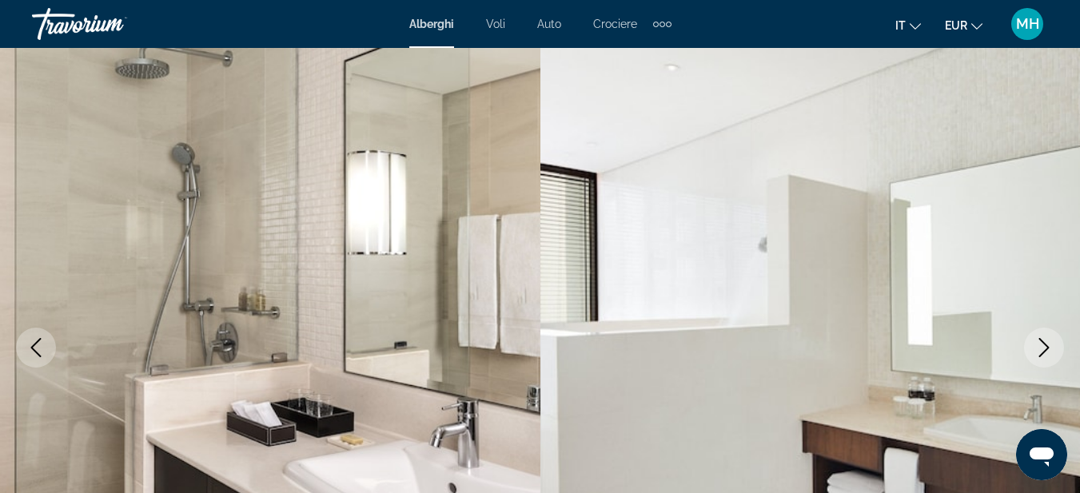
click at [1054, 347] on button "Next image" at bounding box center [1044, 348] width 40 height 40
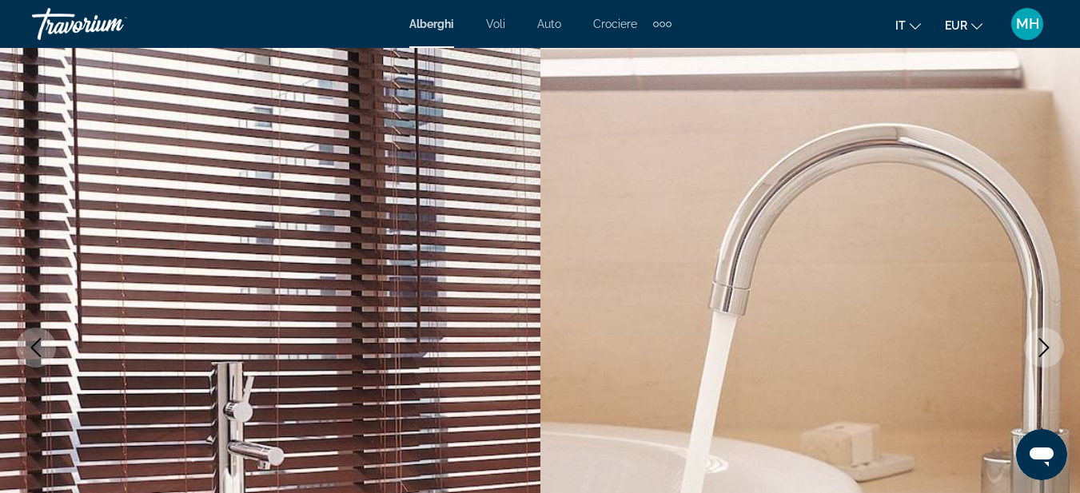
click at [1054, 347] on button "Next image" at bounding box center [1044, 348] width 40 height 40
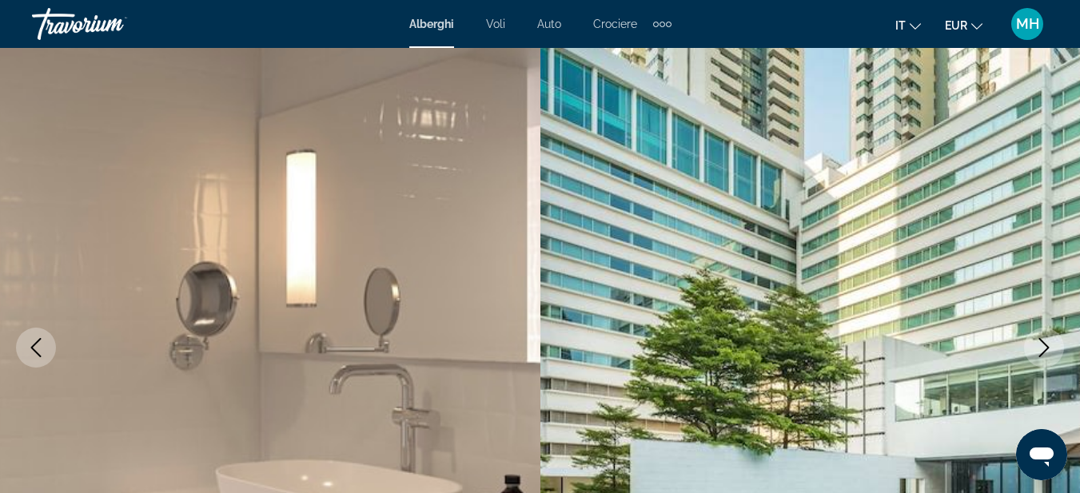
click at [1054, 347] on button "Next image" at bounding box center [1044, 348] width 40 height 40
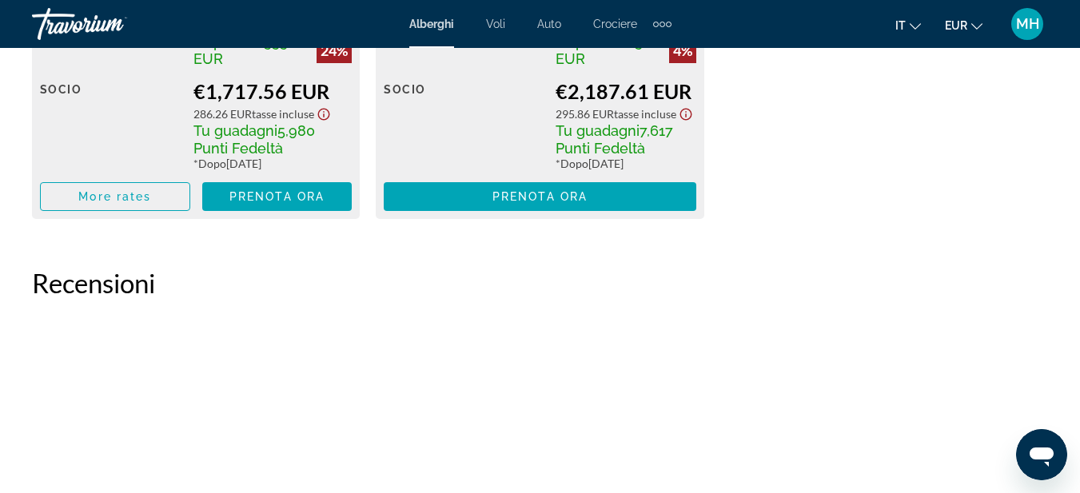
scroll to position [2957, 0]
